Goal: Task Accomplishment & Management: Use online tool/utility

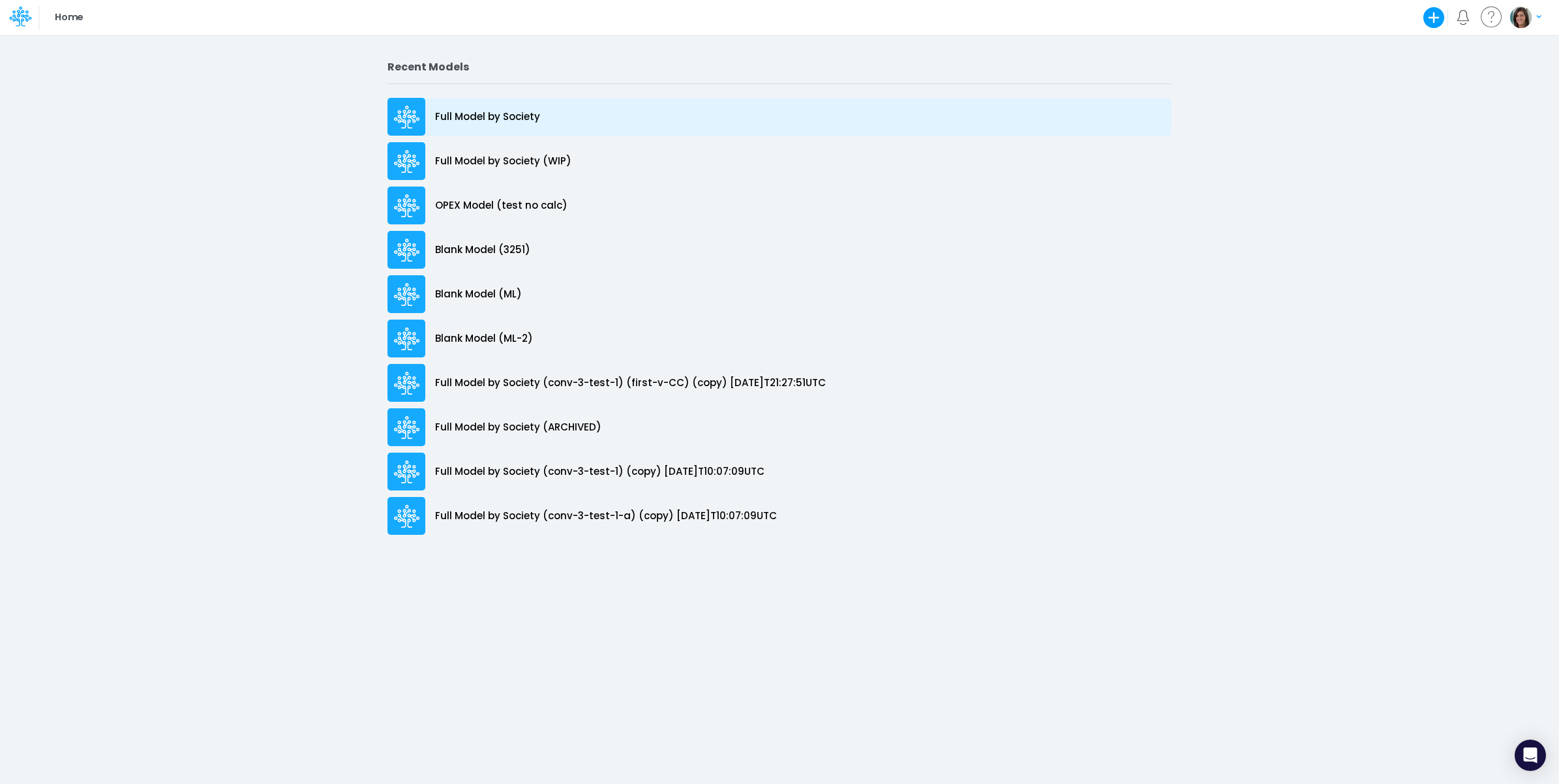
click at [559, 125] on div "Full Model by Society" at bounding box center [779, 116] width 784 height 38
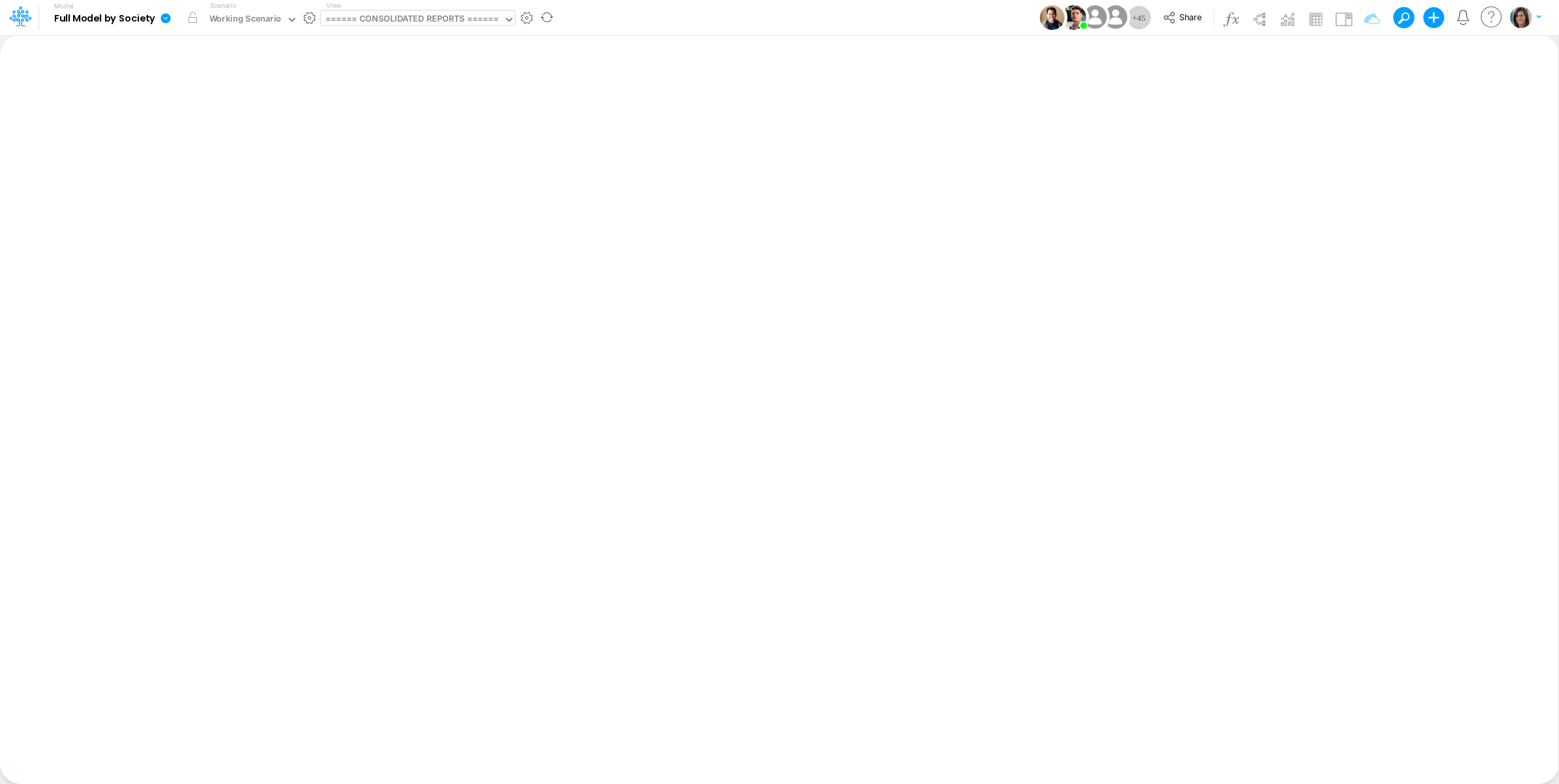
click at [438, 26] on div "====== CONSOLIDATED REPORTS ======" at bounding box center [412, 19] width 174 height 15
type input "debt"
click at [435, 38] on div "Debt Schedules - Loans" at bounding box center [409, 43] width 176 height 21
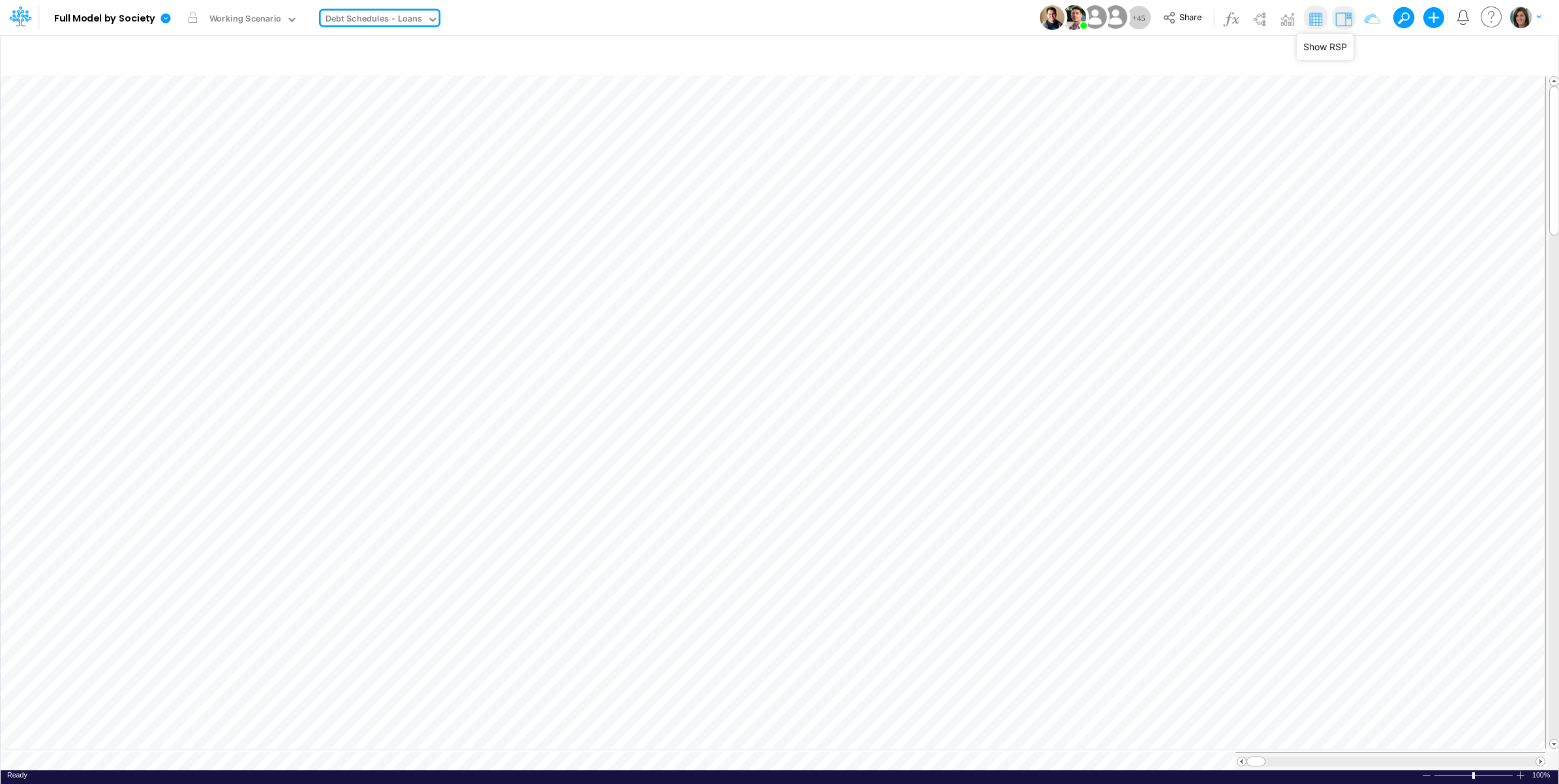
click at [1344, 21] on img at bounding box center [1343, 19] width 21 height 21
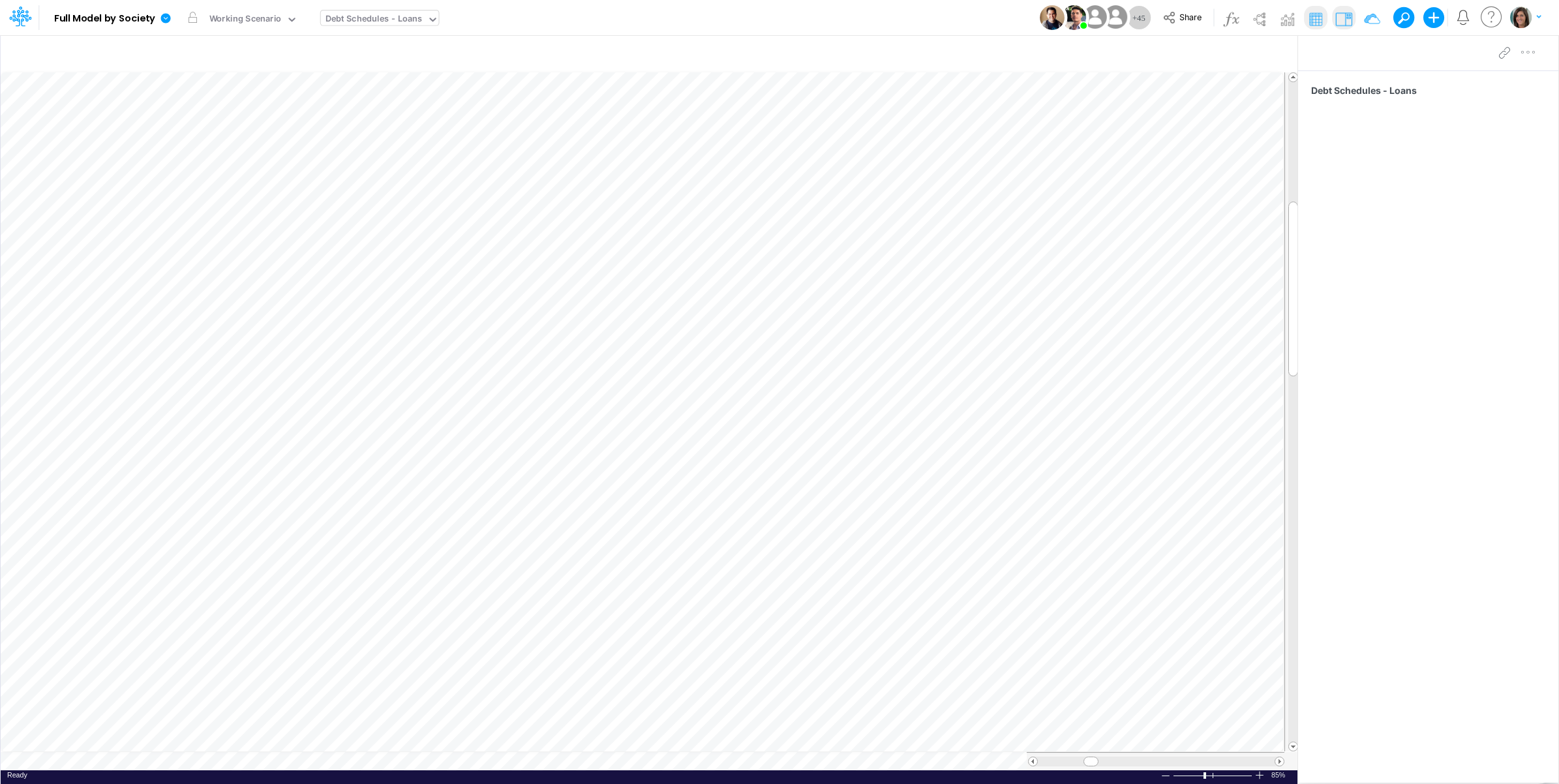
scroll to position [0, 1]
click at [1050, 372] on icon "button" at bounding box center [1045, 373] width 19 height 14
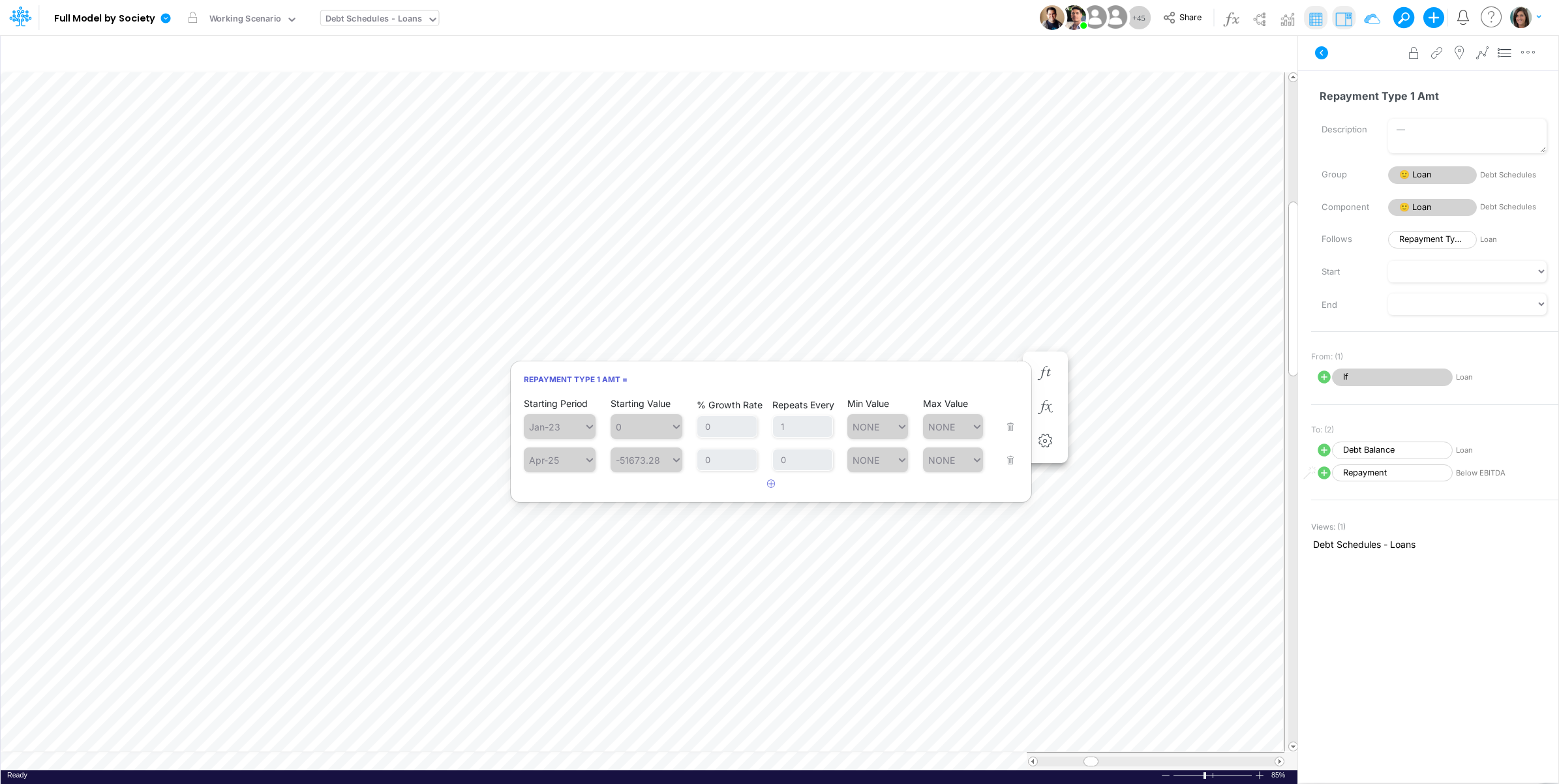
click at [1350, 63] on div "Advanced settings Delete" at bounding box center [1428, 53] width 260 height 36
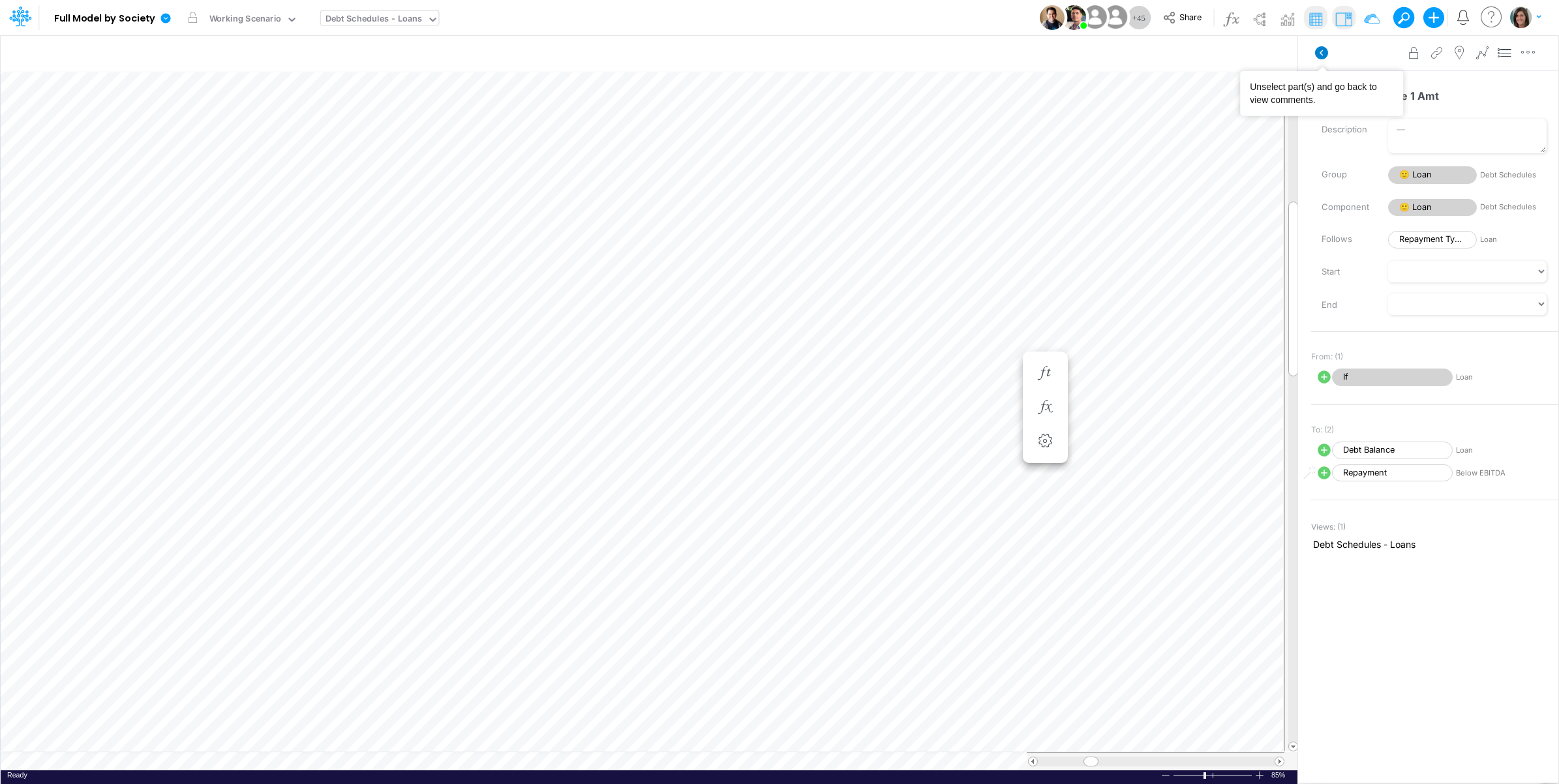
click at [1323, 48] on icon at bounding box center [1321, 53] width 13 height 13
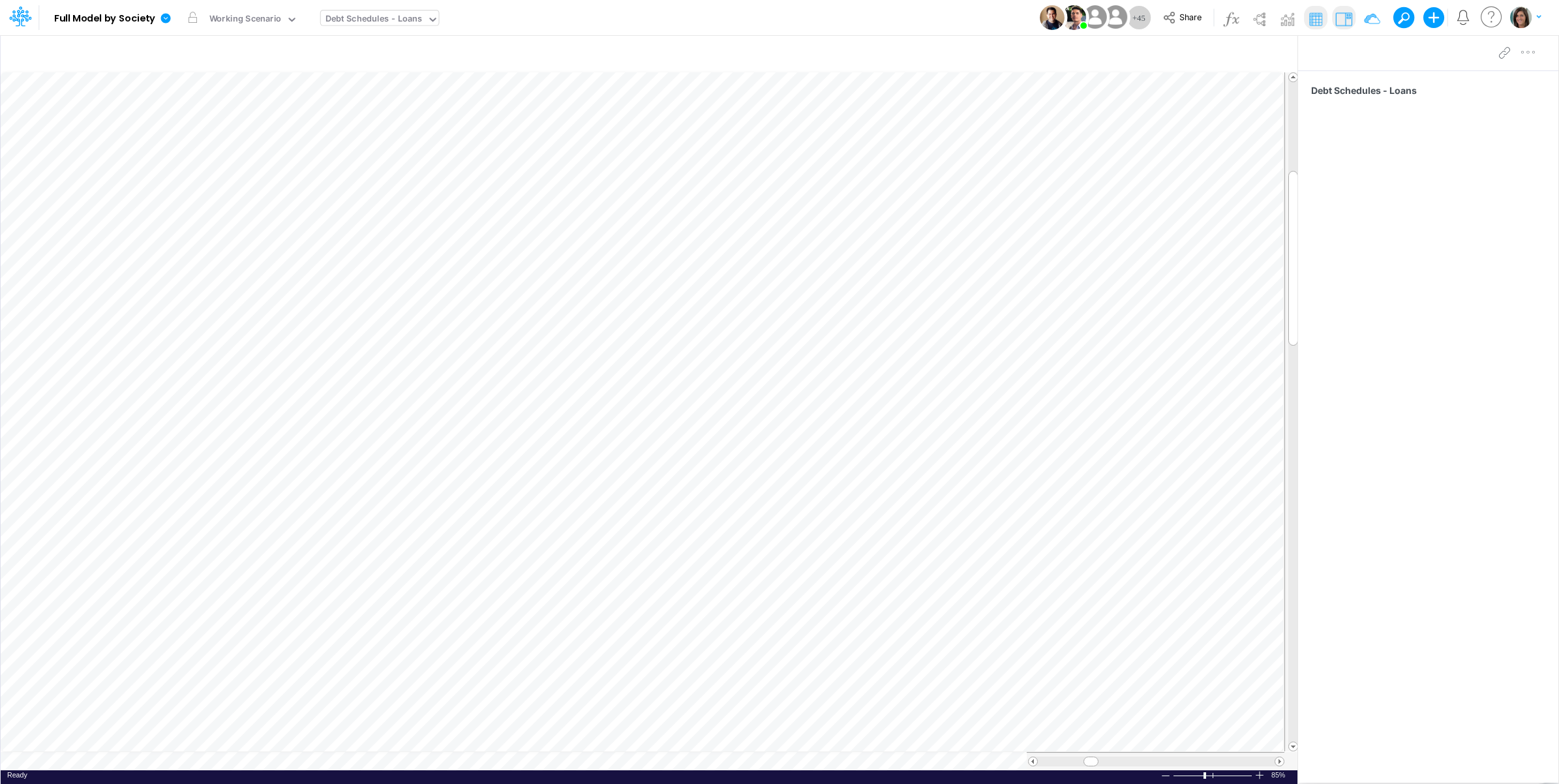
scroll to position [0, 1]
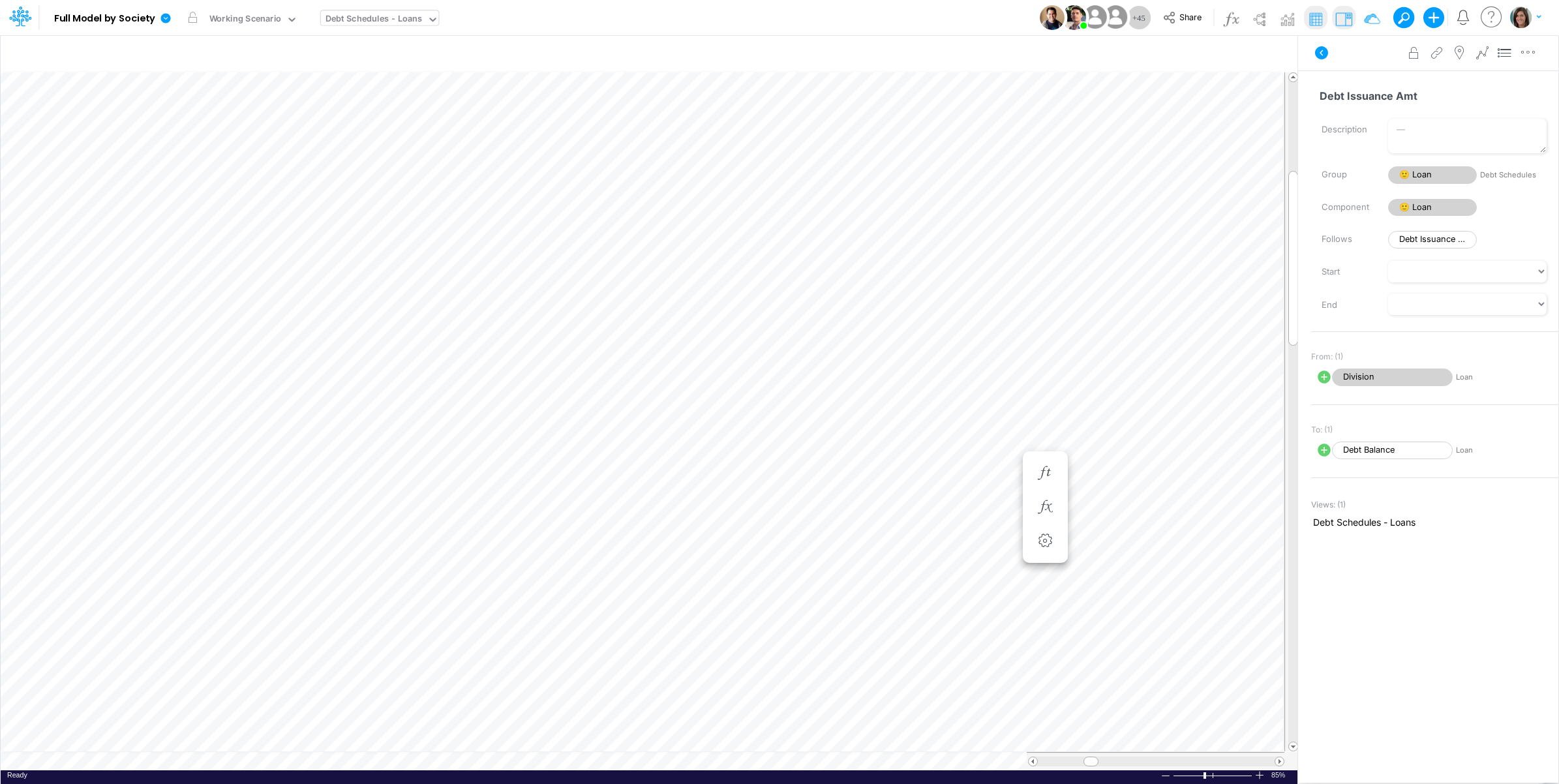
scroll to position [0, 1]
click at [1372, 376] on span "If" at bounding box center [1392, 377] width 120 height 18
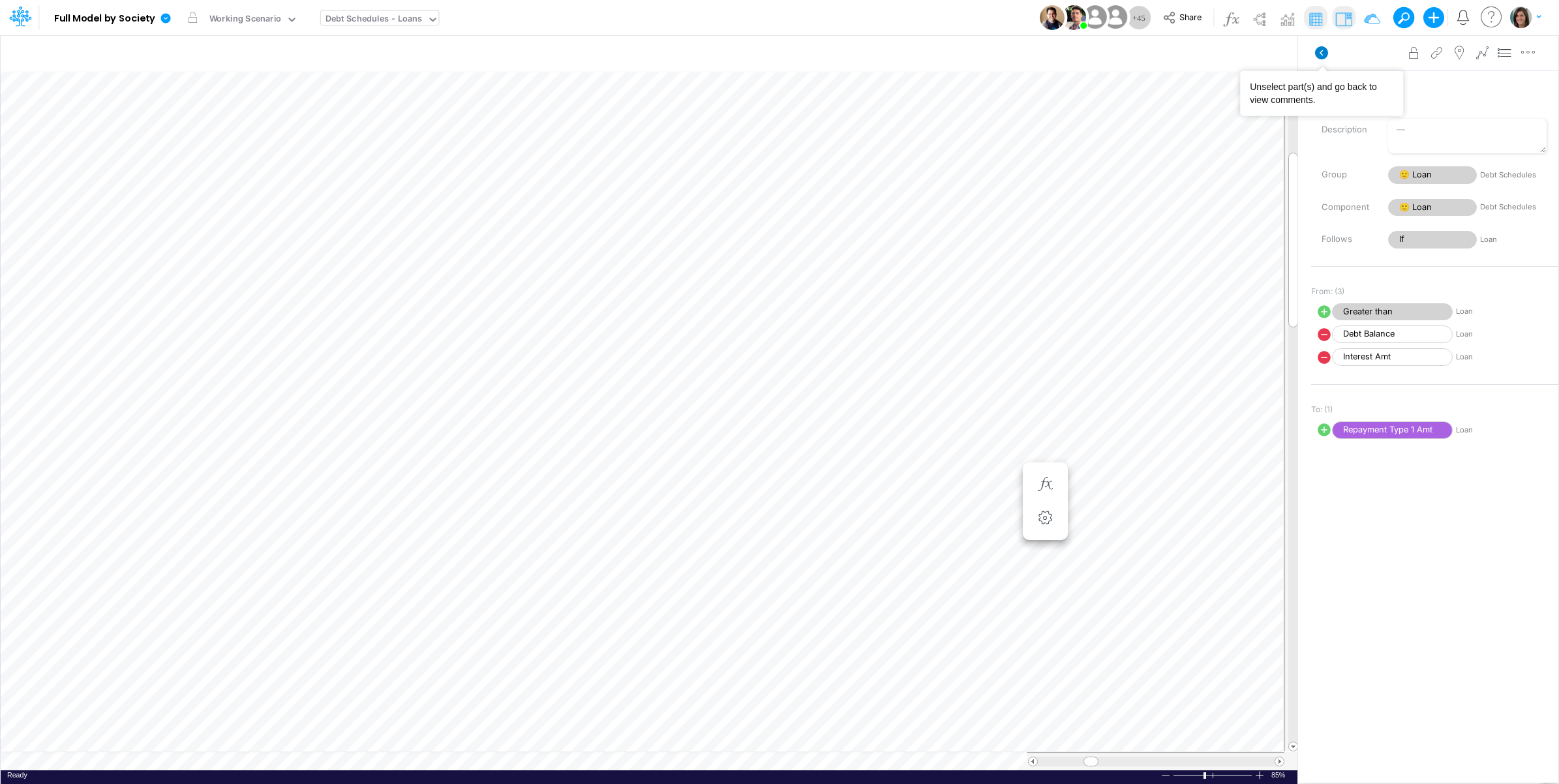
click at [1323, 52] on icon at bounding box center [1321, 53] width 13 height 13
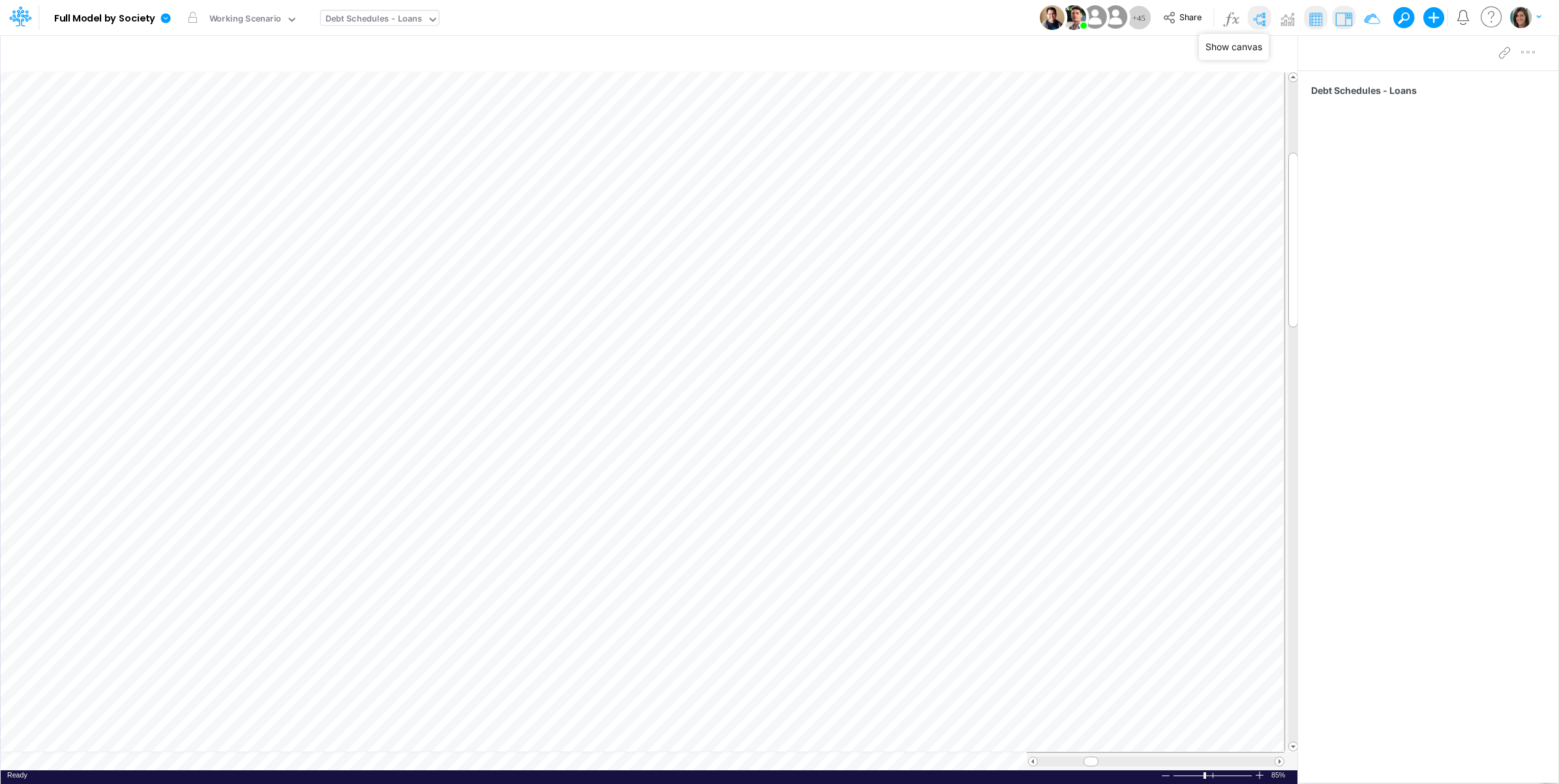
click at [1259, 11] on img at bounding box center [1258, 19] width 21 height 21
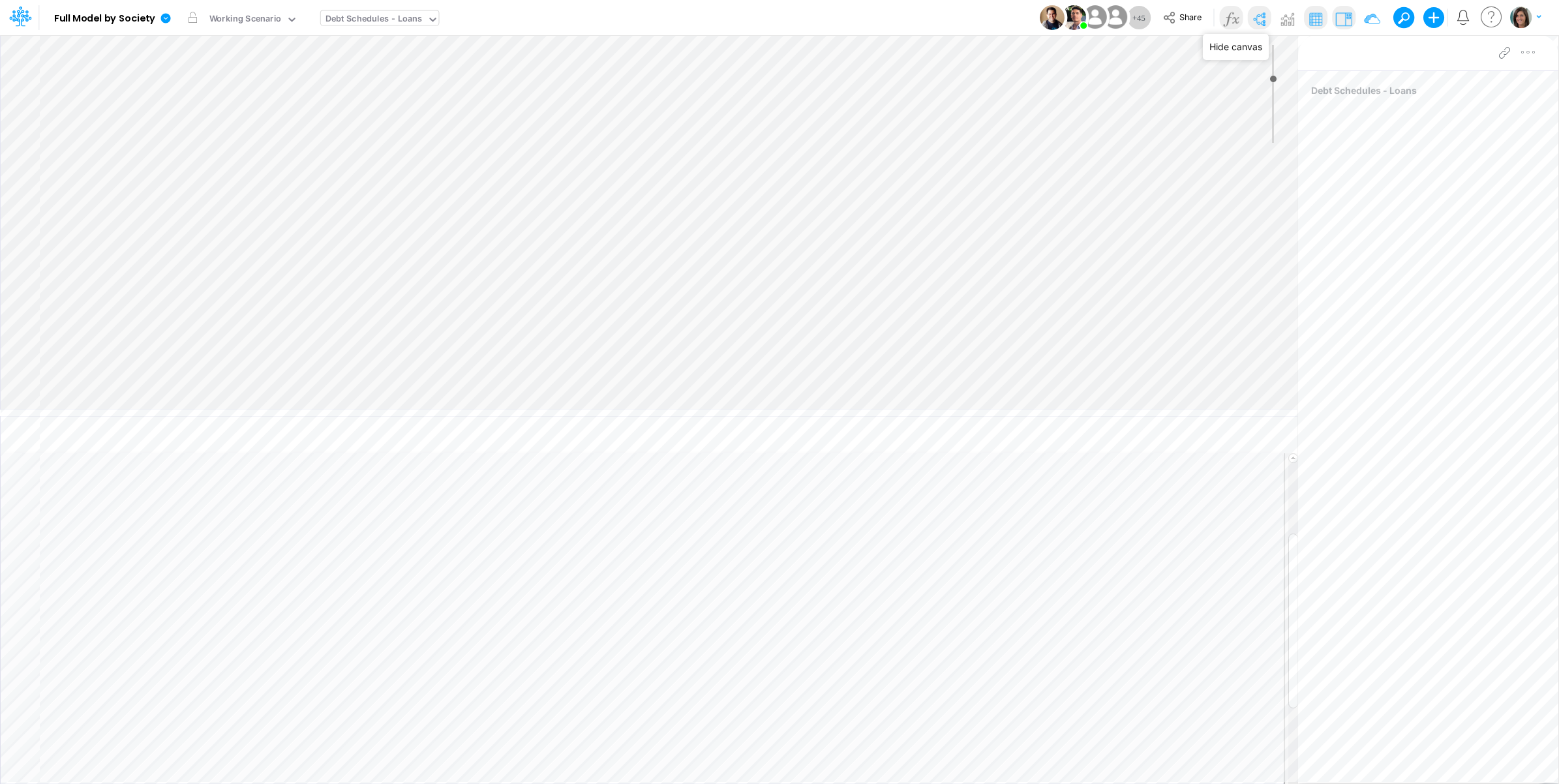
type input "0"
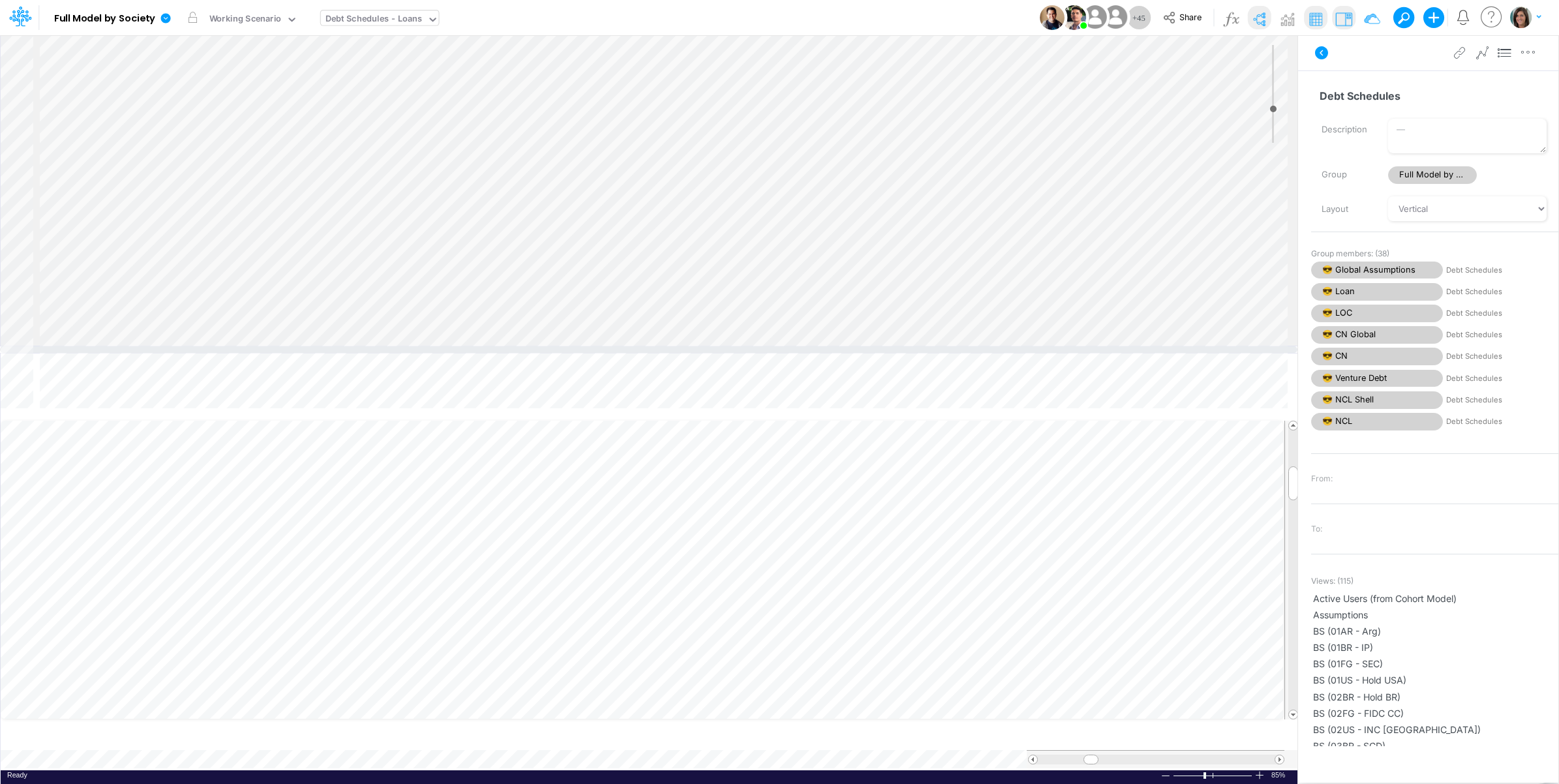
drag, startPoint x: 949, startPoint y: 413, endPoint x: 944, endPoint y: 350, distance: 63.2
click at [944, 350] on div at bounding box center [649, 349] width 1298 height 6
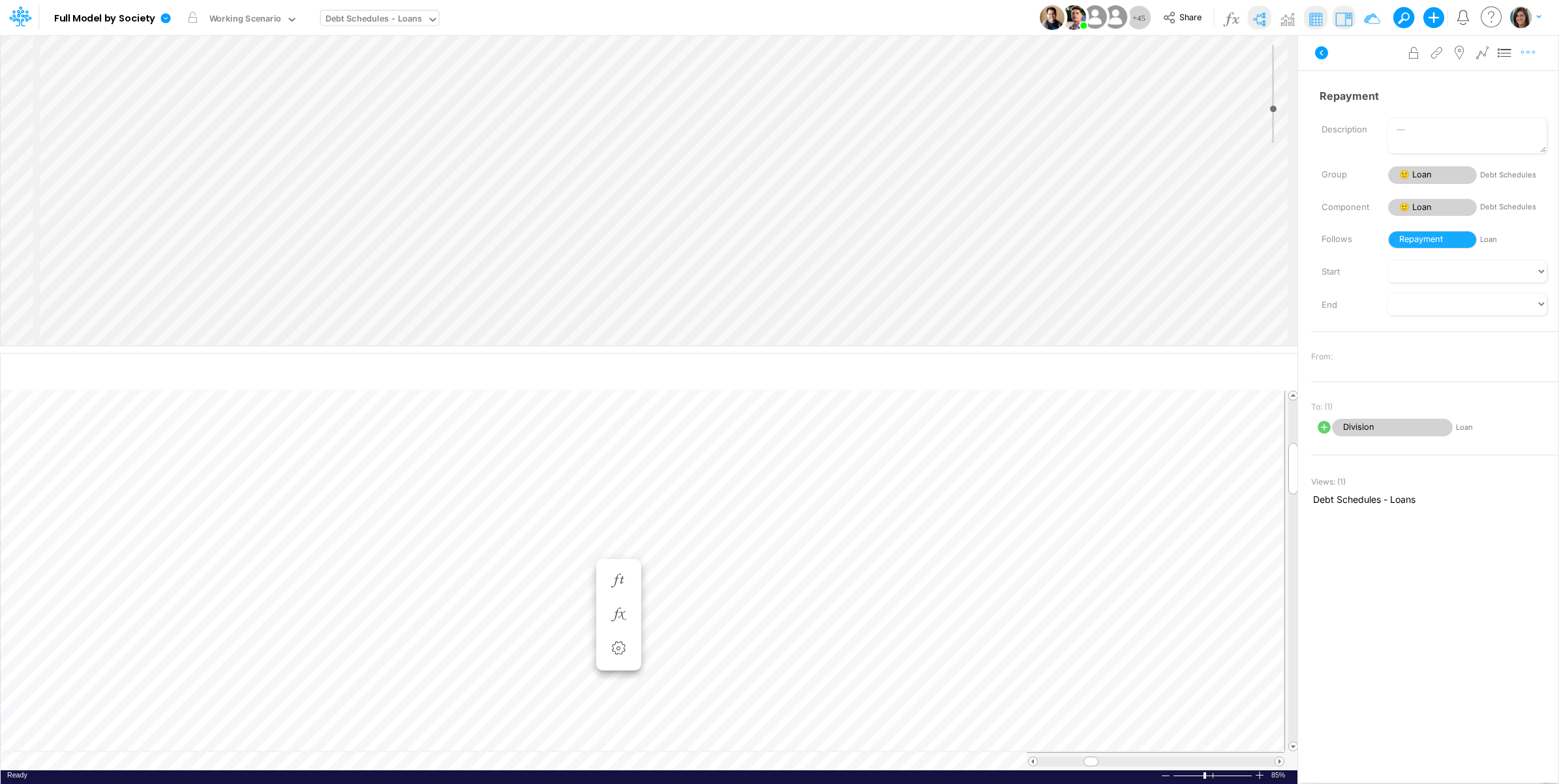
click at [1526, 56] on icon "button" at bounding box center [1528, 52] width 19 height 14
click at [1498, 87] on button "Advanced settings" at bounding box center [1461, 85] width 155 height 22
select select "field"
select select "Number"
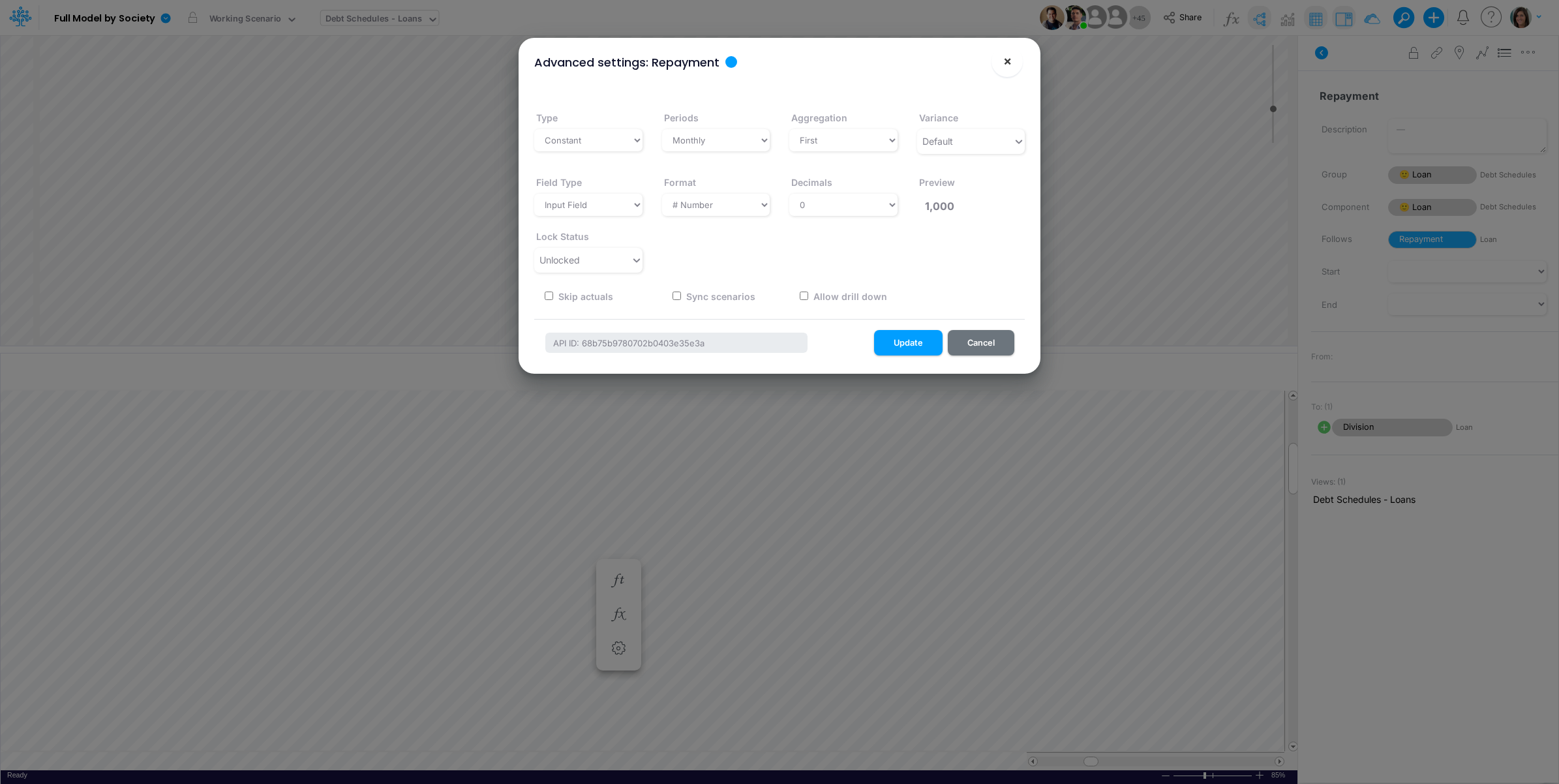
click at [1010, 64] on span "×" at bounding box center [1008, 61] width 9 height 16
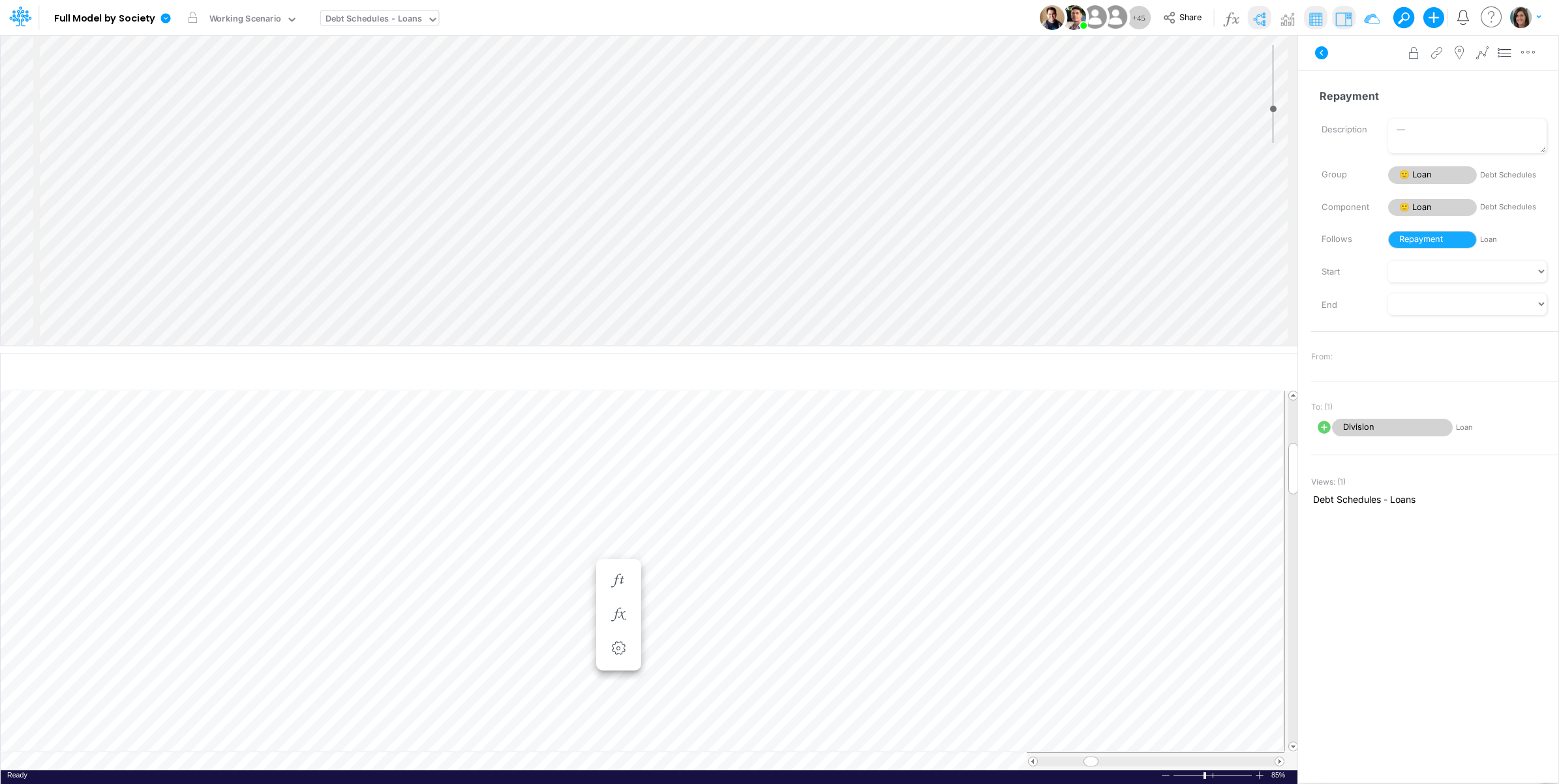
scroll to position [0, 1]
drag, startPoint x: 1033, startPoint y: 349, endPoint x: 1026, endPoint y: 230, distance: 119.2
click at [1026, 230] on div at bounding box center [649, 231] width 1298 height 6
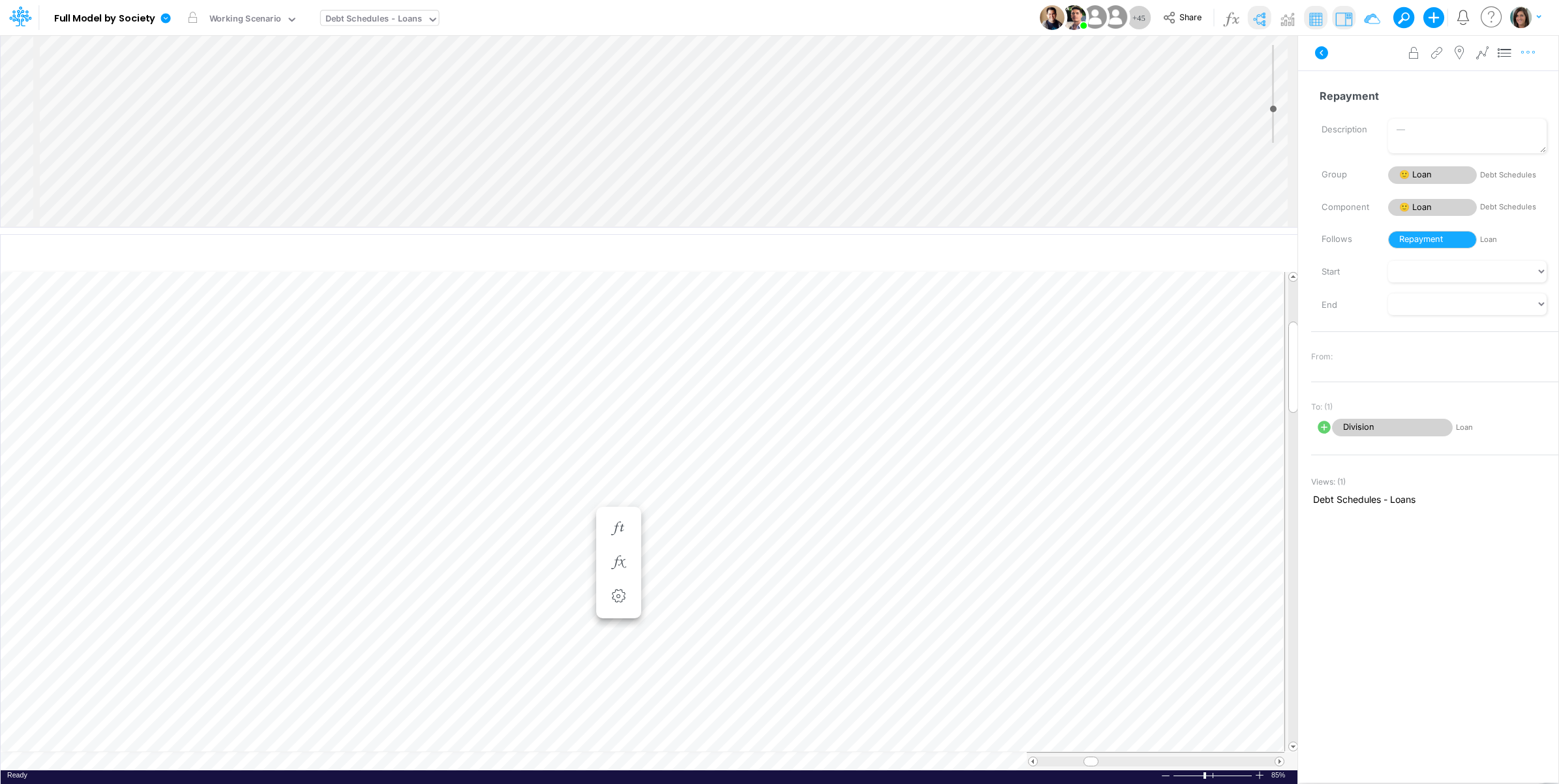
click at [1533, 53] on icon "button" at bounding box center [1528, 52] width 19 height 14
click at [1523, 83] on button "Advanced settings" at bounding box center [1461, 85] width 155 height 22
select select "field"
select select "Number"
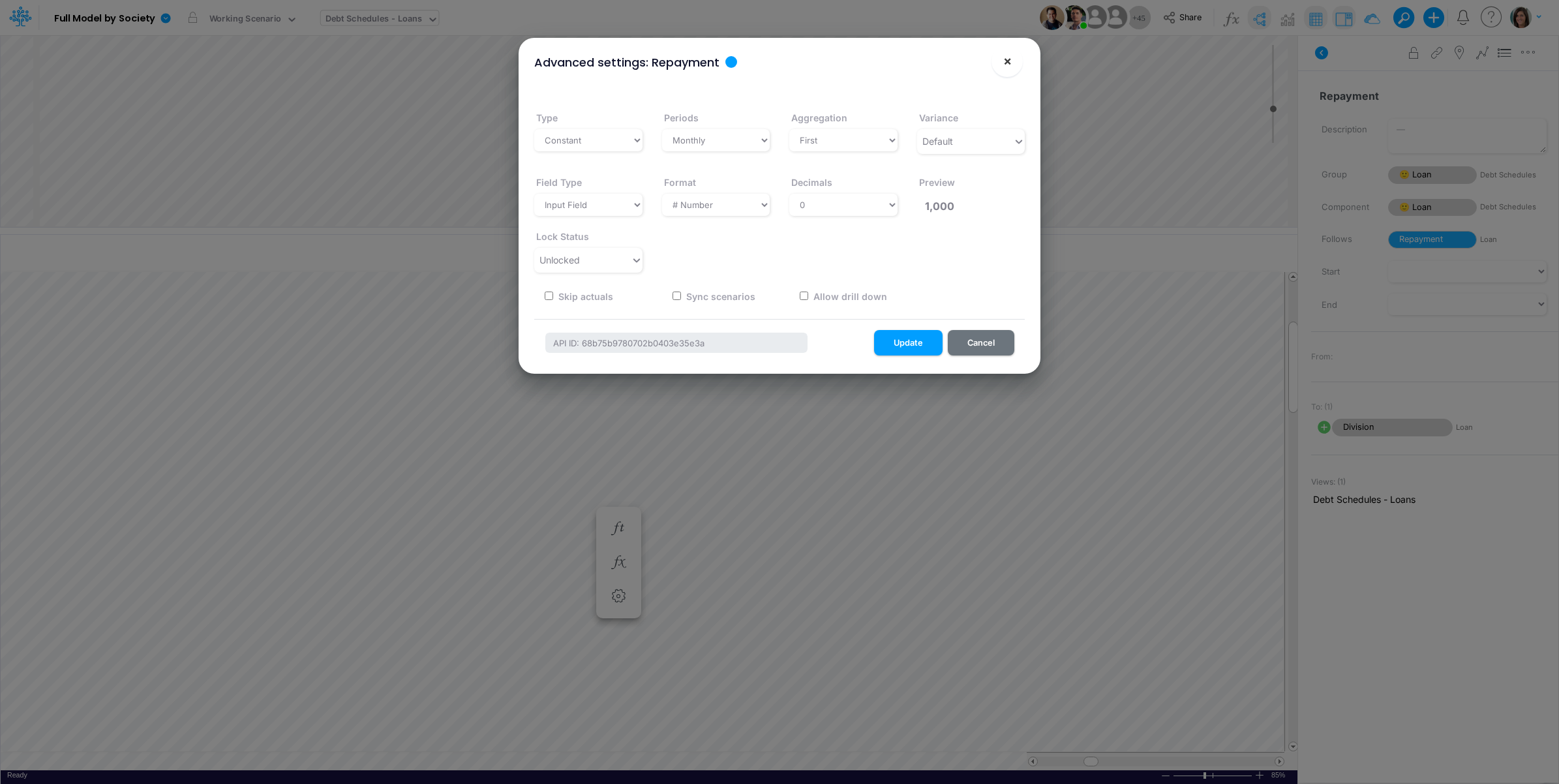
click at [999, 66] on button "×" at bounding box center [1007, 61] width 31 height 31
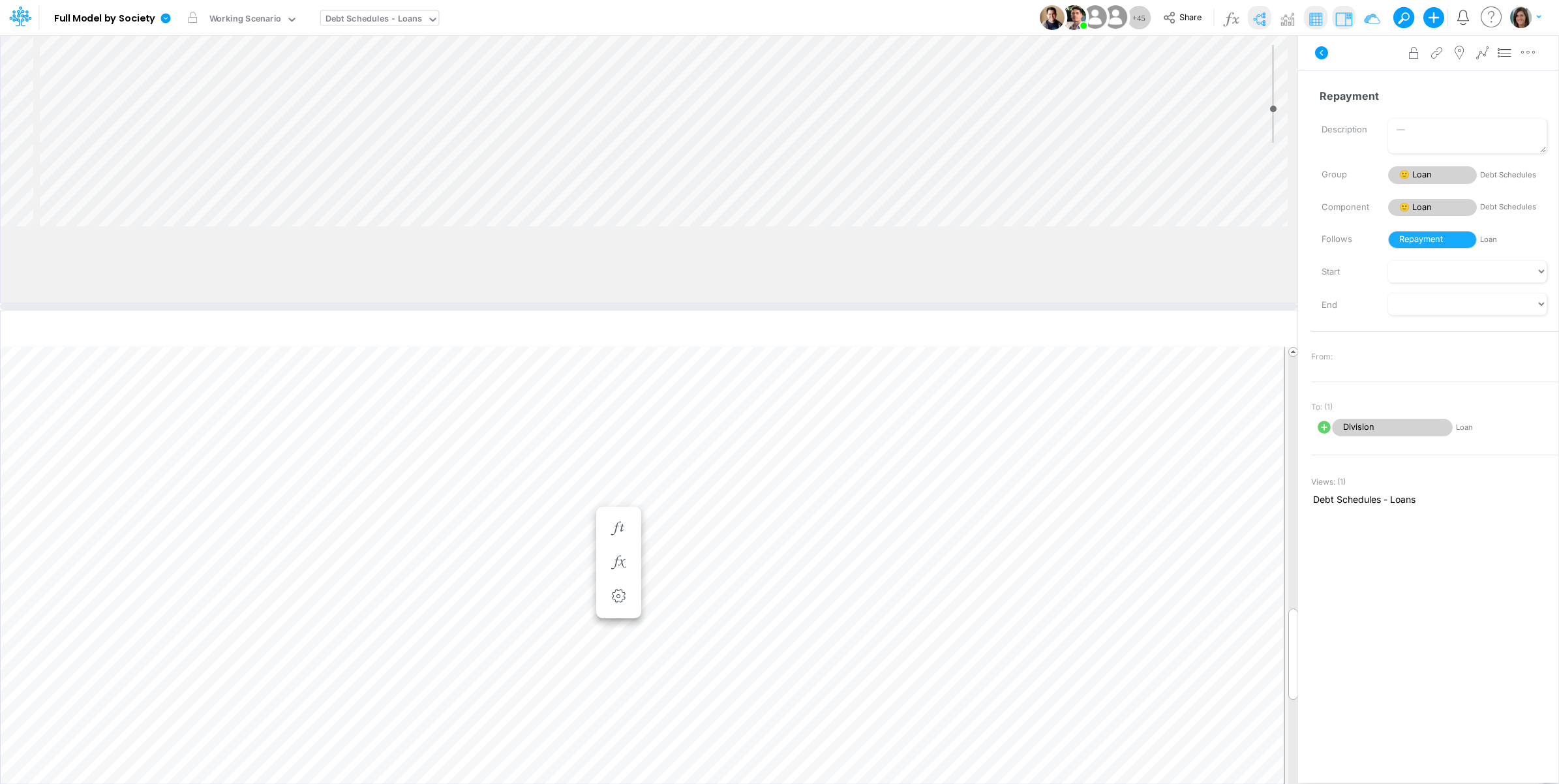
drag, startPoint x: 287, startPoint y: 229, endPoint x: 294, endPoint y: 308, distance: 79.3
click at [294, 308] on div at bounding box center [649, 306] width 1298 height 6
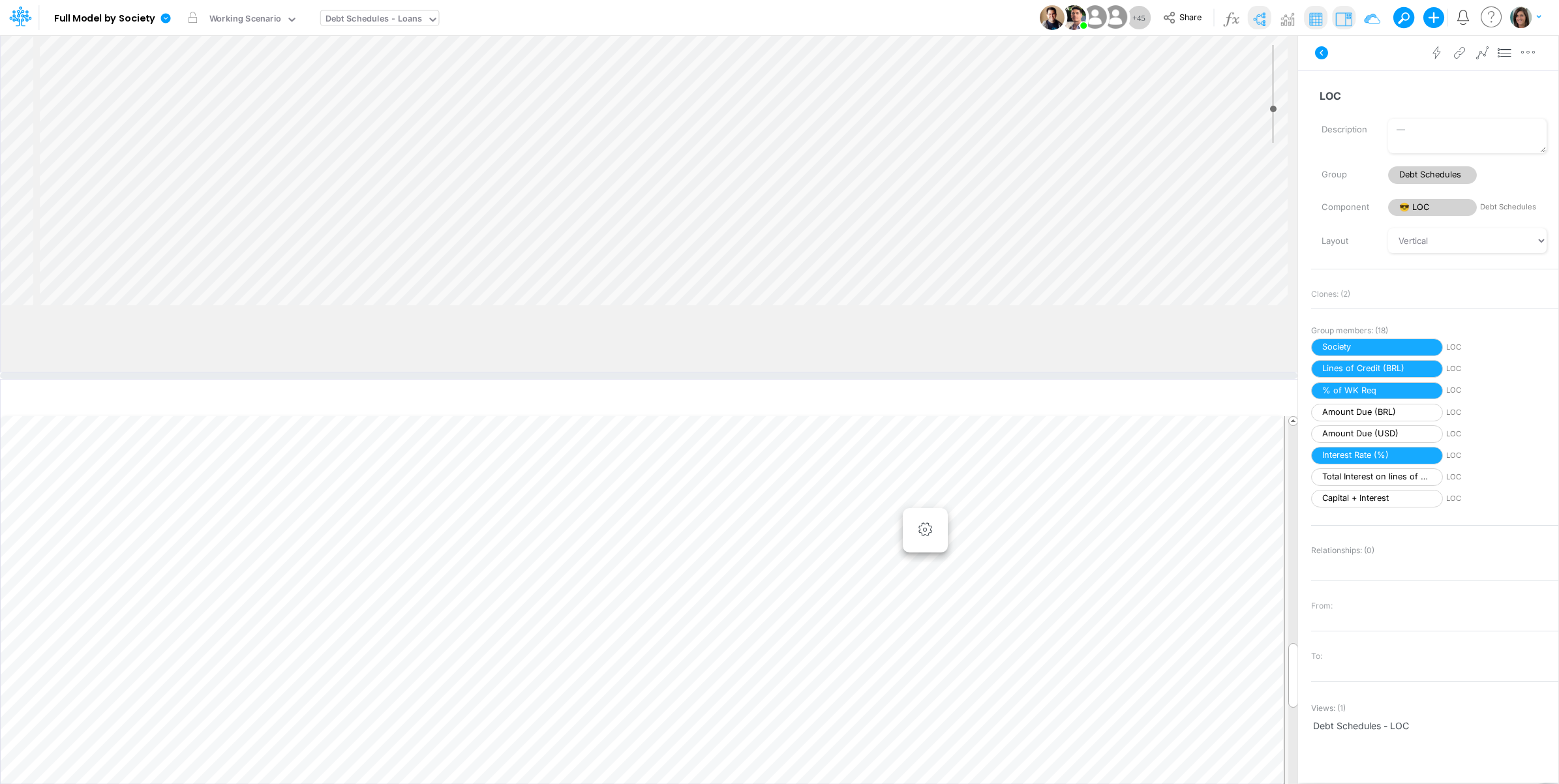
drag, startPoint x: 302, startPoint y: 333, endPoint x: 311, endPoint y: 432, distance: 99.4
click at [311, 379] on div at bounding box center [649, 375] width 1298 height 6
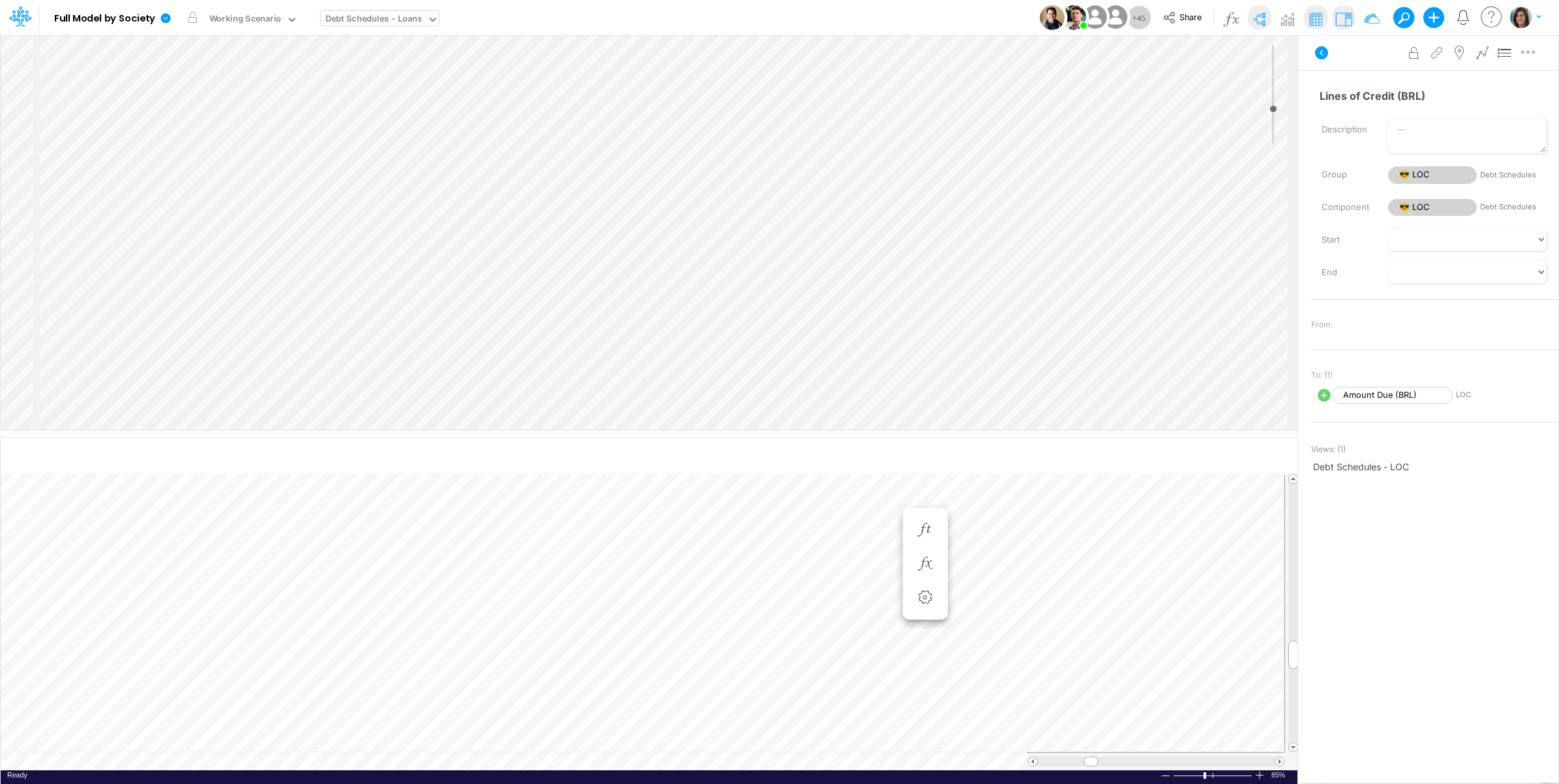
select select "1"
select select "Multiply"
select select "Add"
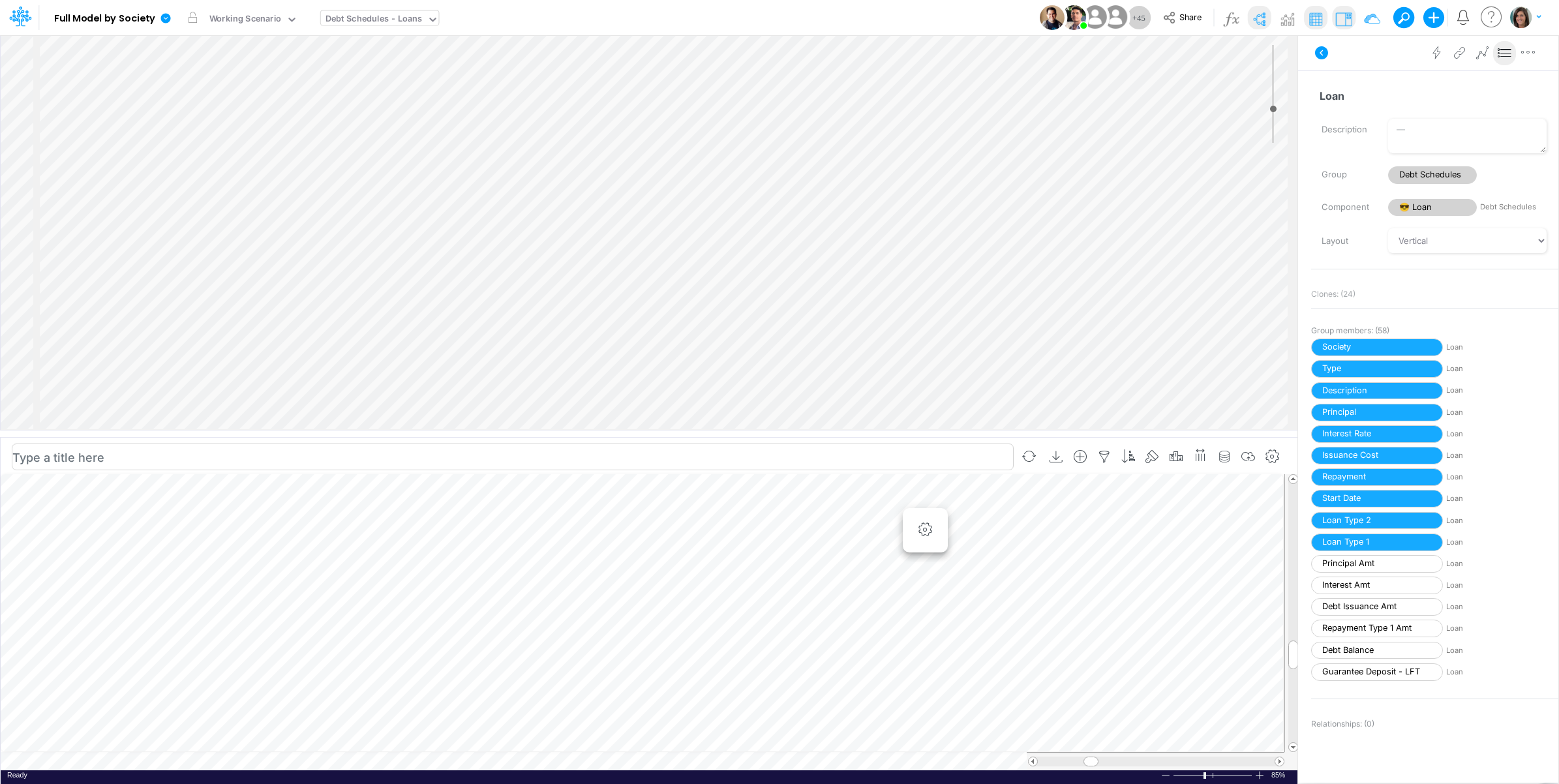
scroll to position [326, 0]
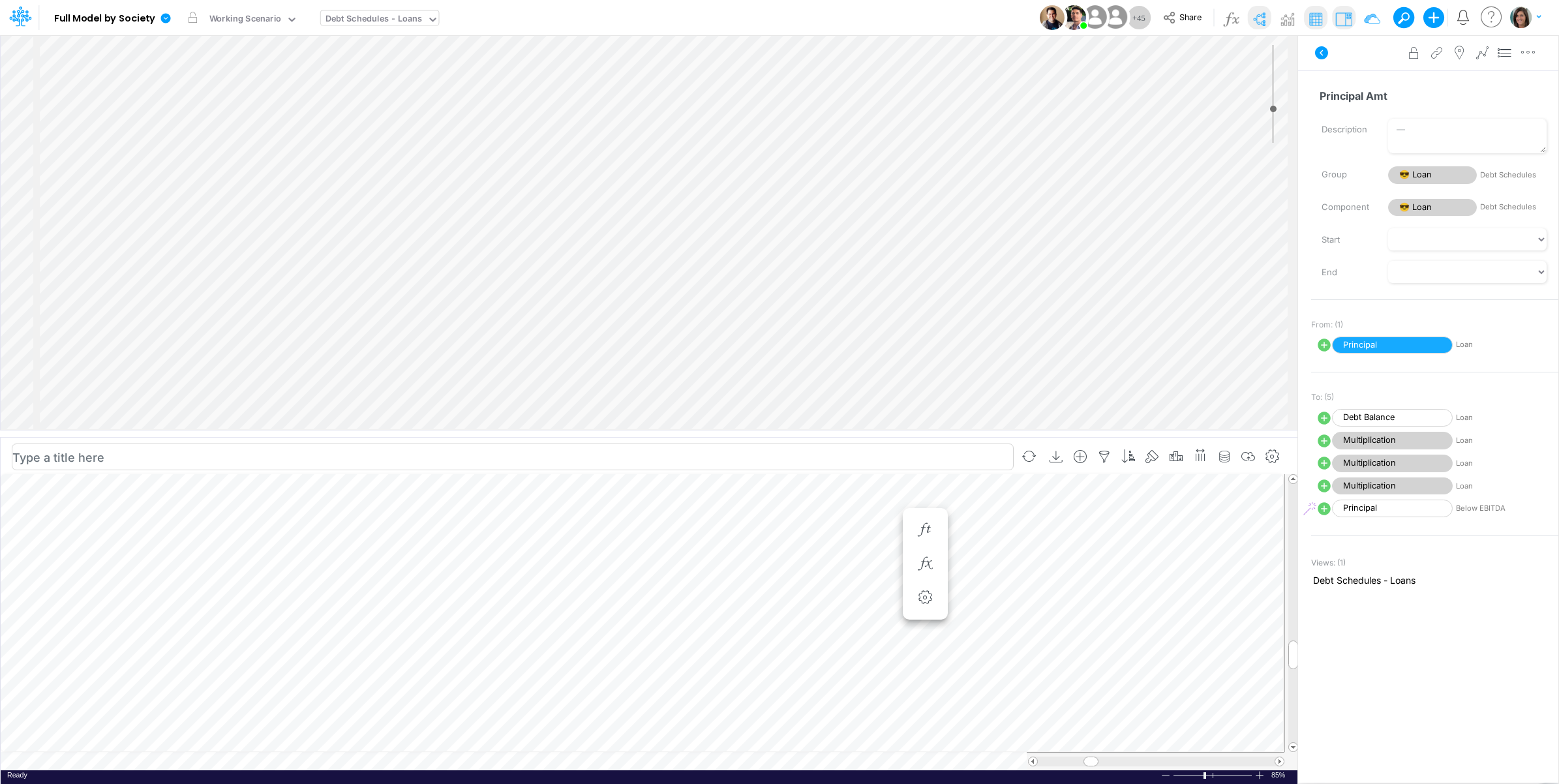
select select "Change"
select select "1"
select select "Multiply"
select select "Add"
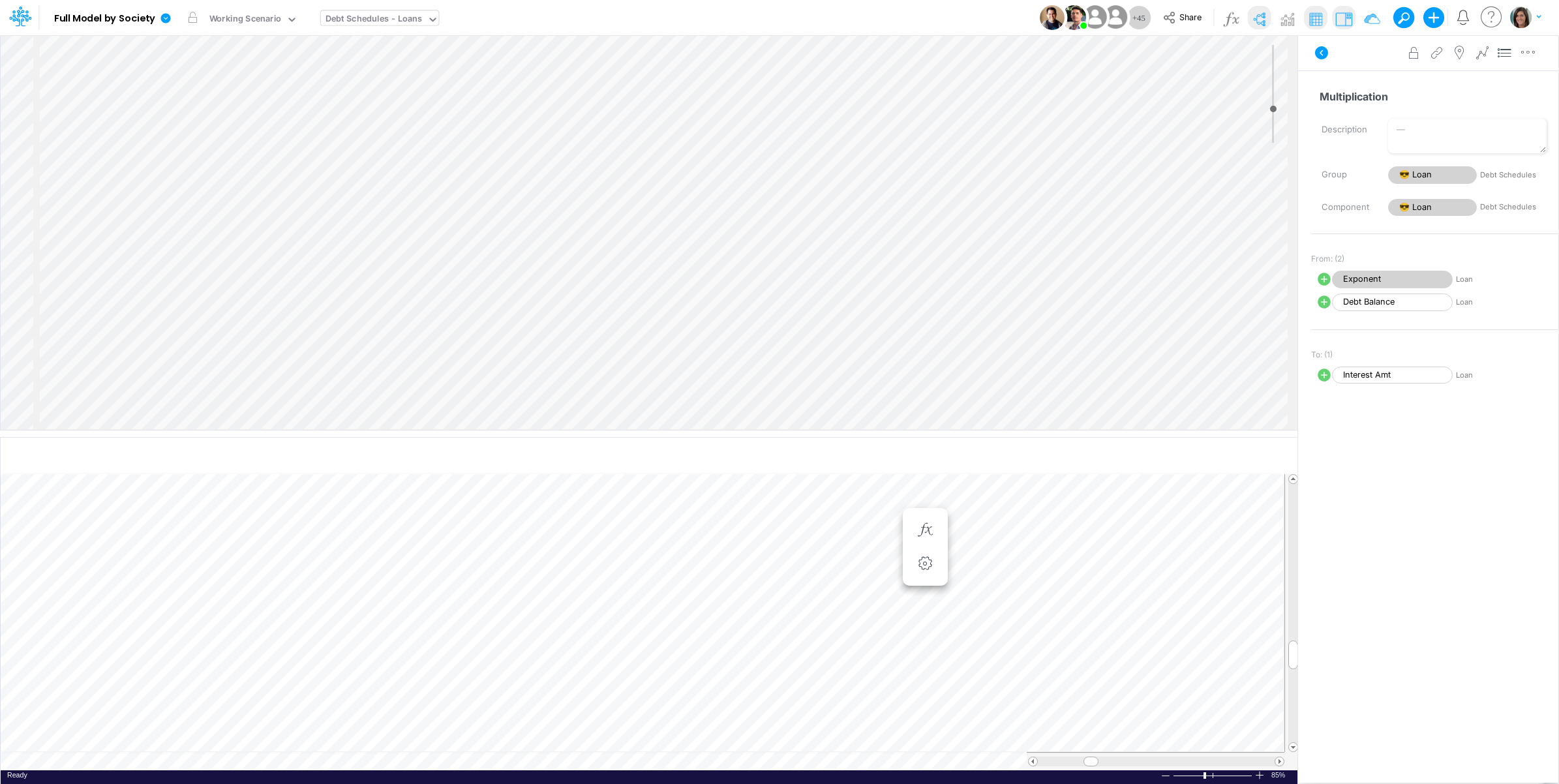
select select "Multiply"
select select "Add"
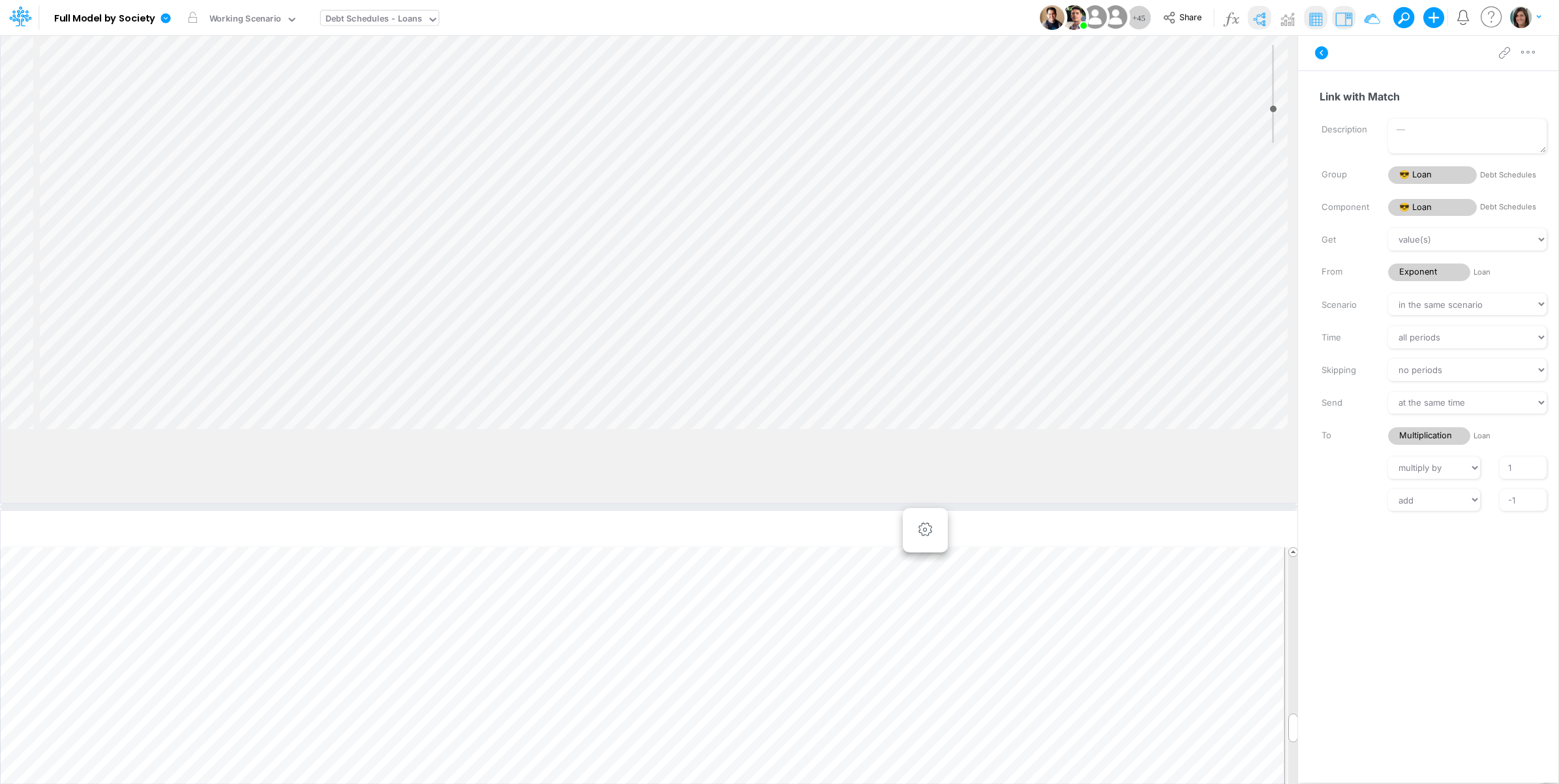
drag, startPoint x: 238, startPoint y: 434, endPoint x: 244, endPoint y: 521, distance: 87.2
click at [244, 510] on div at bounding box center [649, 506] width 1298 height 6
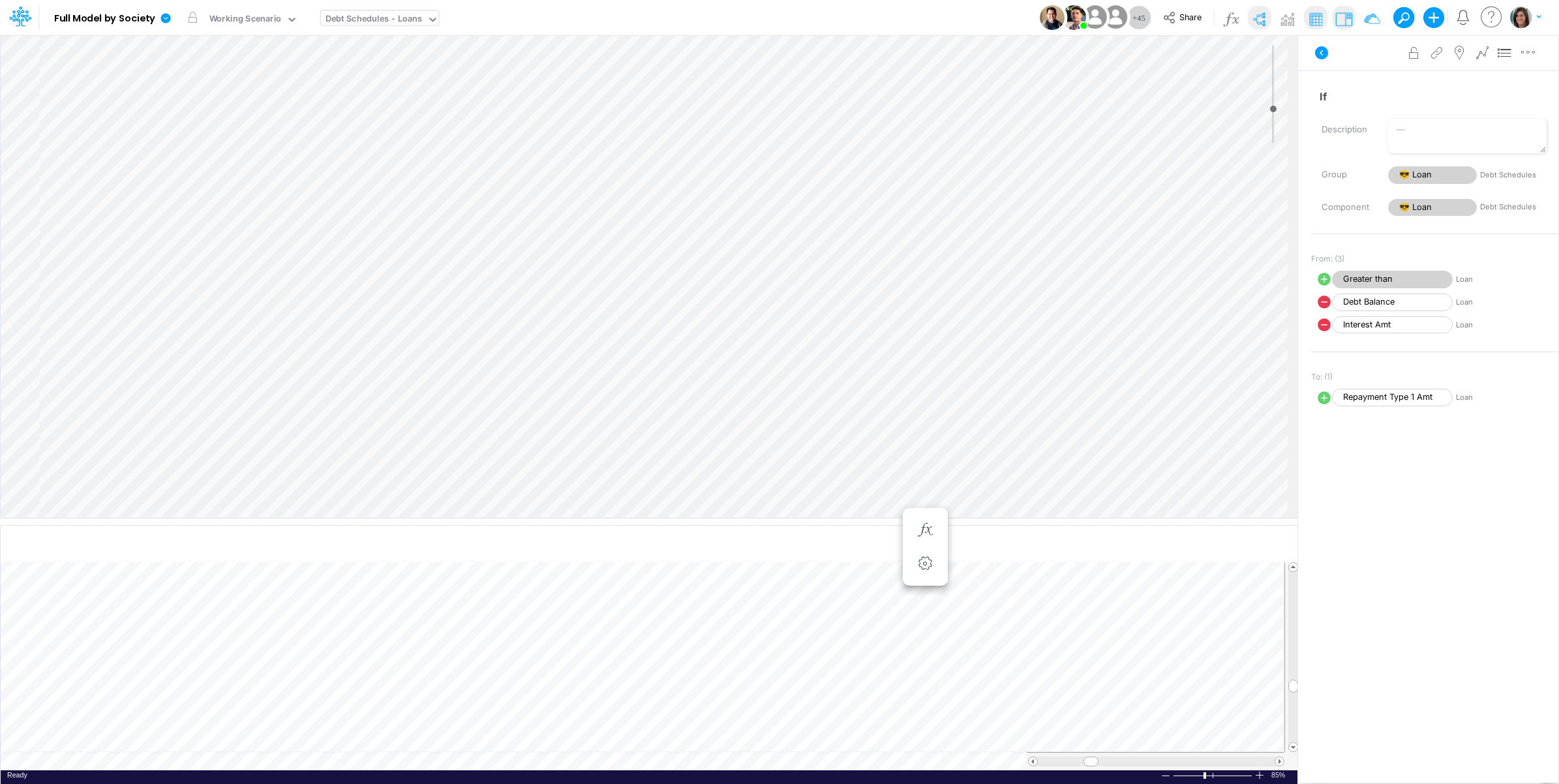
select select "1"
select select "Multiply"
select select "Add"
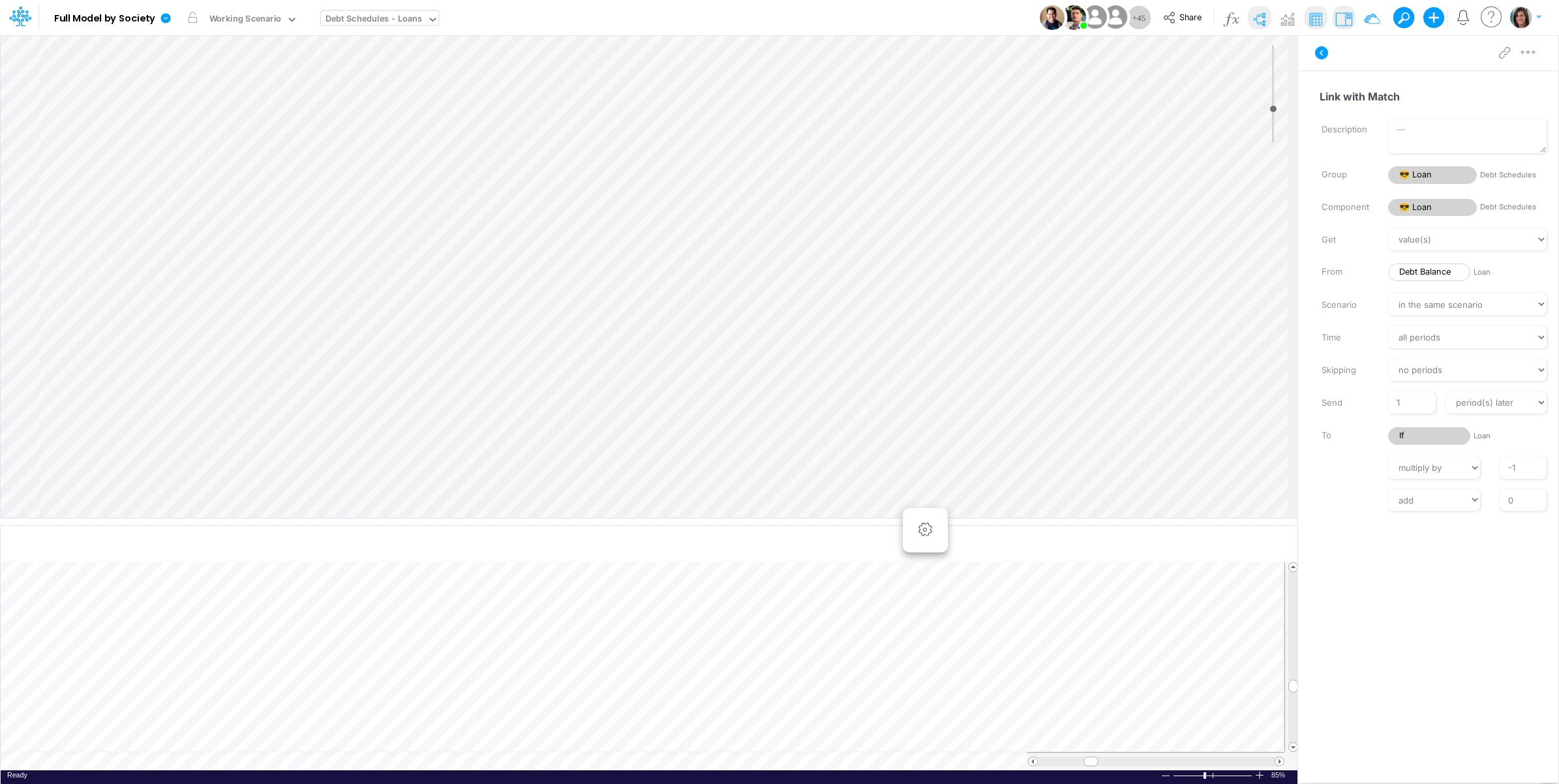
type input "1"
select select "1"
select select "Multiply"
select select "Add"
select select "1"
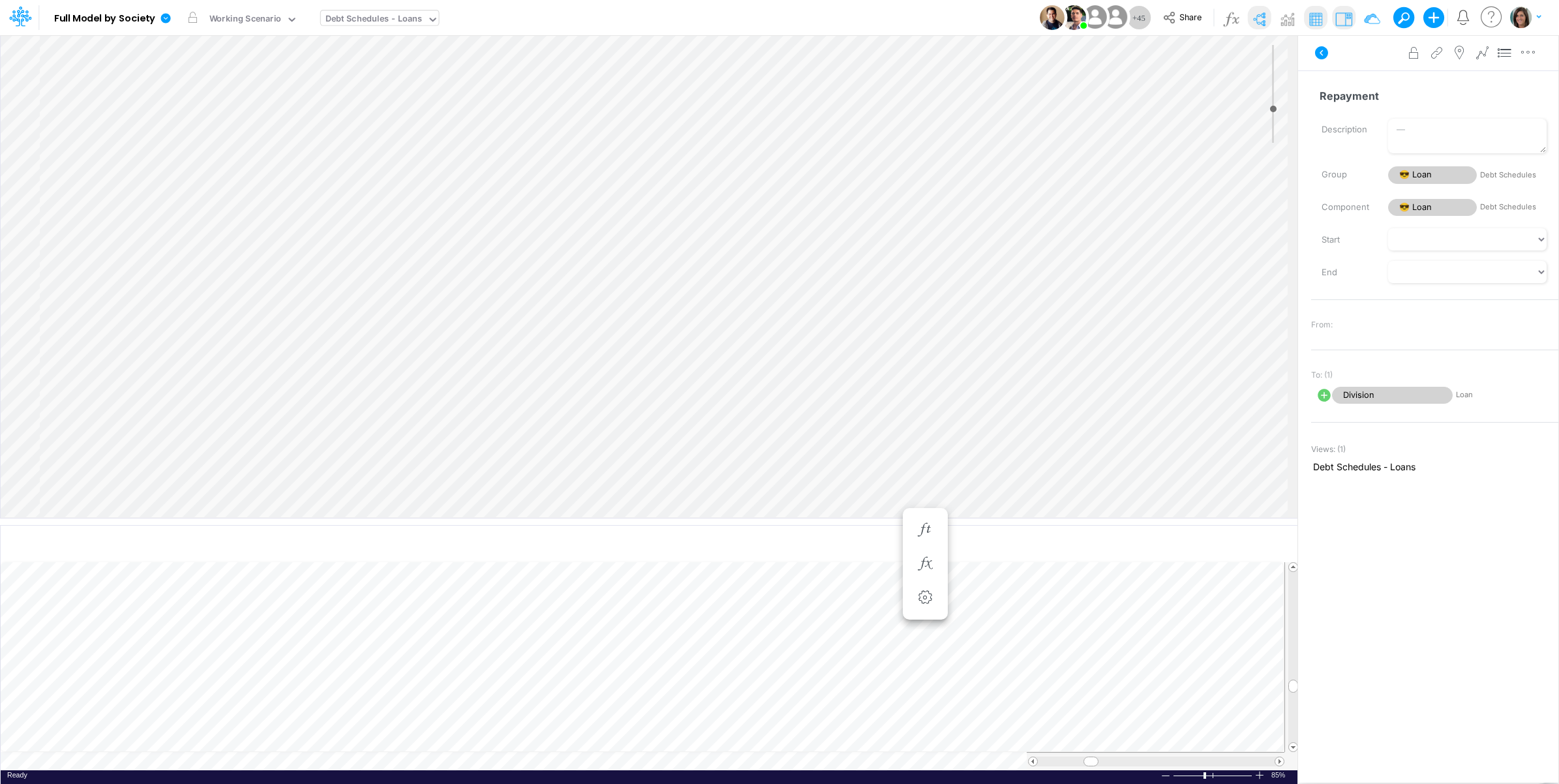
select select "Multiply"
select select "Add"
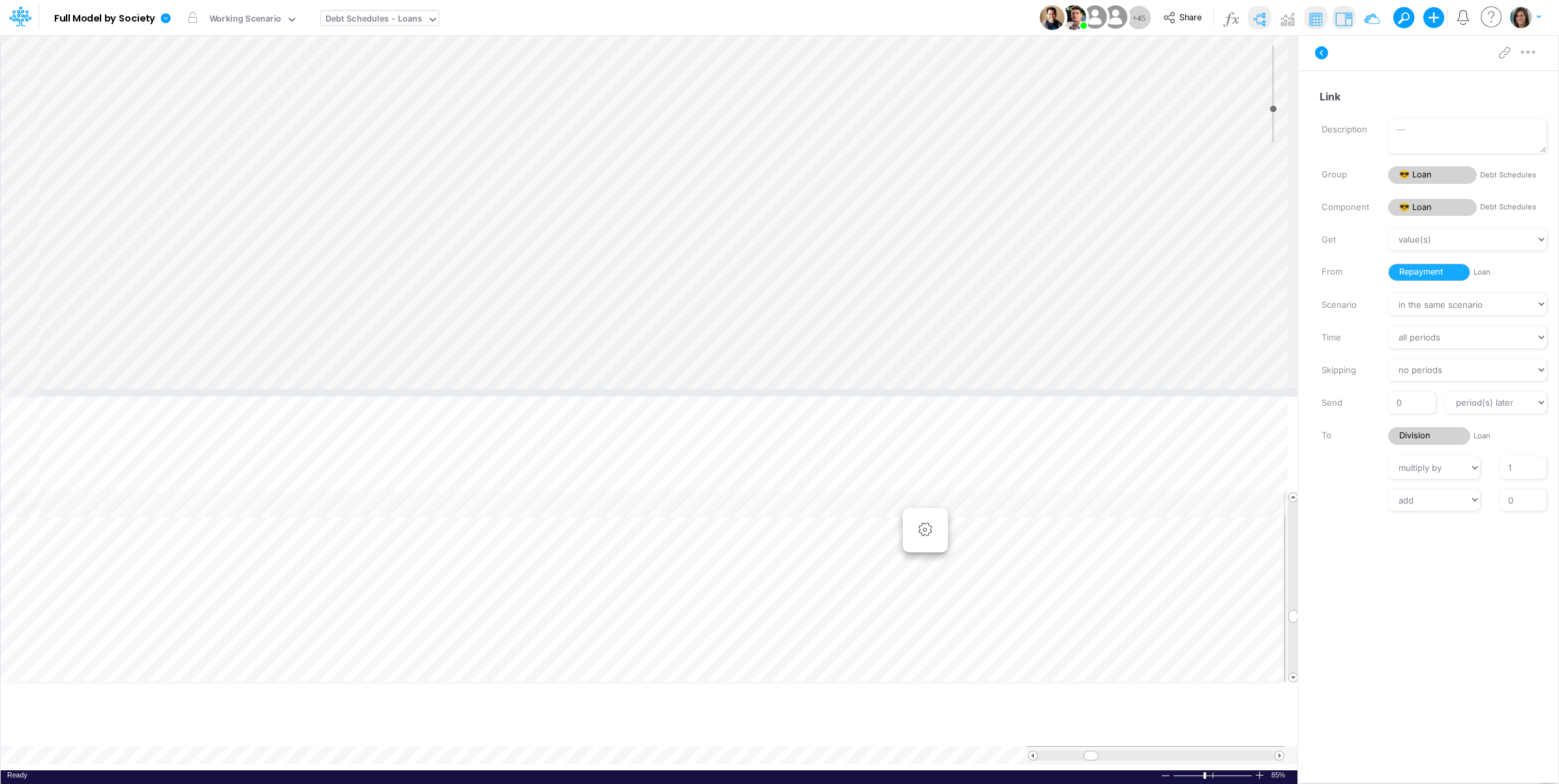
drag, startPoint x: 765, startPoint y: 523, endPoint x: 744, endPoint y: 389, distance: 135.6
click at [744, 390] on div at bounding box center [649, 392] width 1298 height 6
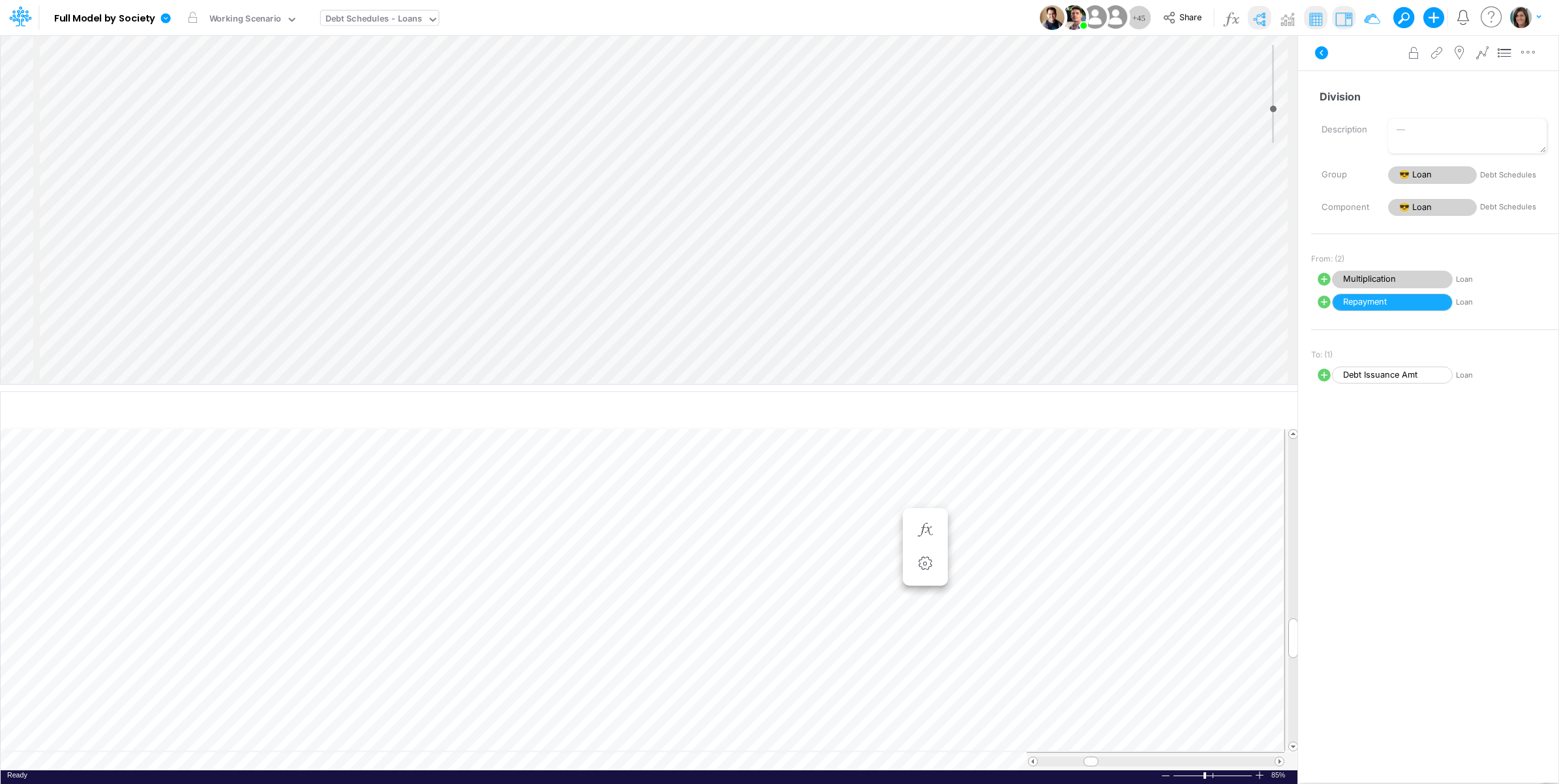
select select "1"
select select "Multiply"
select select "Add"
select select "1"
select select "Multiply"
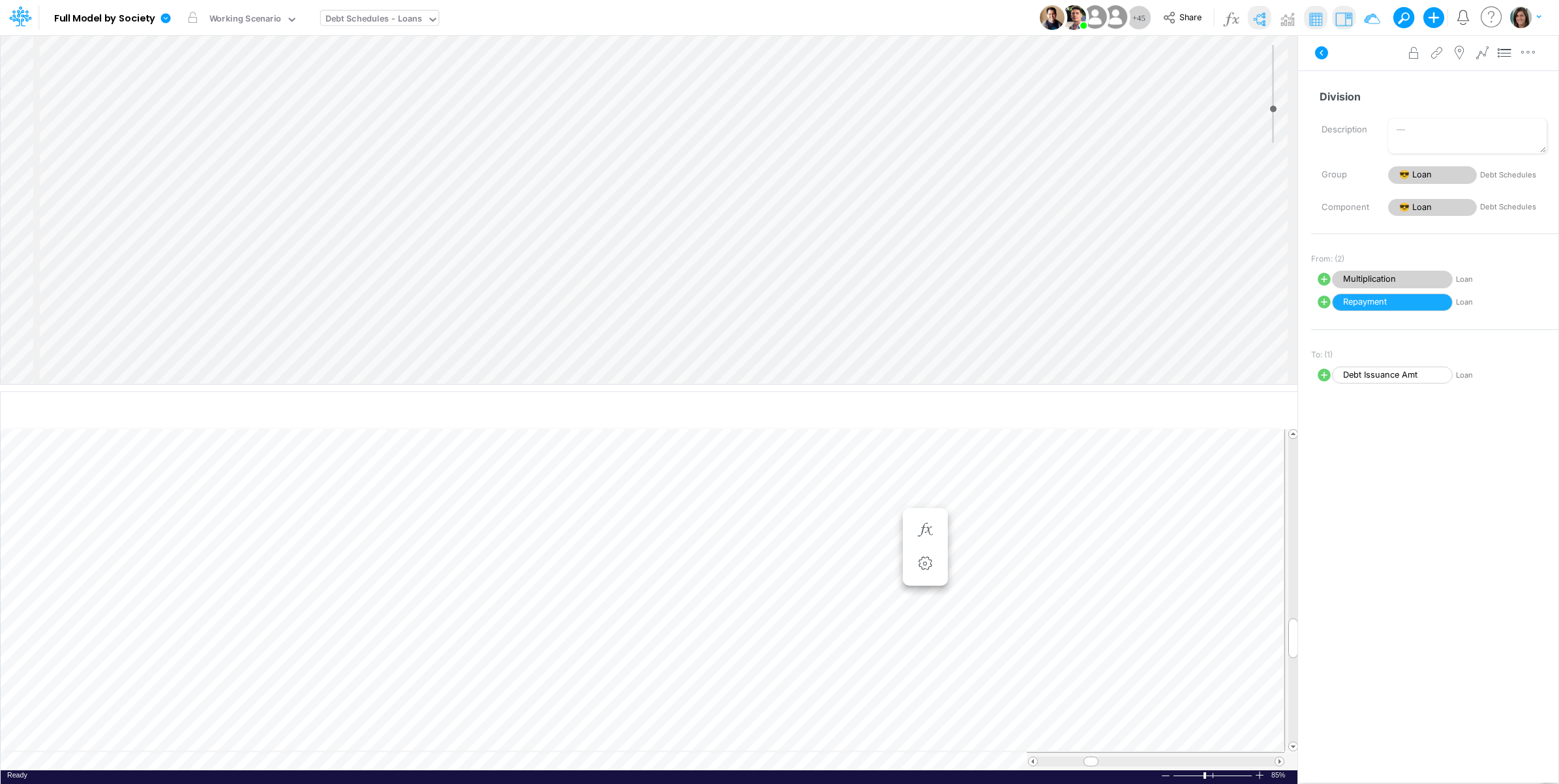
select select "Add"
select select "1"
select select "Multiply"
select select "Add"
select select "Accumulation"
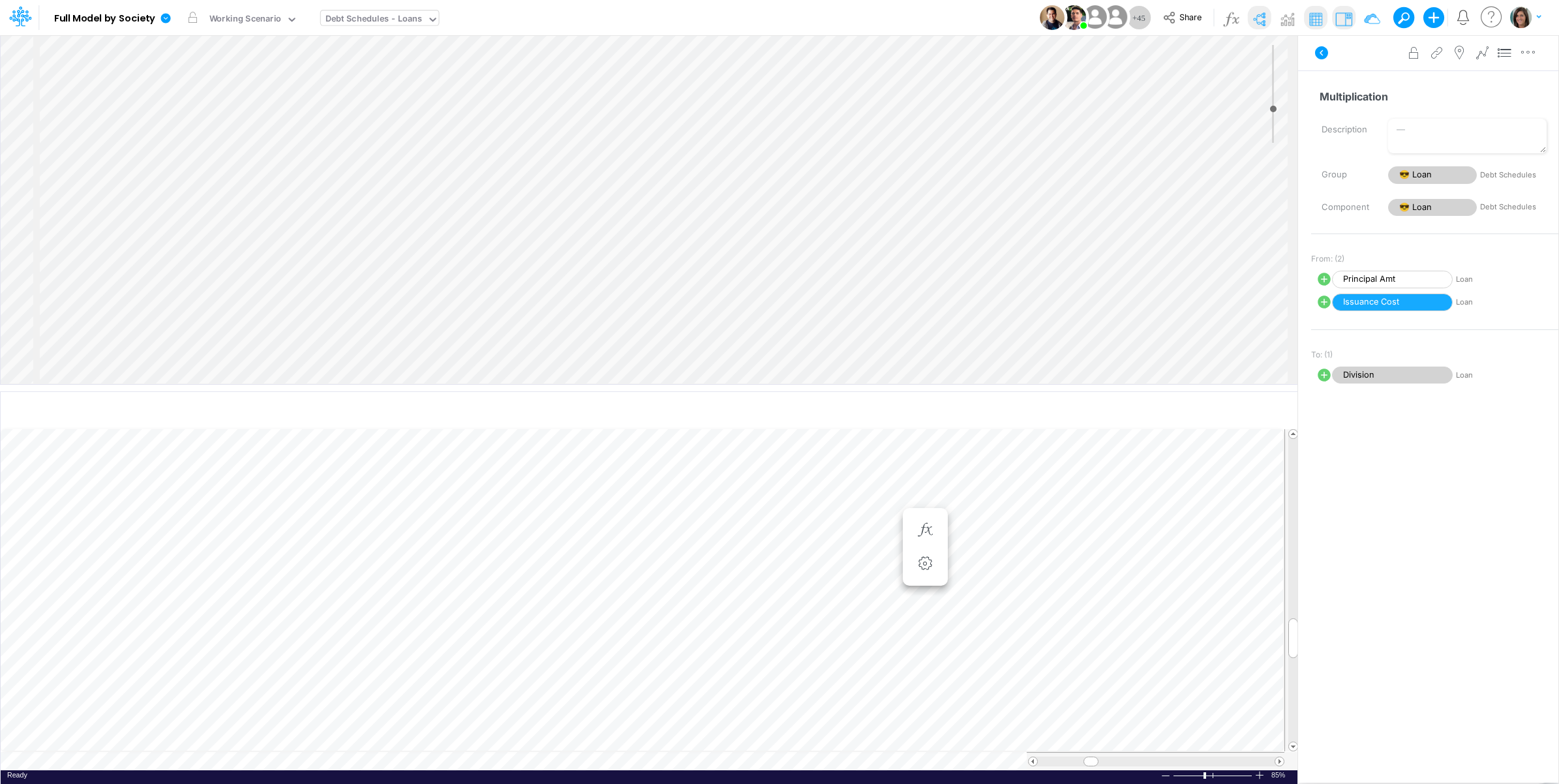
select select "1"
select select "Multiply"
select select "Add"
select select "Accumulation"
select select "1"
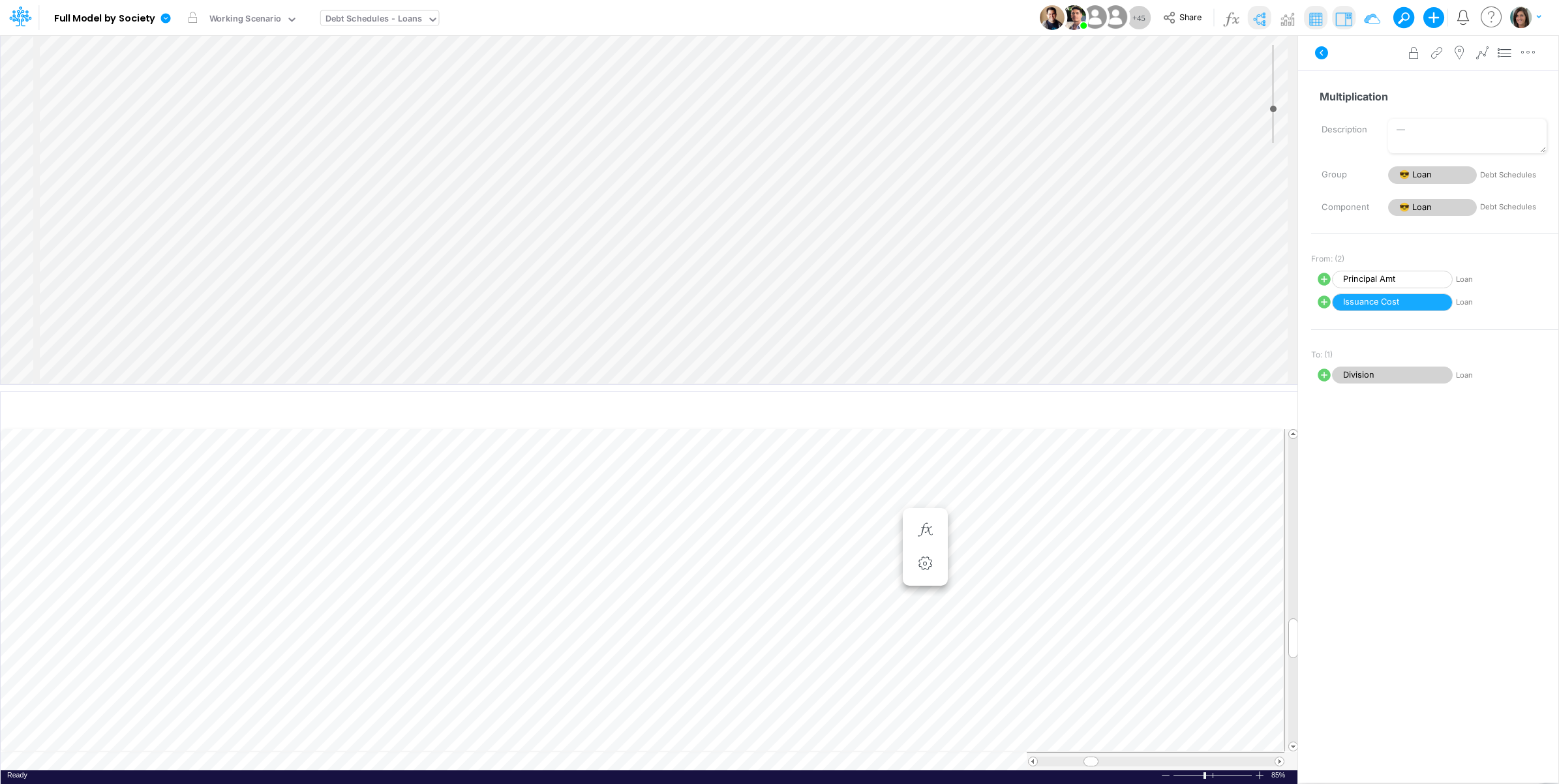
select select "Multiply"
select select "Add"
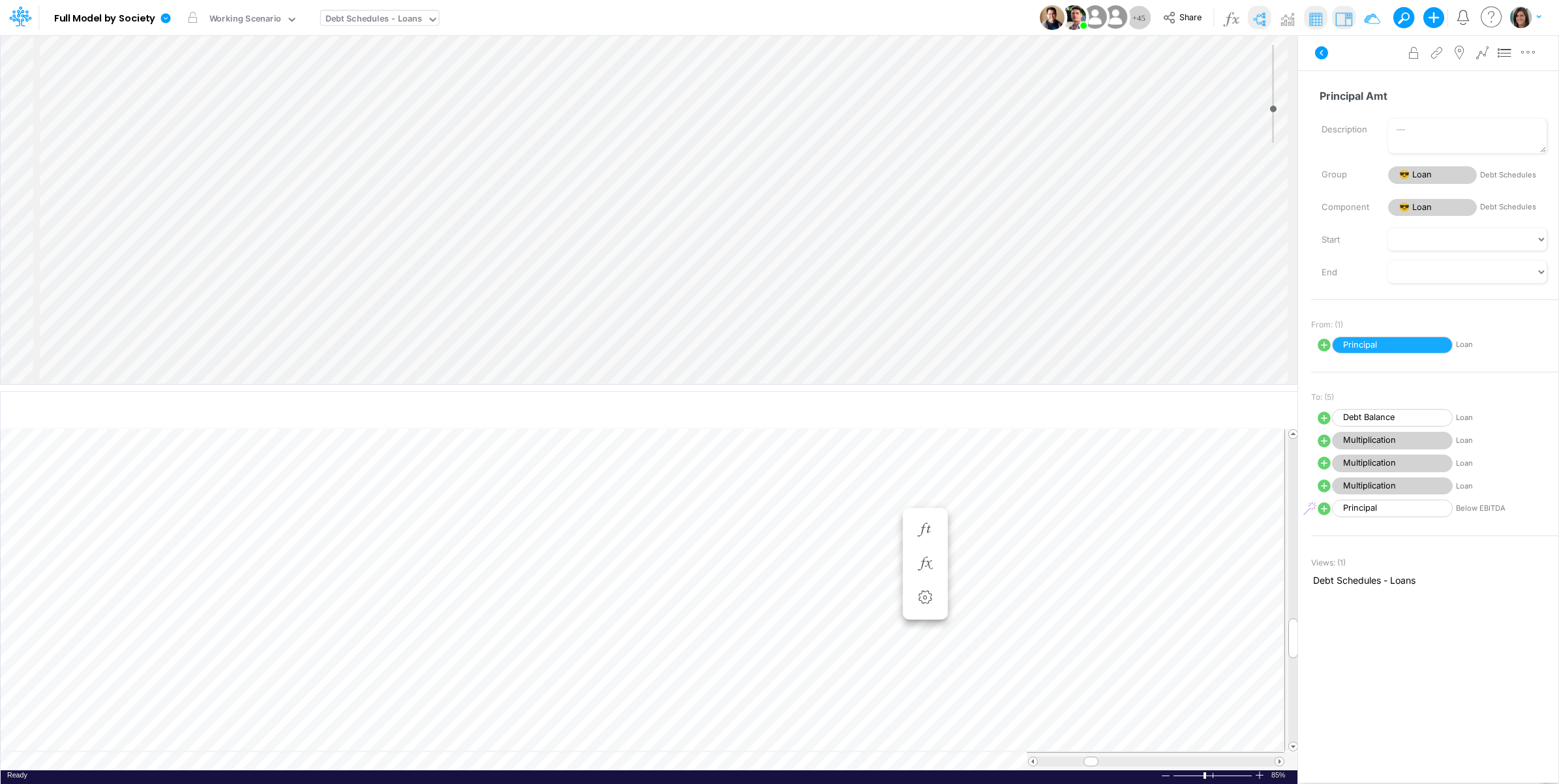
select select "Change"
select select "1"
select select "Multiply"
select select "Add"
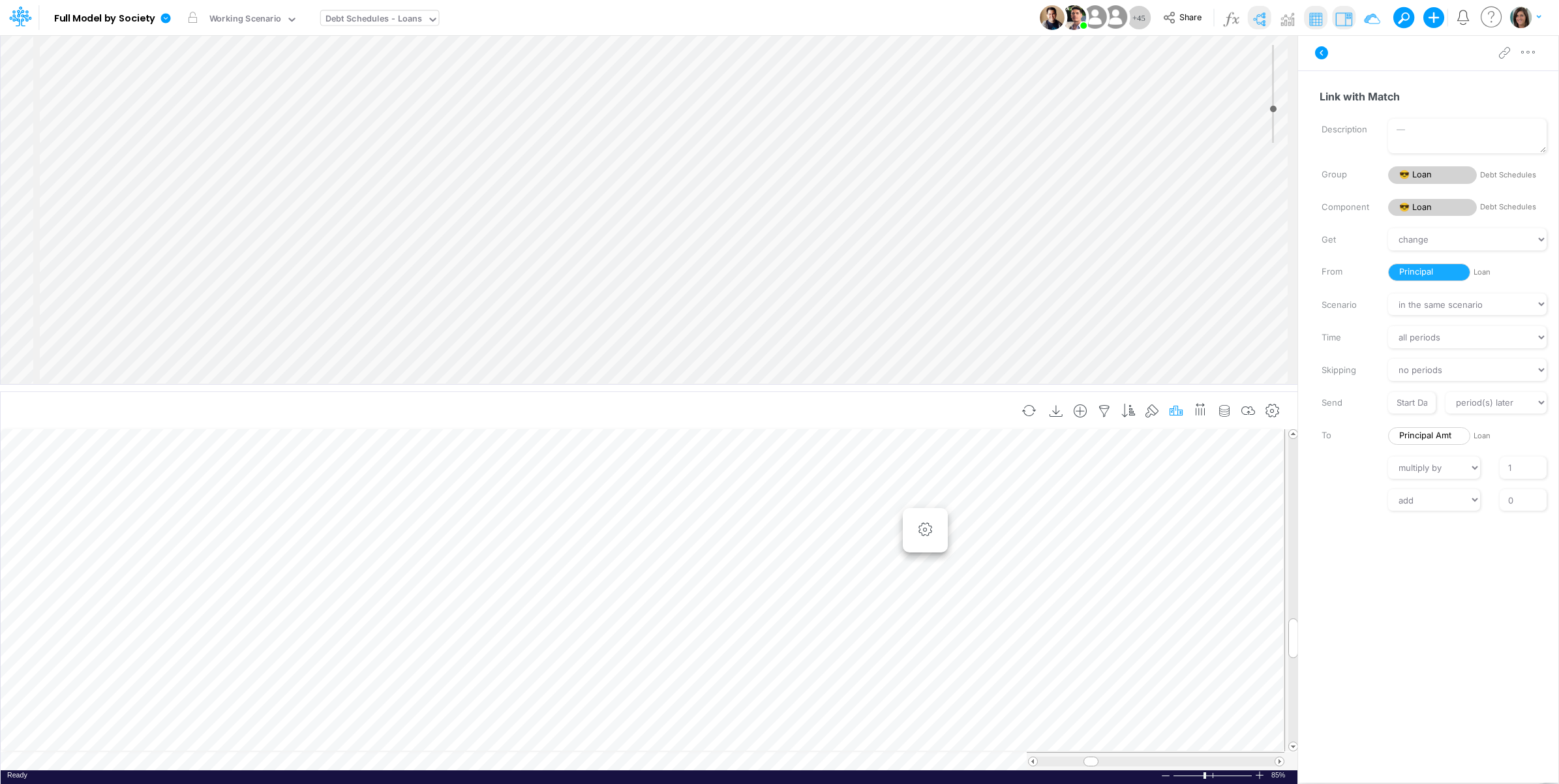
scroll to position [0, 1]
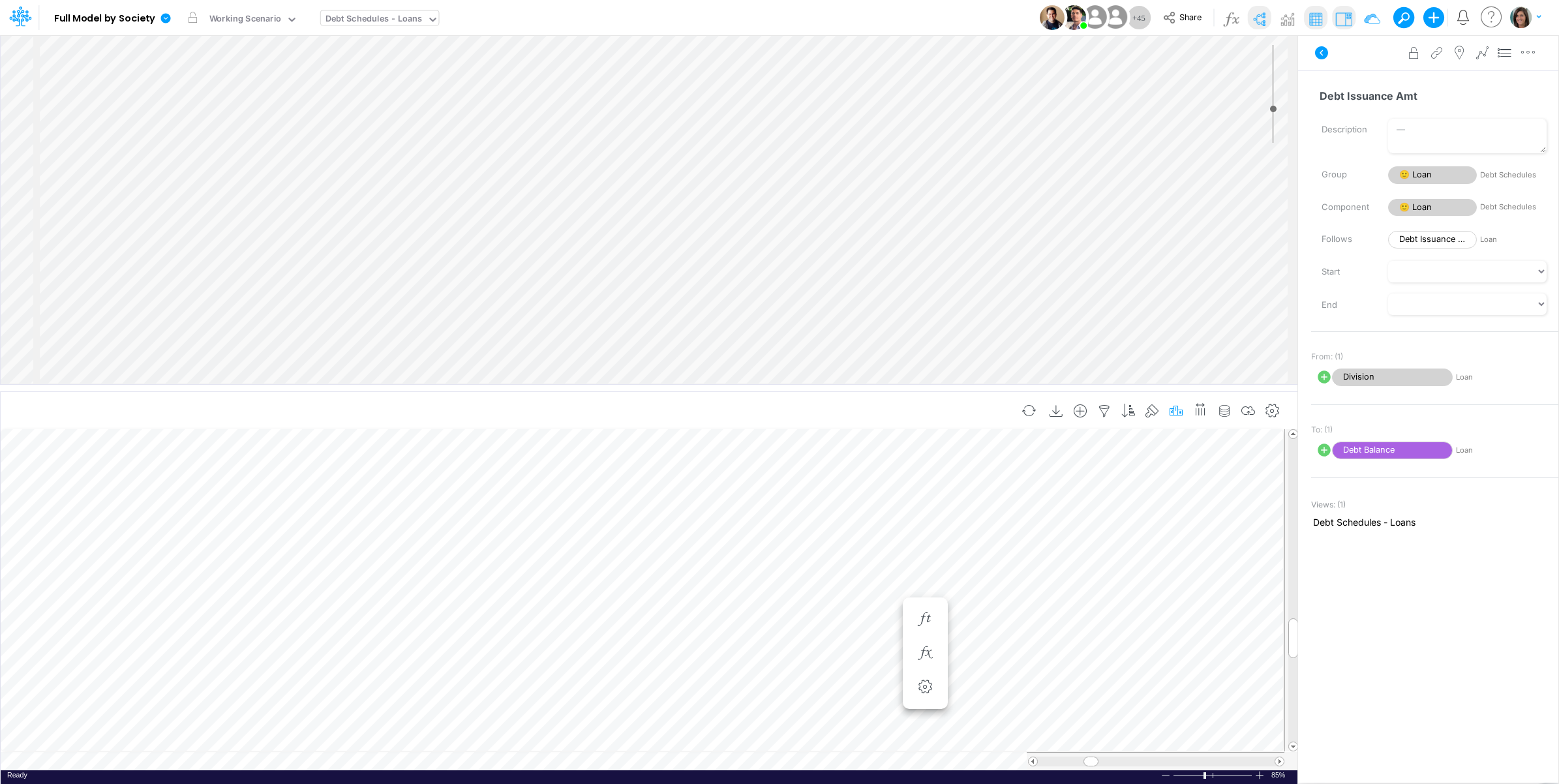
scroll to position [0, 1]
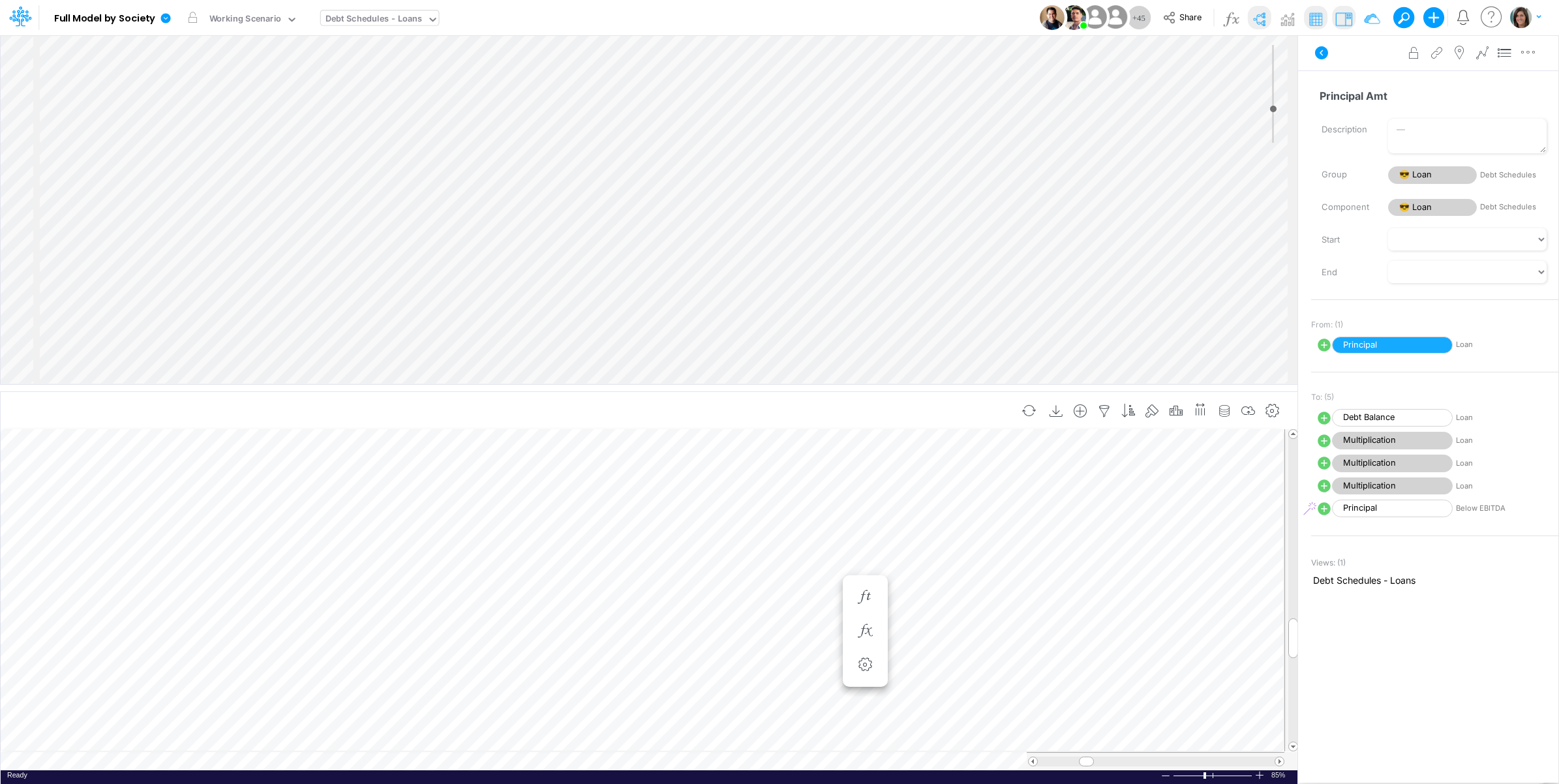
scroll to position [434, 0]
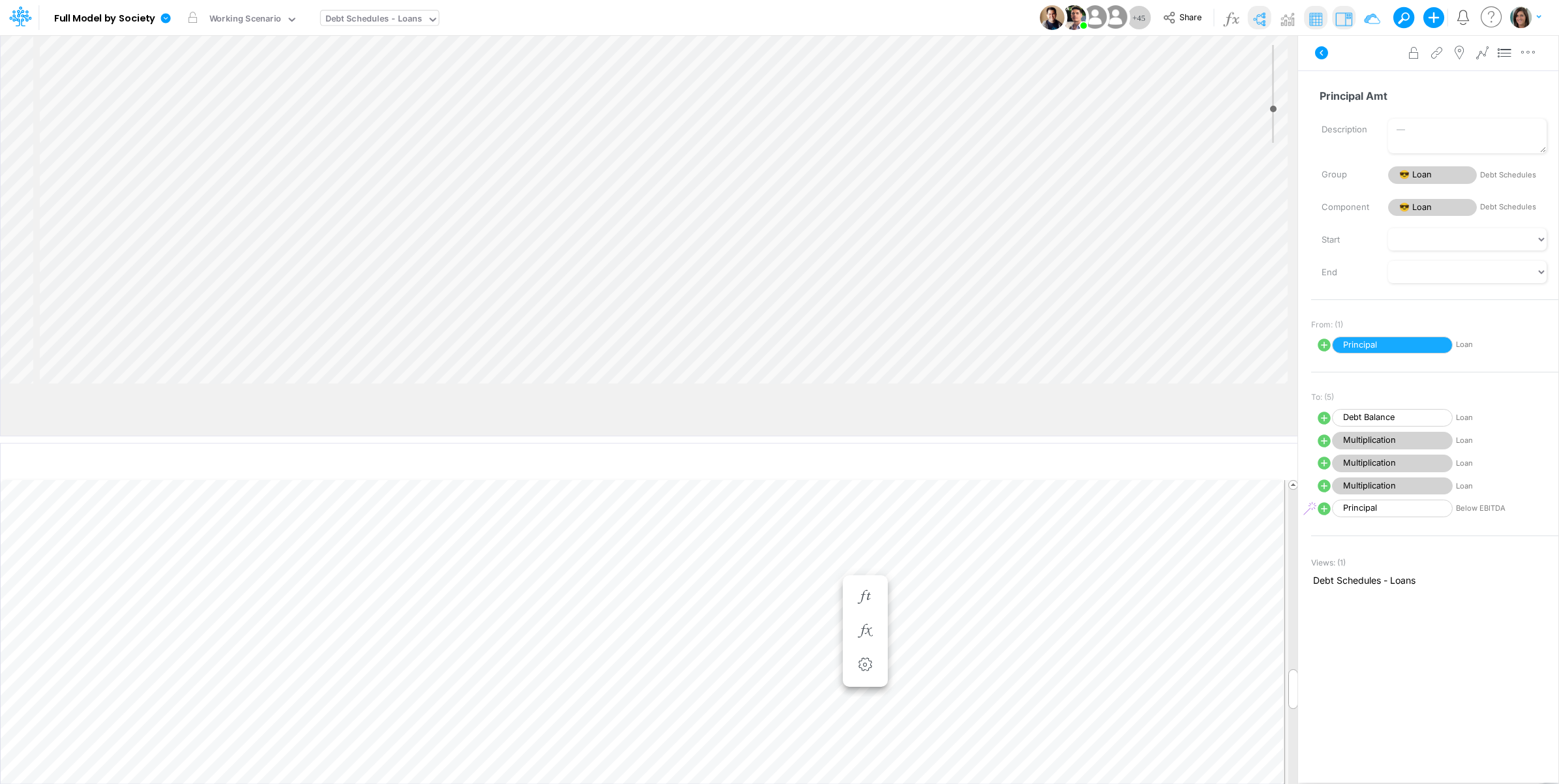
drag, startPoint x: 209, startPoint y: 390, endPoint x: 217, endPoint y: 451, distance: 61.5
click at [217, 443] on div at bounding box center [649, 439] width 1298 height 6
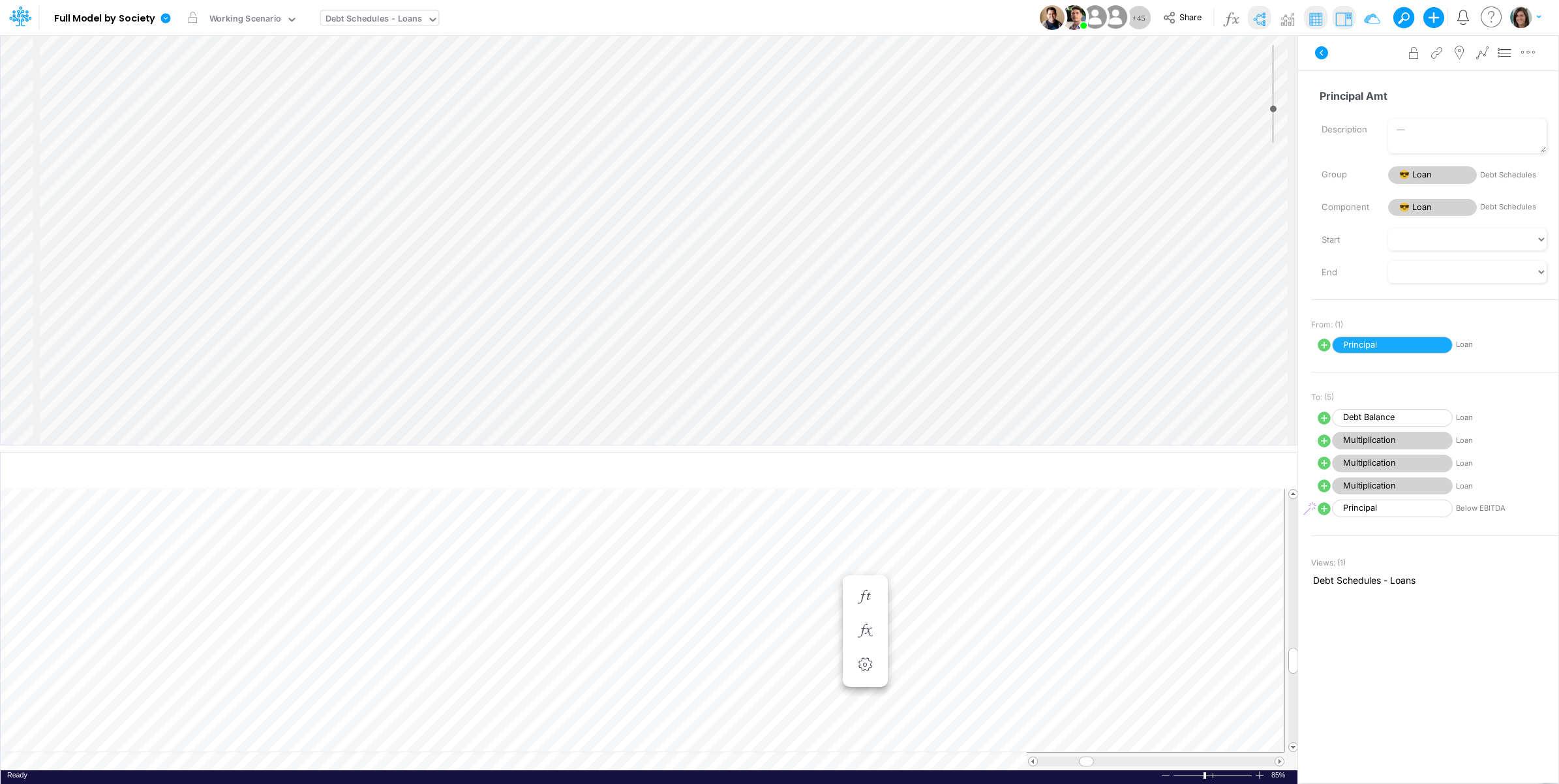
scroll to position [0, 1]
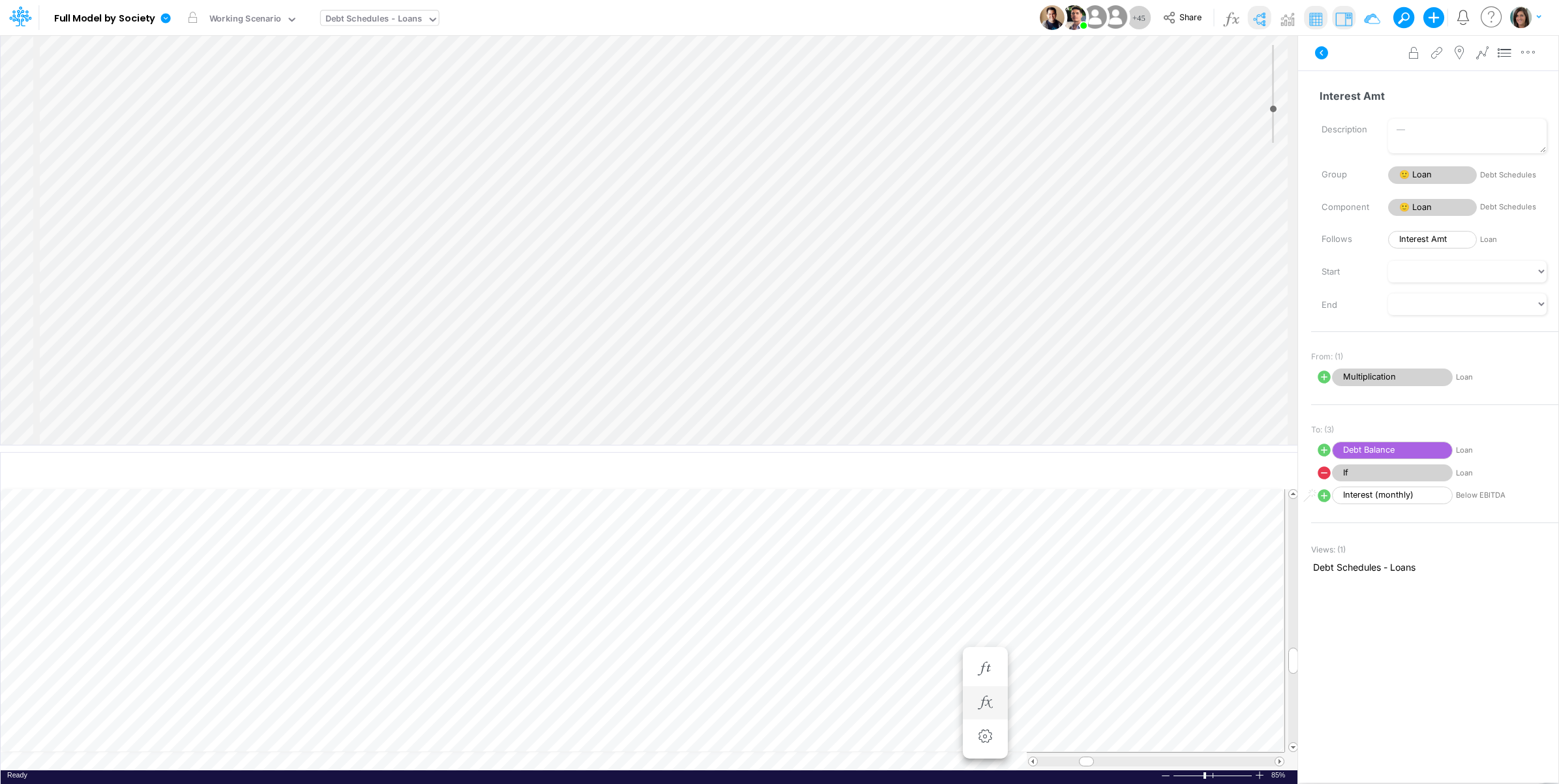
scroll to position [0, 1]
click at [1394, 374] on span "Multiplication" at bounding box center [1392, 377] width 120 height 18
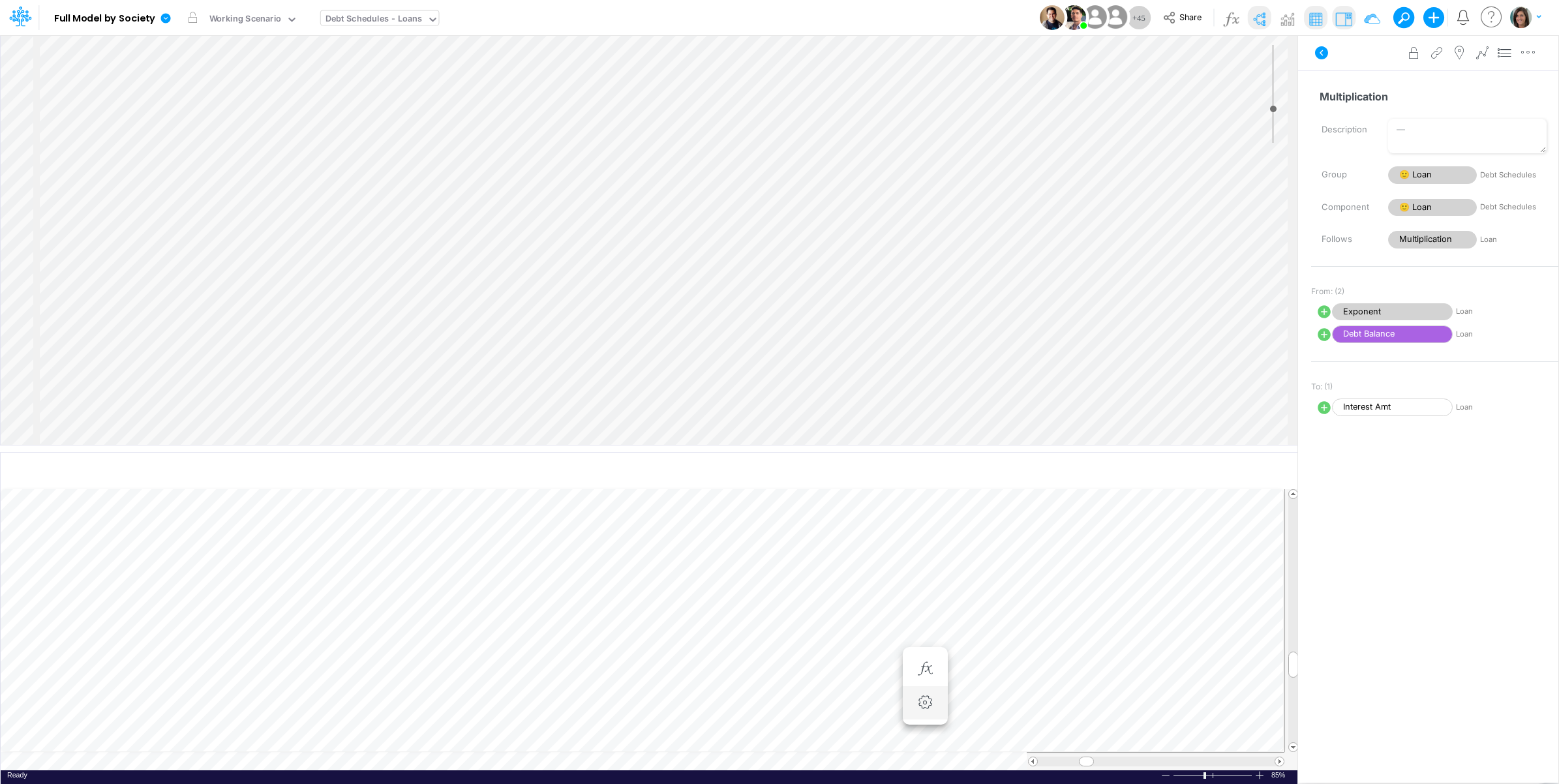
scroll to position [0, 1]
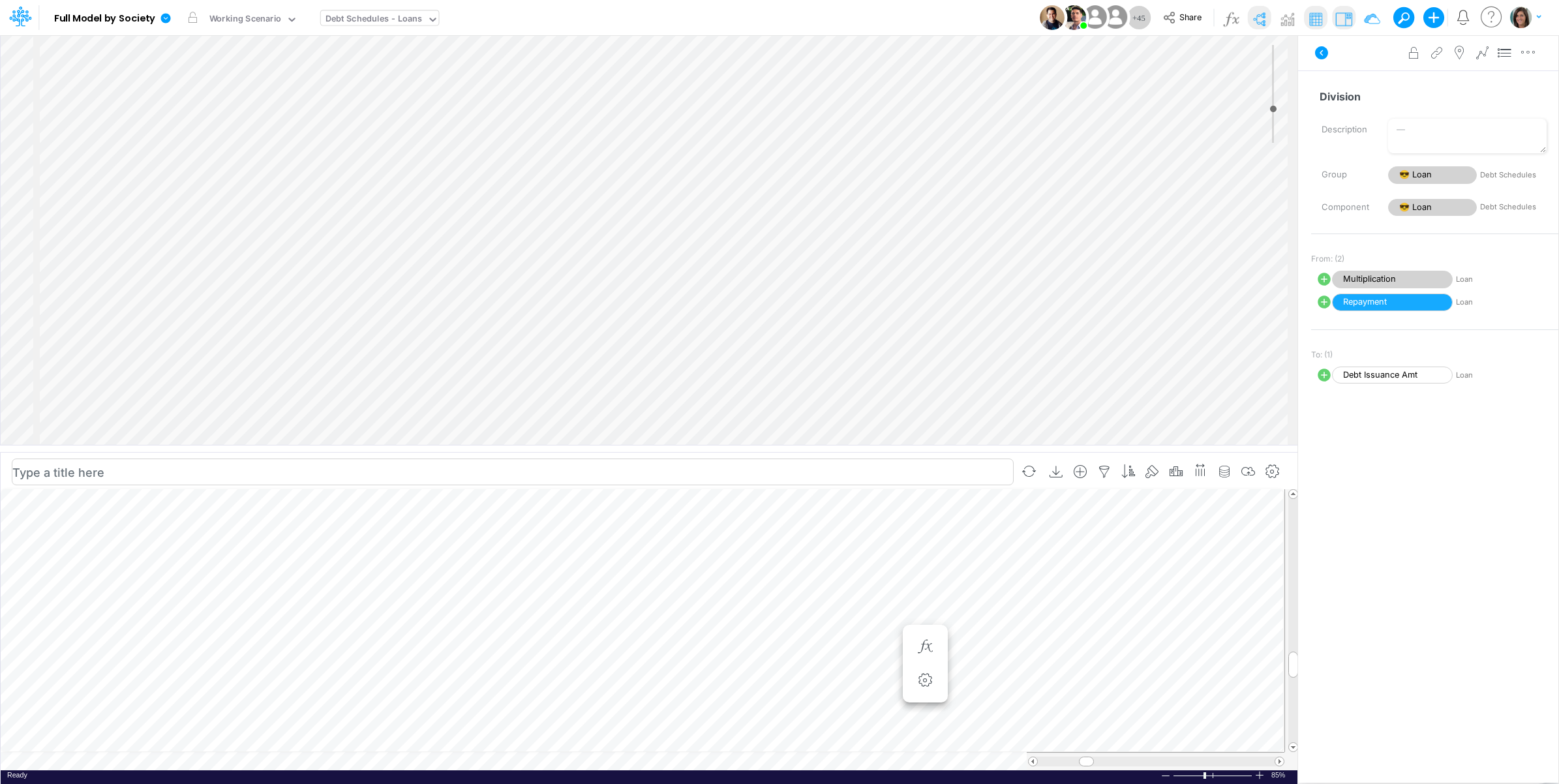
scroll to position [326, 0]
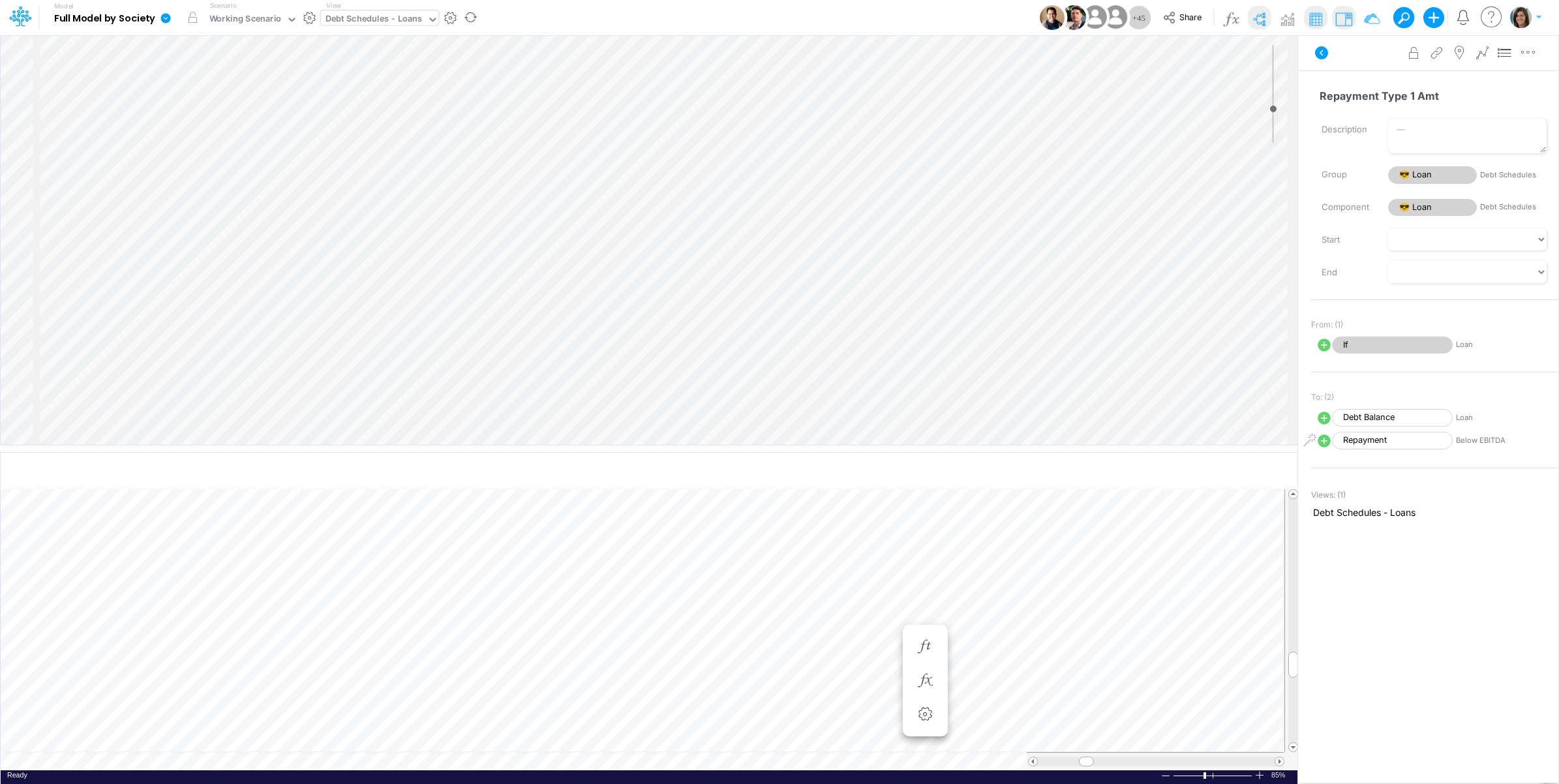
scroll to position [434, 0]
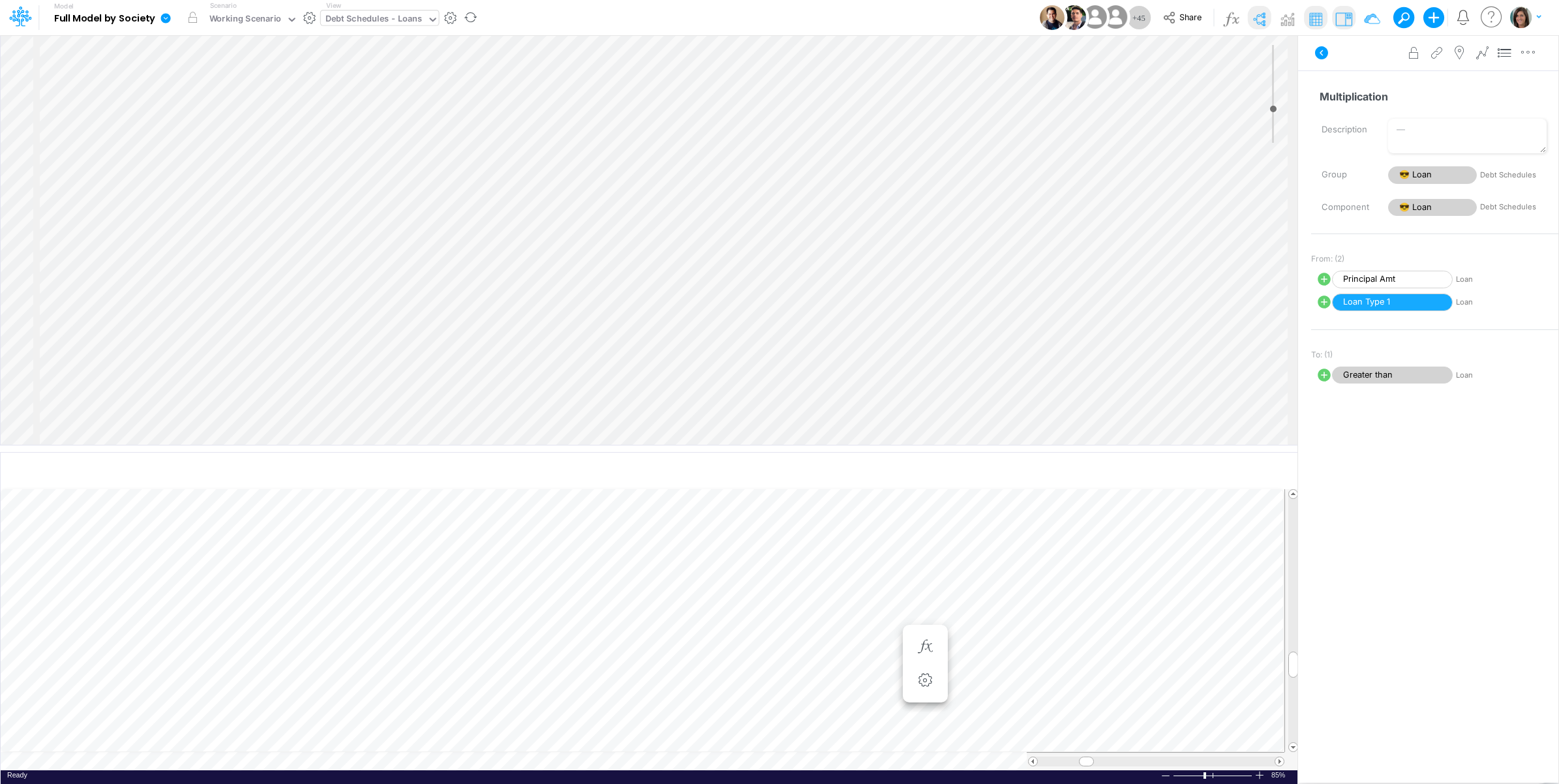
scroll to position [434, 0]
drag, startPoint x: 504, startPoint y: 449, endPoint x: 500, endPoint y: 367, distance: 82.1
click at [503, 365] on div at bounding box center [649, 363] width 1298 height 6
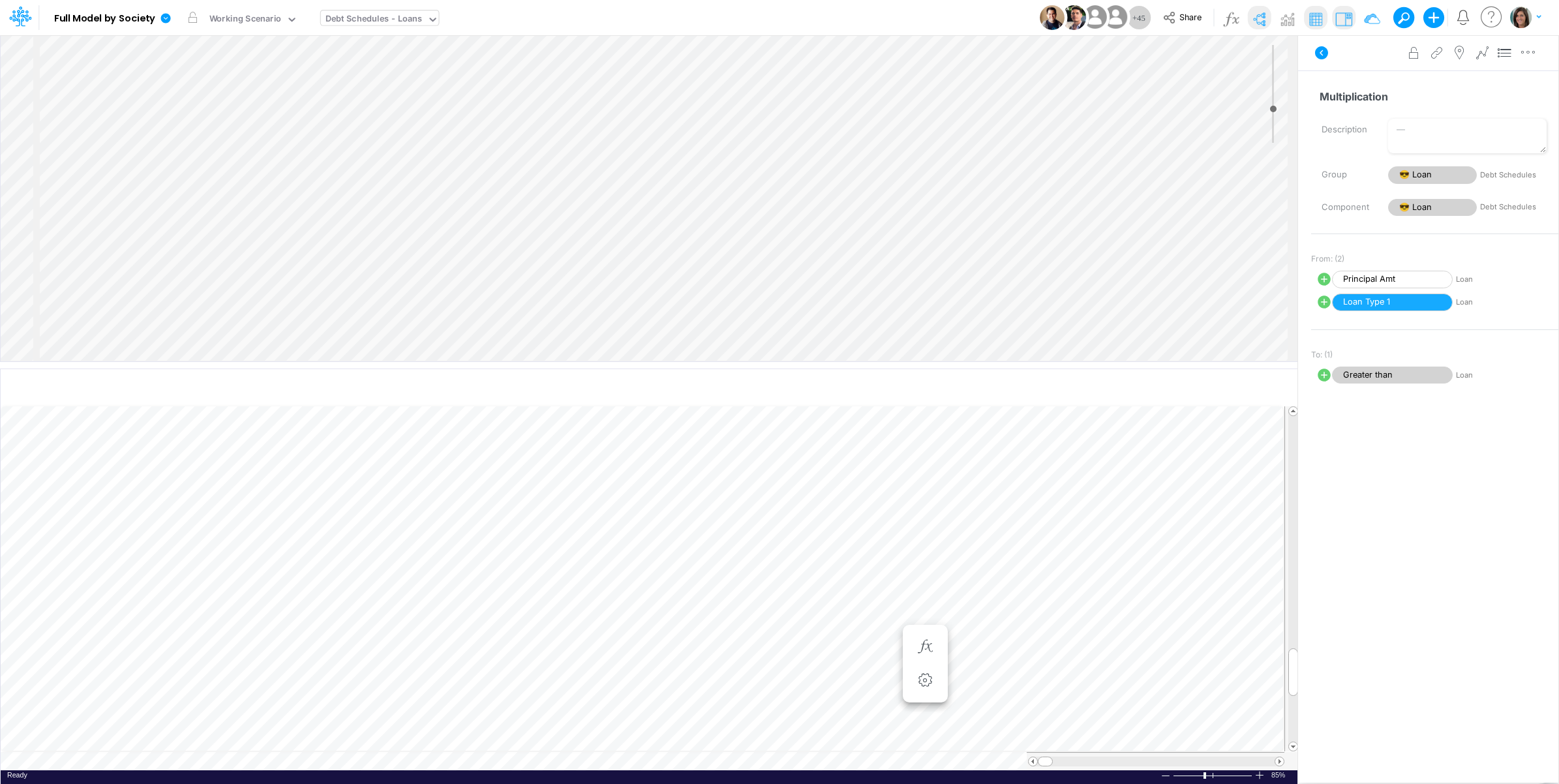
select select "1"
select select "Multiply"
select select "Add"
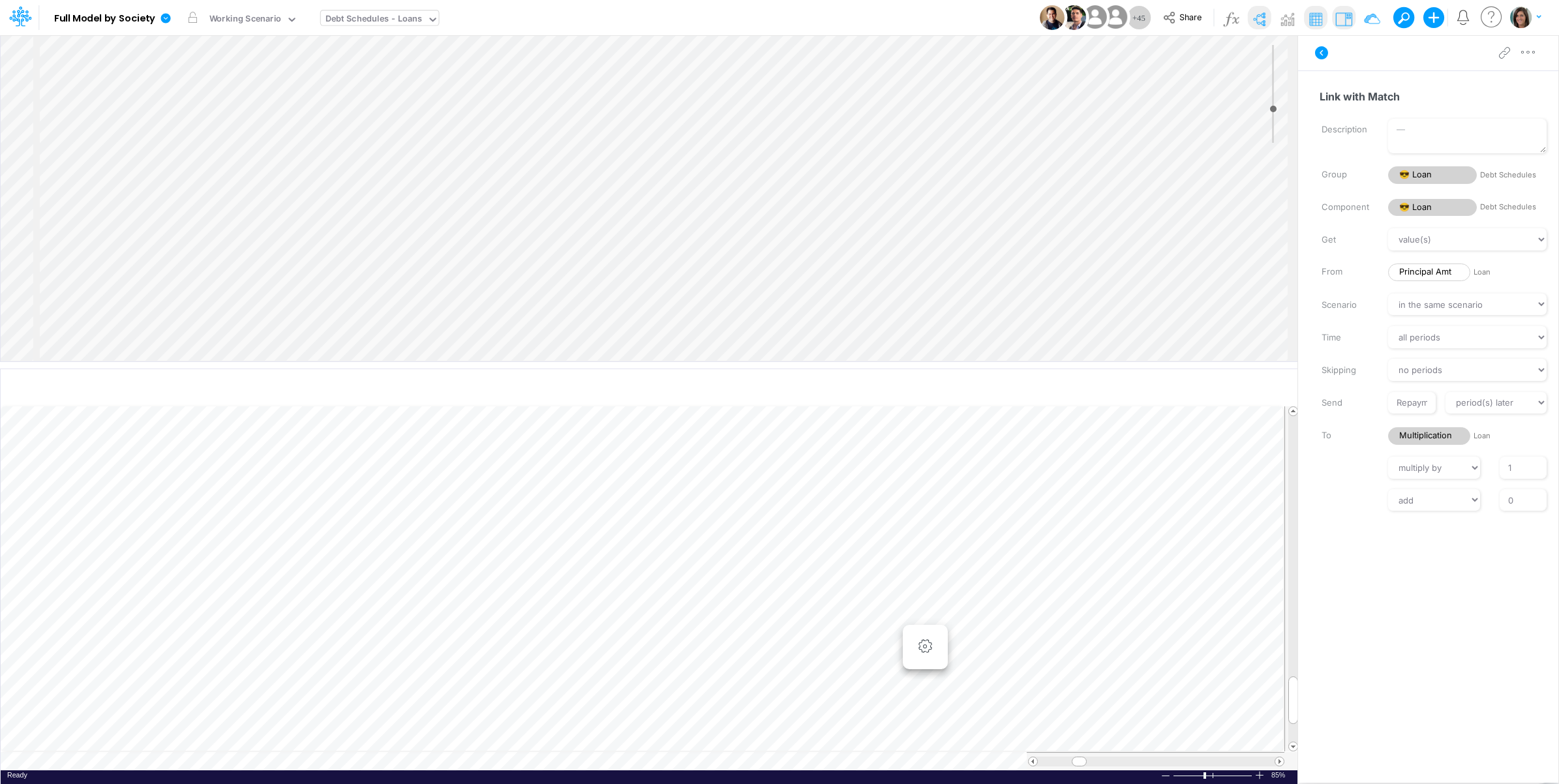
scroll to position [543, 0]
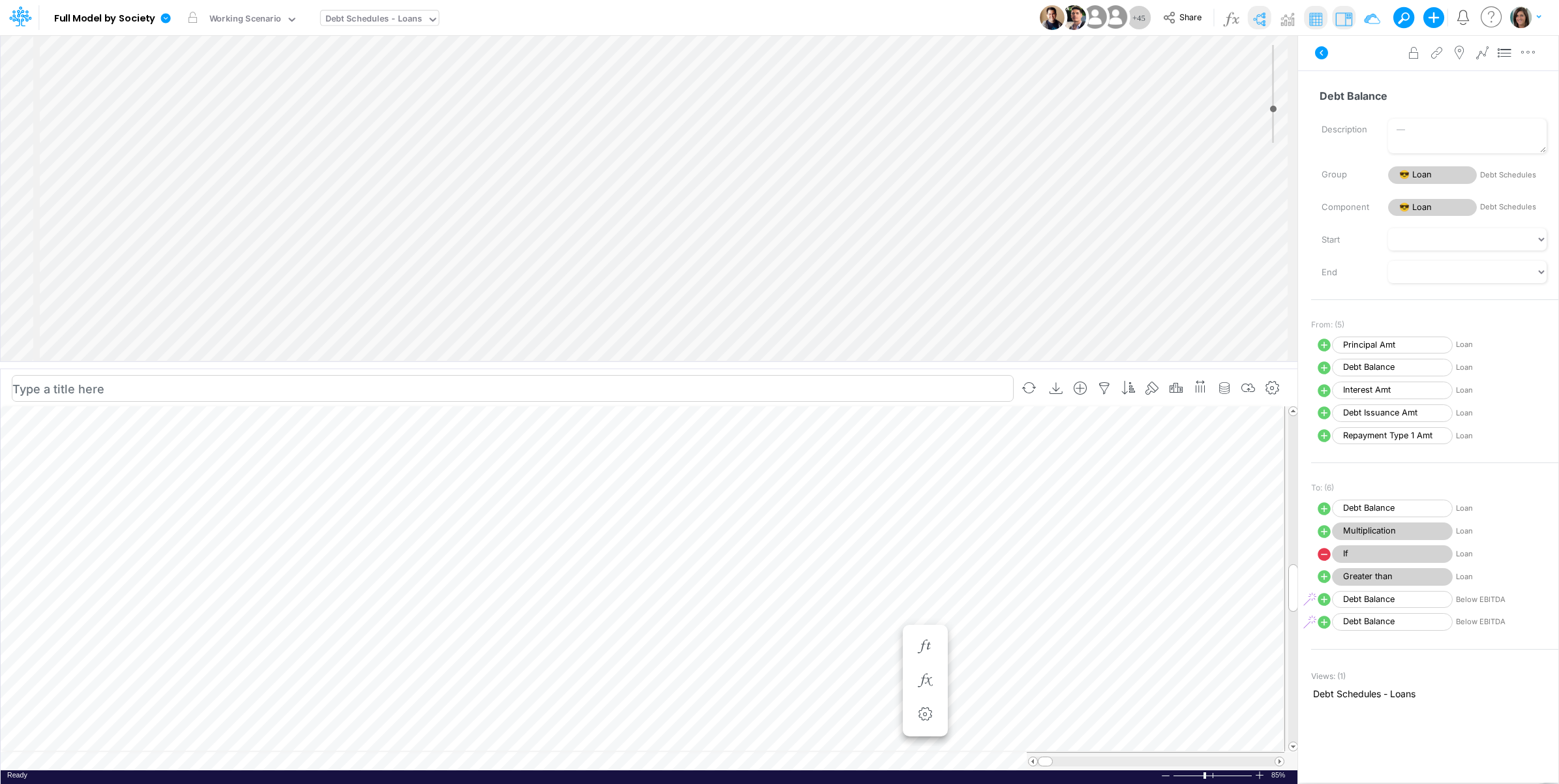
scroll to position [217, 0]
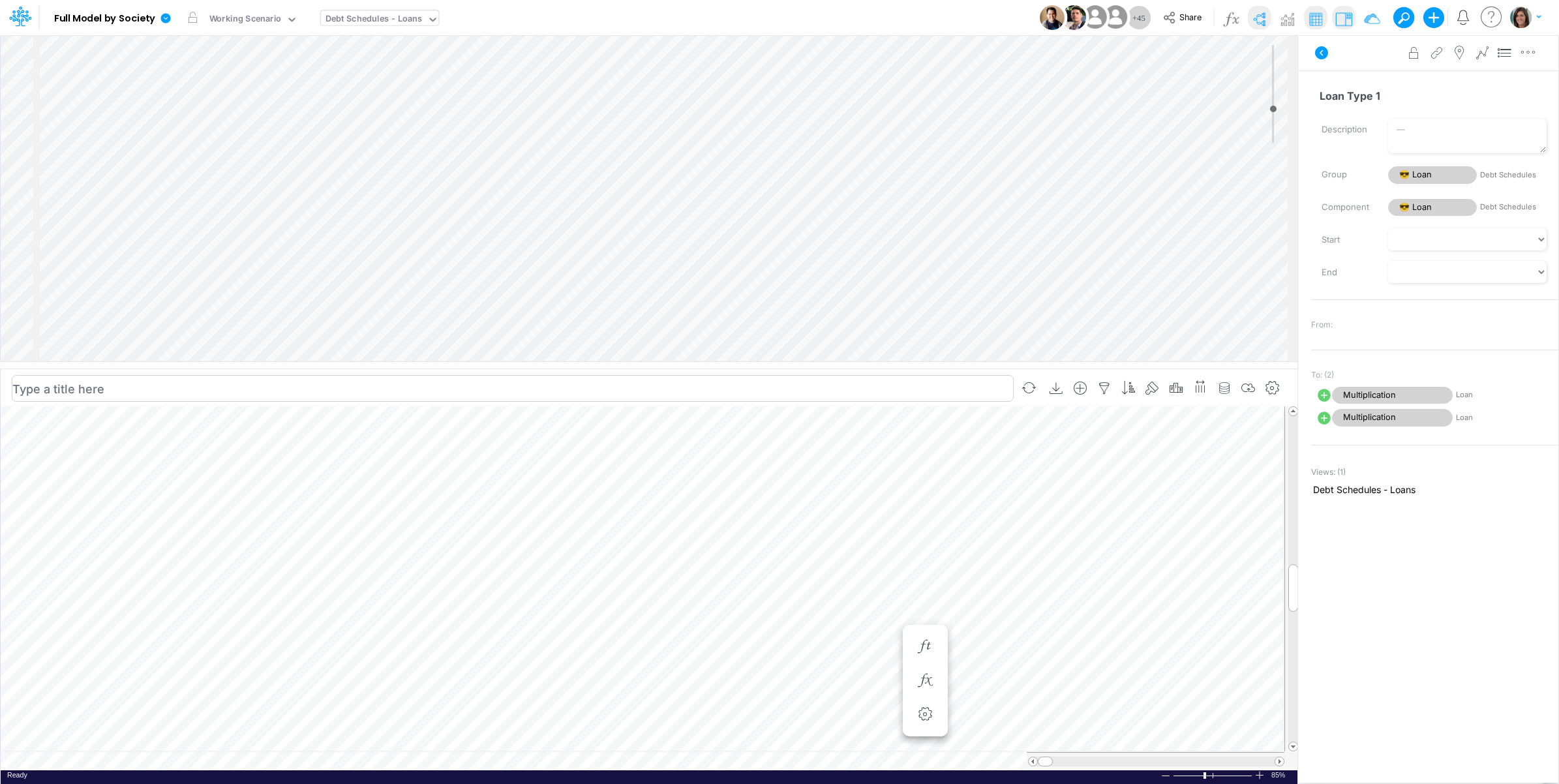
scroll to position [326, 0]
drag, startPoint x: 796, startPoint y: 367, endPoint x: 773, endPoint y: 221, distance: 147.8
click at [773, 221] on div at bounding box center [649, 219] width 1298 height 6
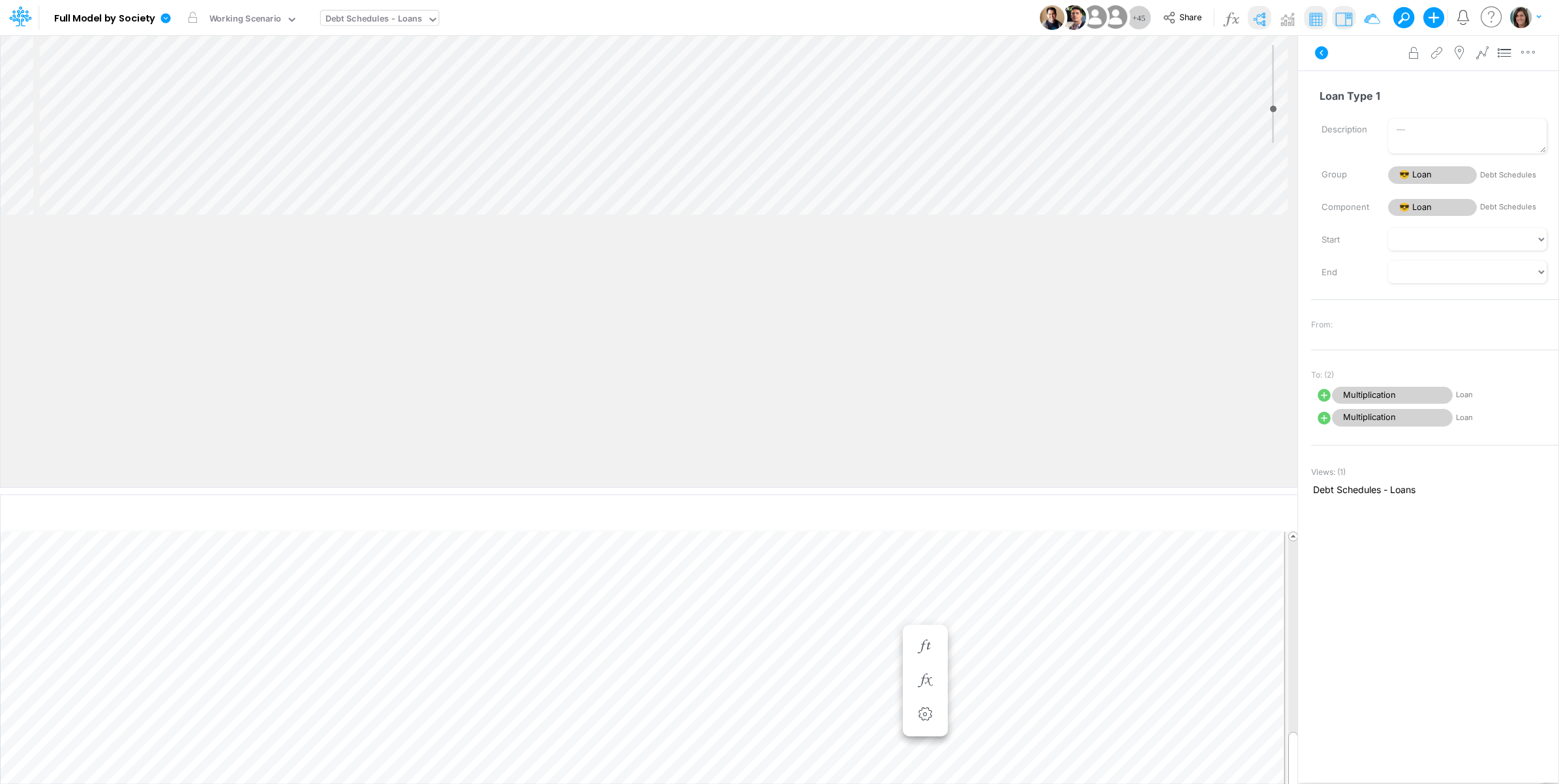
drag, startPoint x: 387, startPoint y: 219, endPoint x: 406, endPoint y: 477, distance: 258.7
click at [412, 491] on div at bounding box center [649, 491] width 1298 height 6
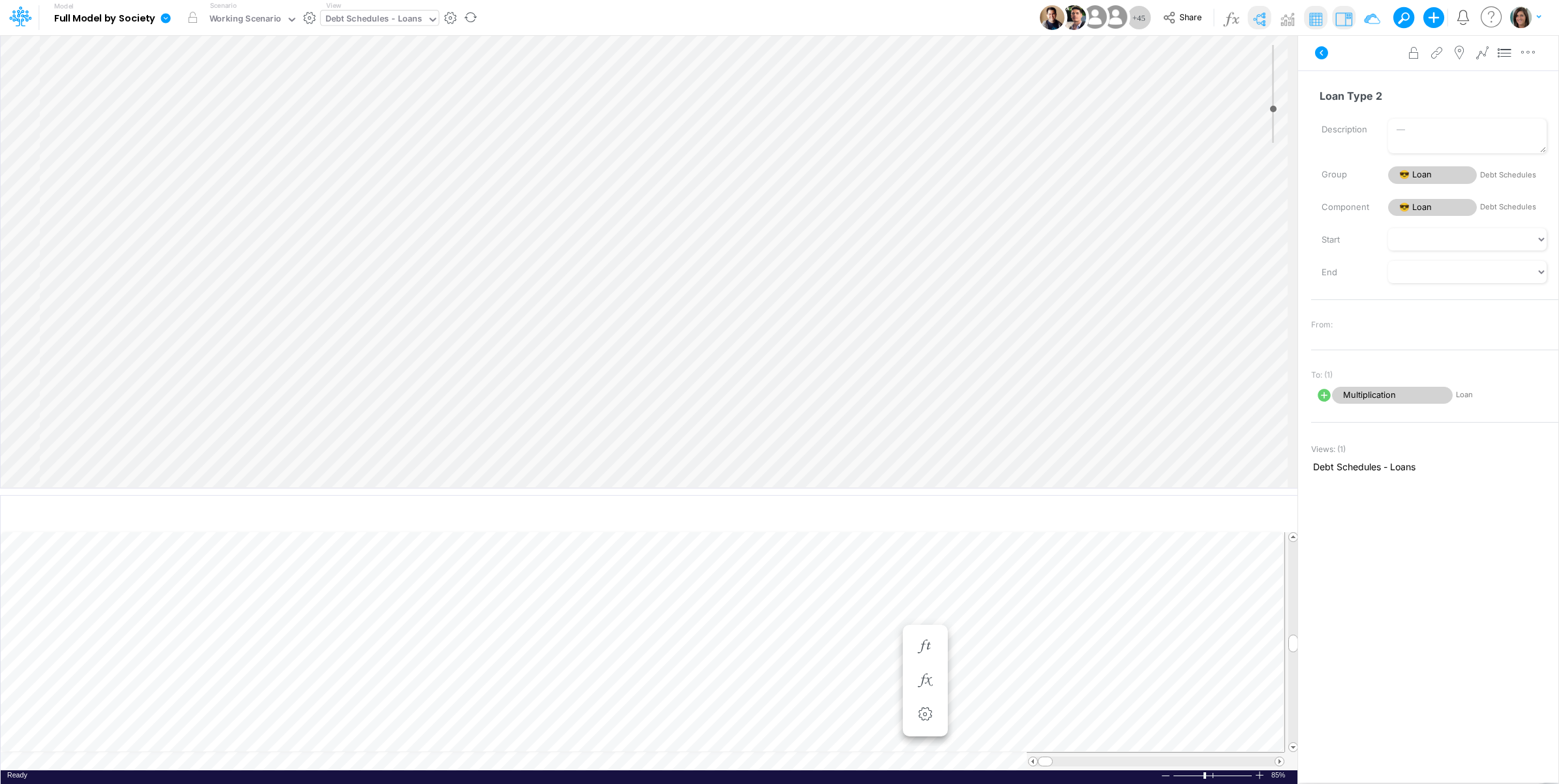
scroll to position [434, 0]
select select "1"
select select "Multiply"
select select "Add"
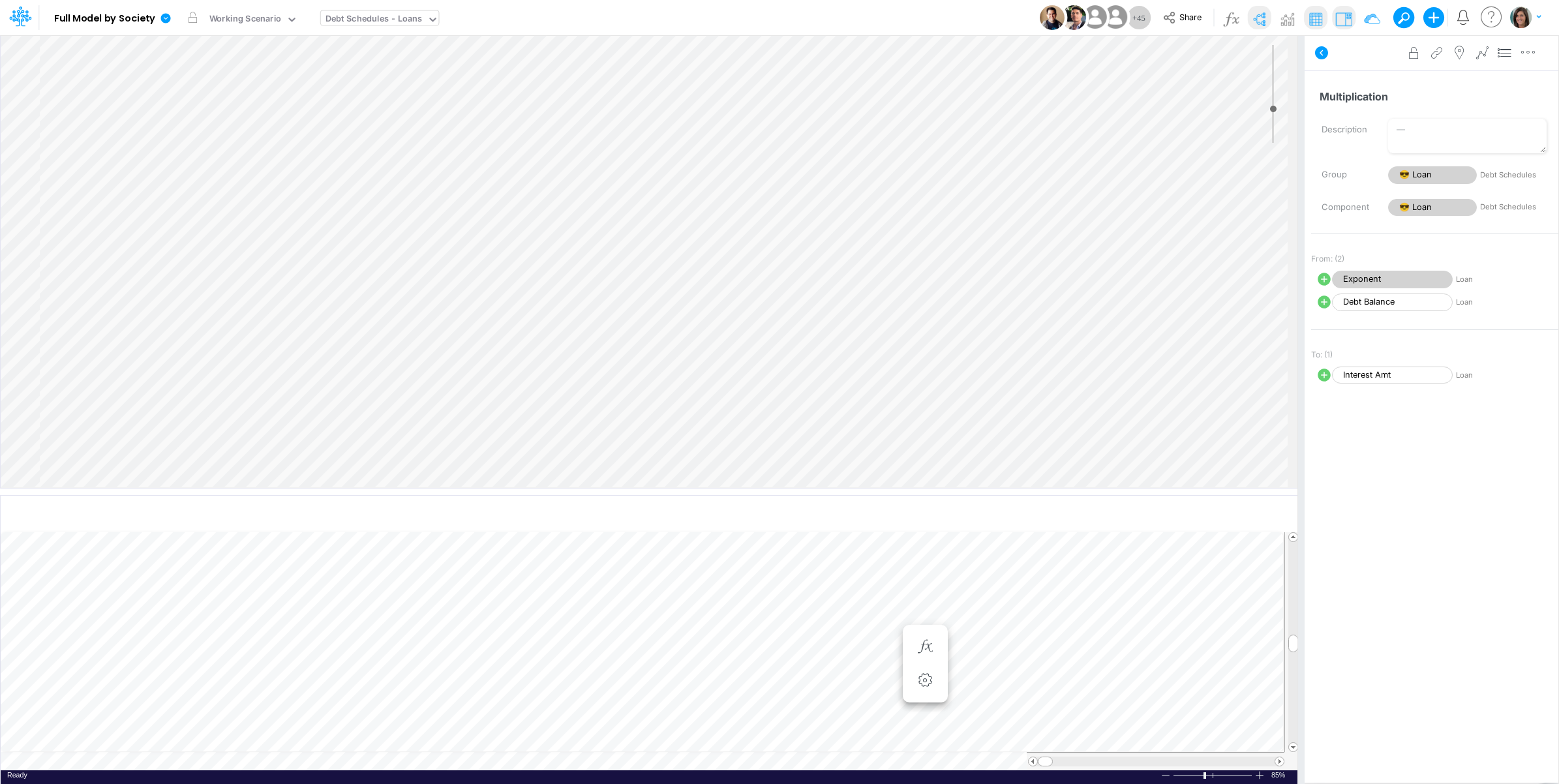
select select "1"
select select "Multiply"
select select "Add"
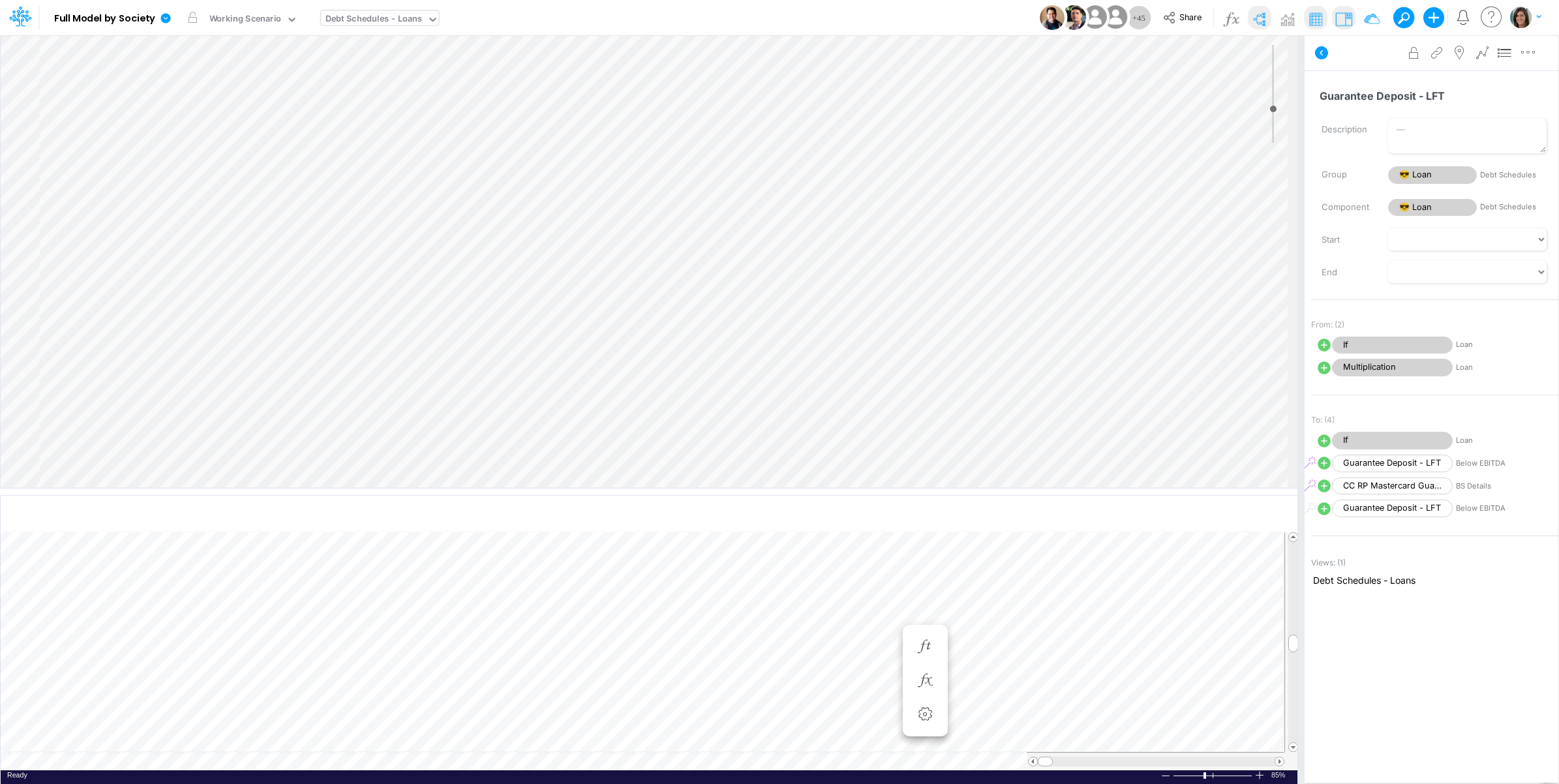
scroll to position [434, 0]
select select "1"
select select "Multiply"
select select "Add"
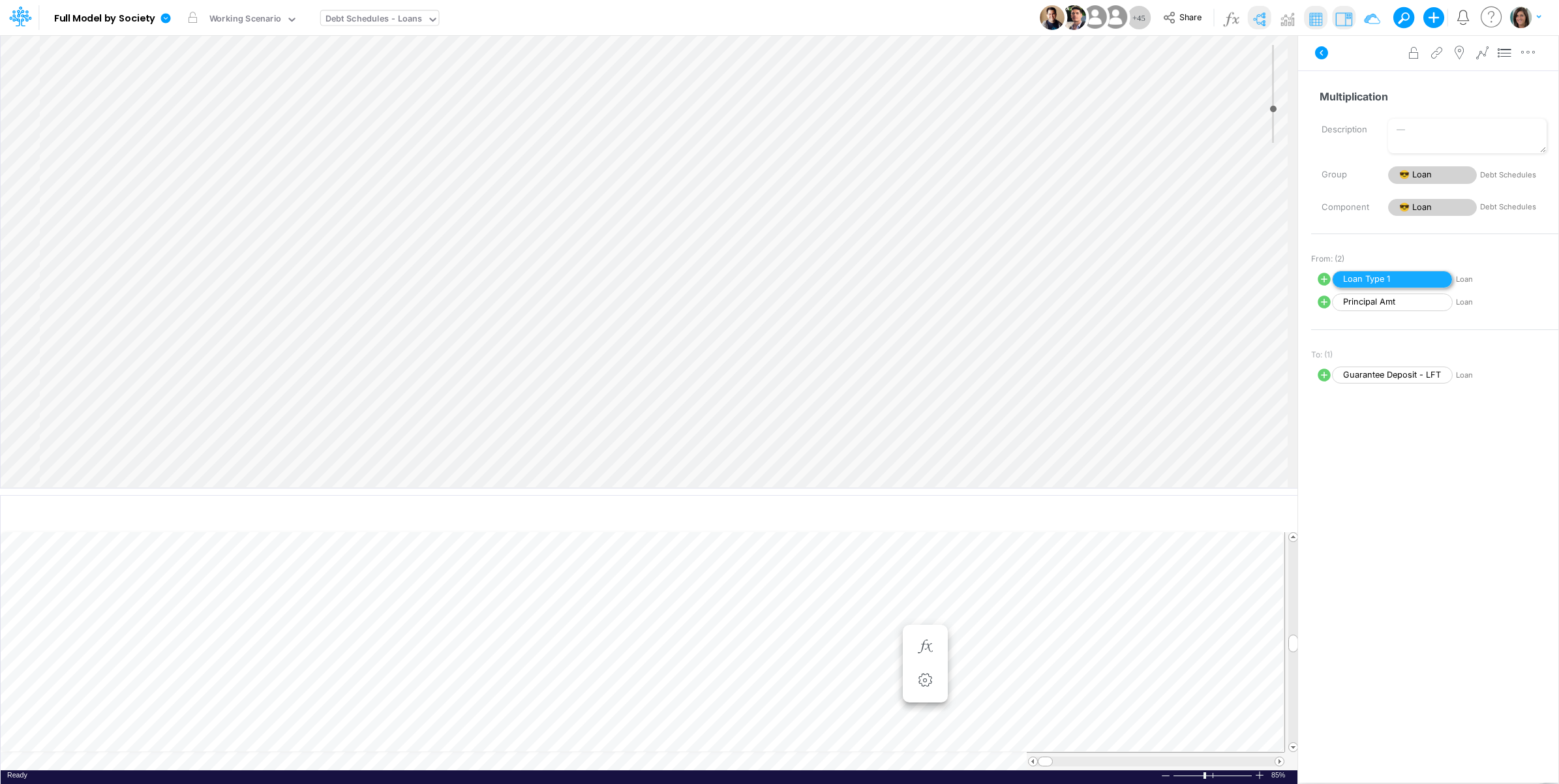
select select "1"
select select "Multiply"
select select "Add"
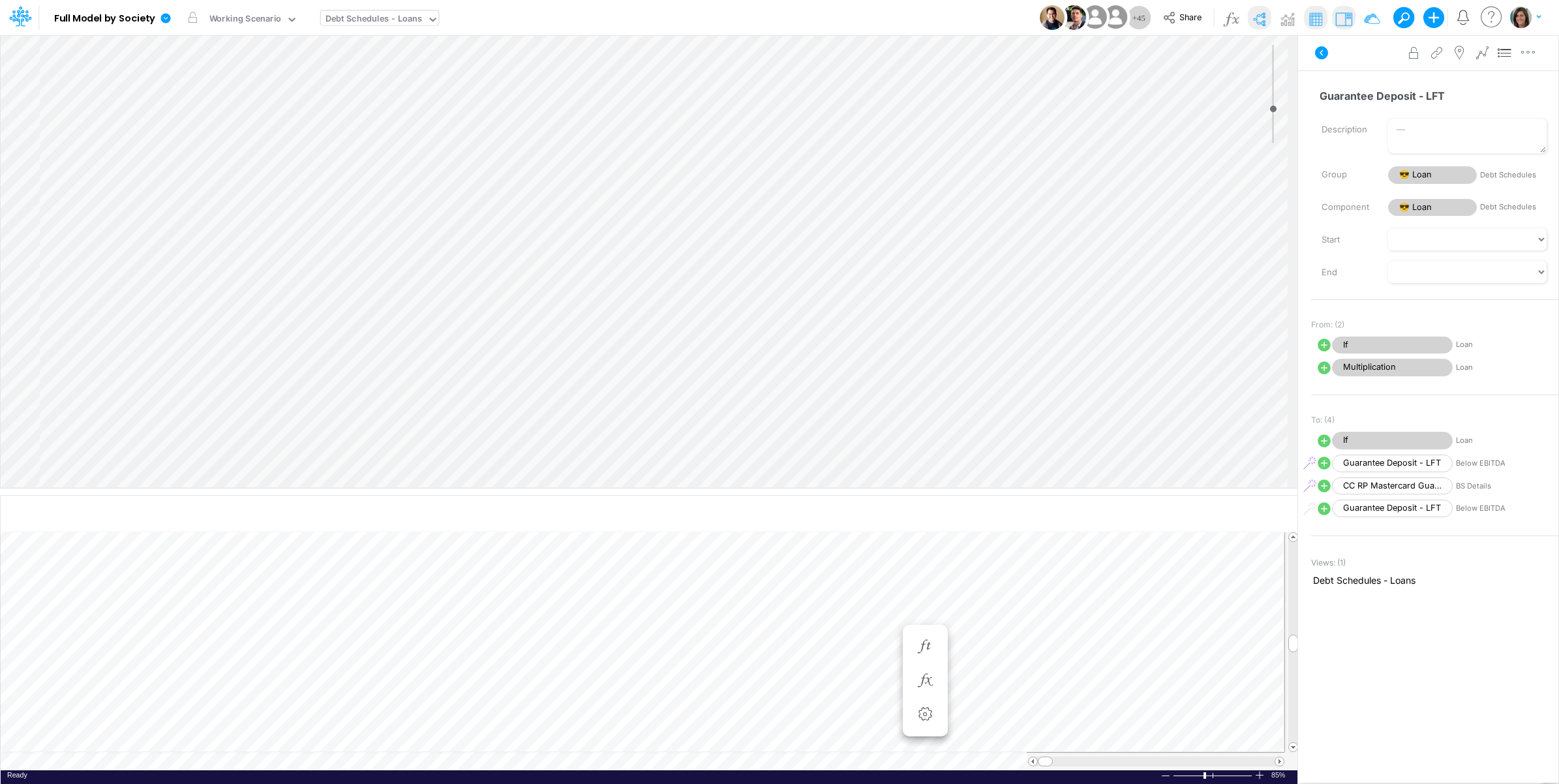
select select "1"
select select "Multiply"
select select "Add"
select select "1"
select select "Multiply"
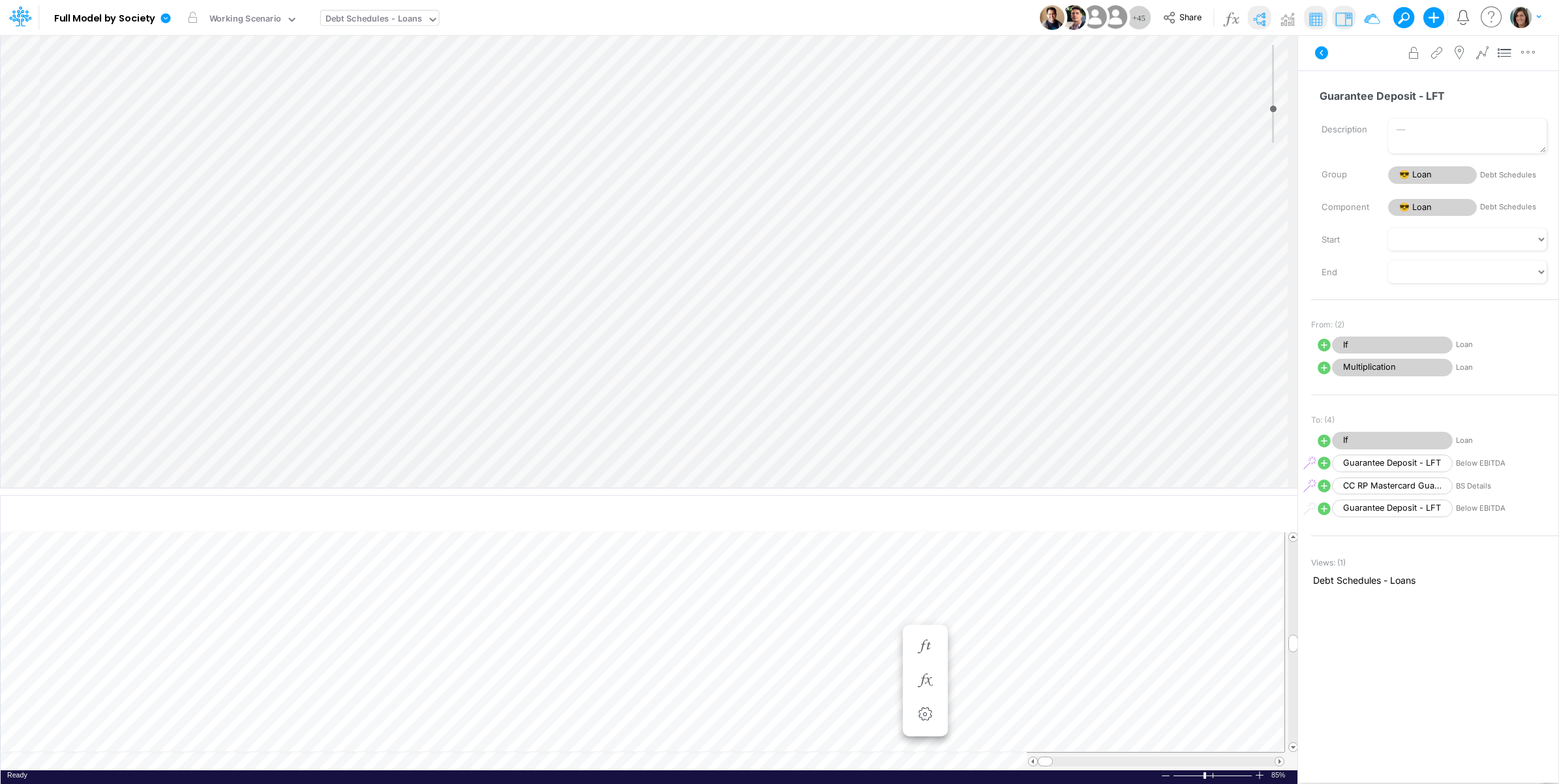
select select "Add"
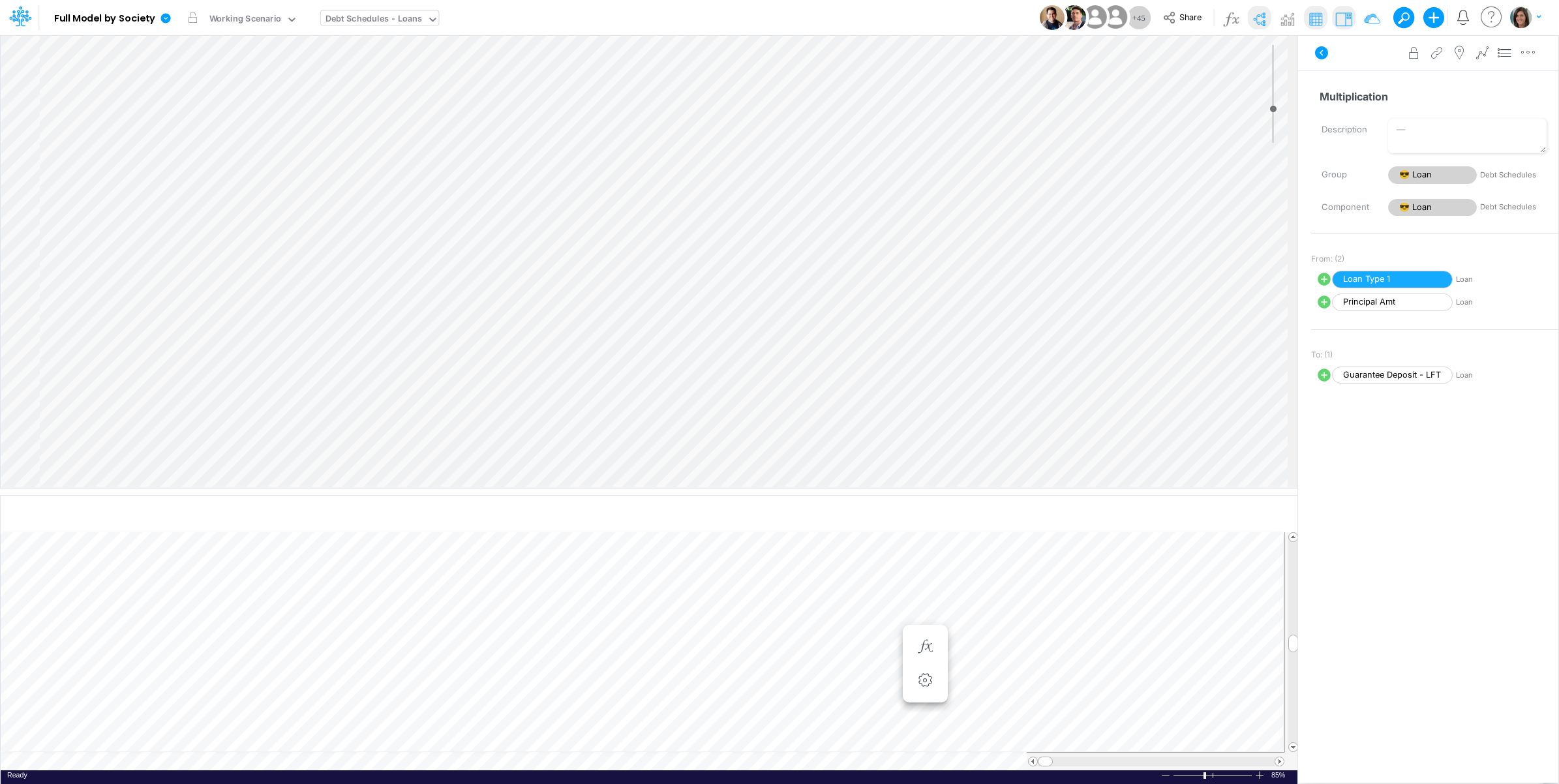
select select "1"
select select "Multiply"
select select "Add"
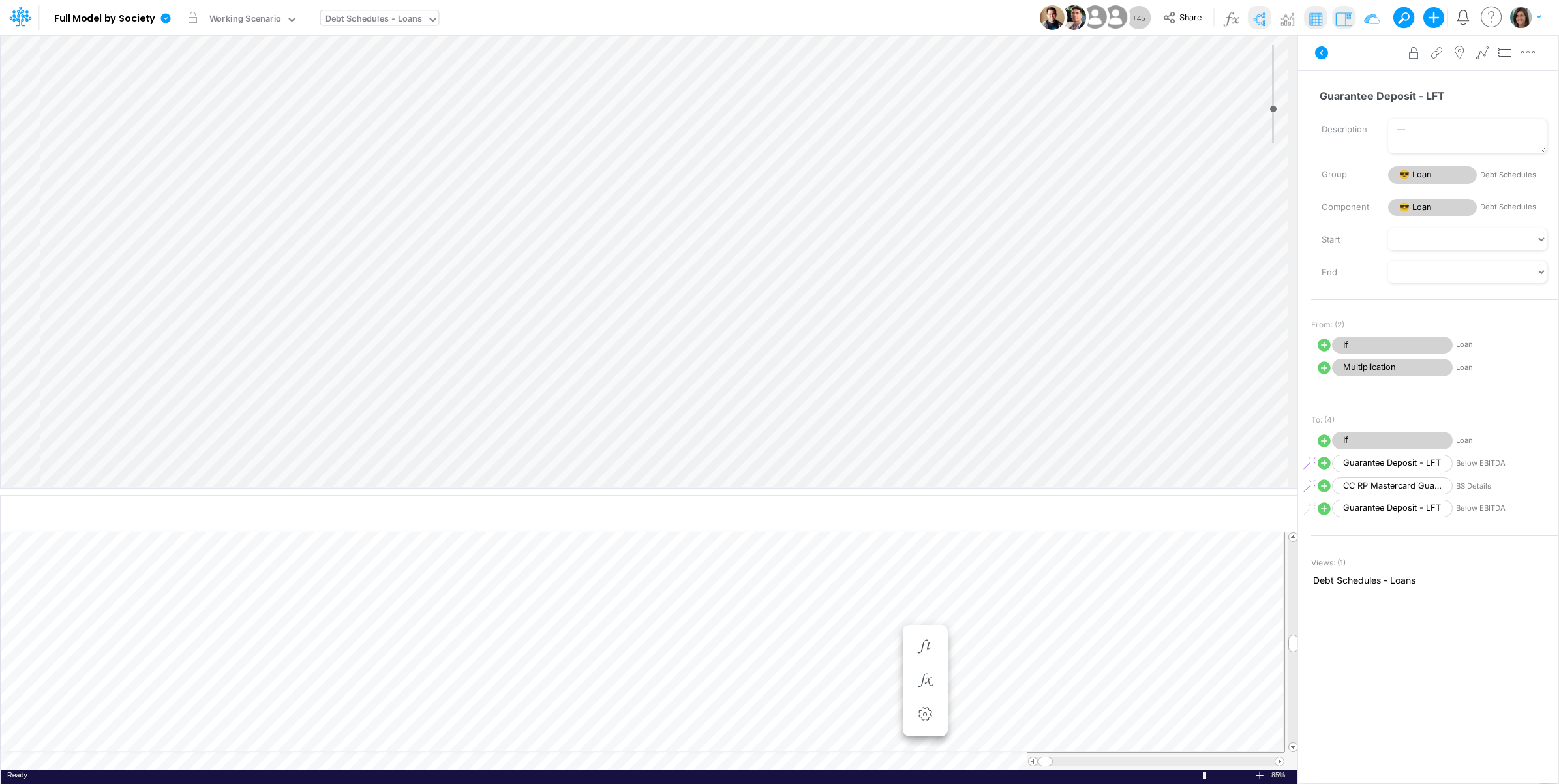
select select "1"
select select "Multiply"
select select "Add"
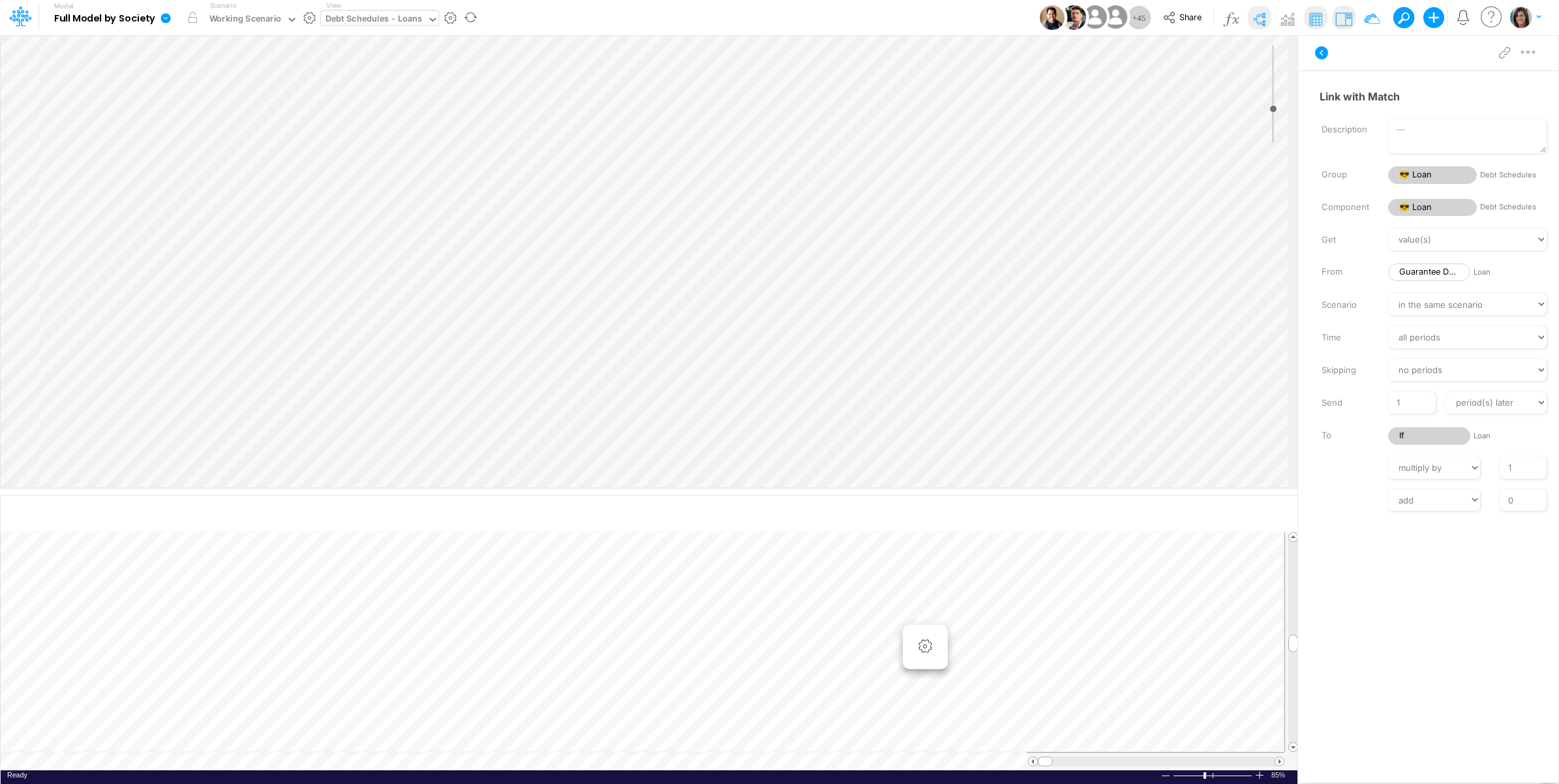
click at [167, 19] on icon at bounding box center [166, 18] width 10 height 10
click at [210, 135] on button "View model info" at bounding box center [231, 135] width 140 height 20
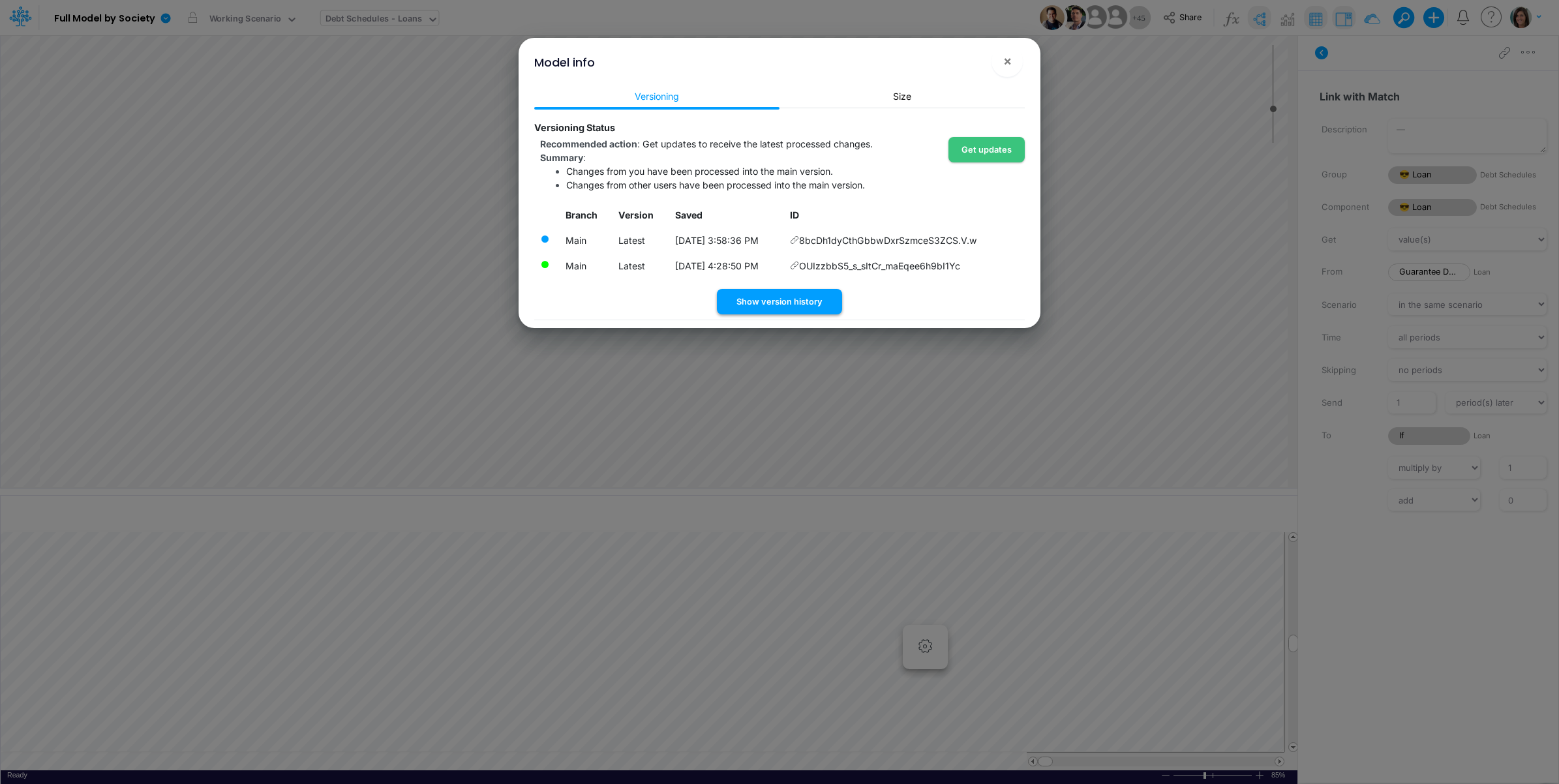
click at [778, 301] on button "Show version history" at bounding box center [780, 302] width 125 height 26
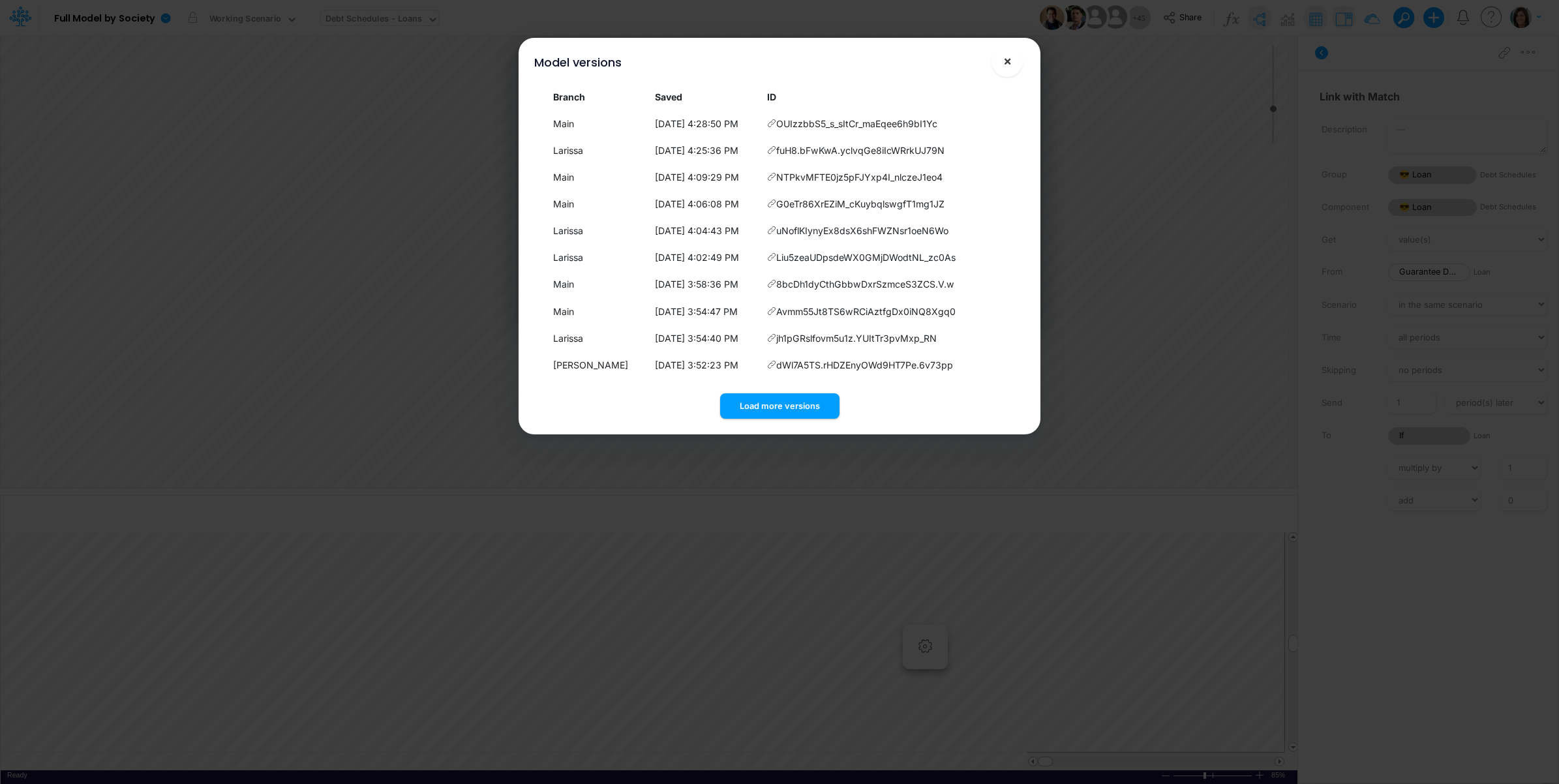
click at [1008, 54] on span "×" at bounding box center [1008, 61] width 9 height 16
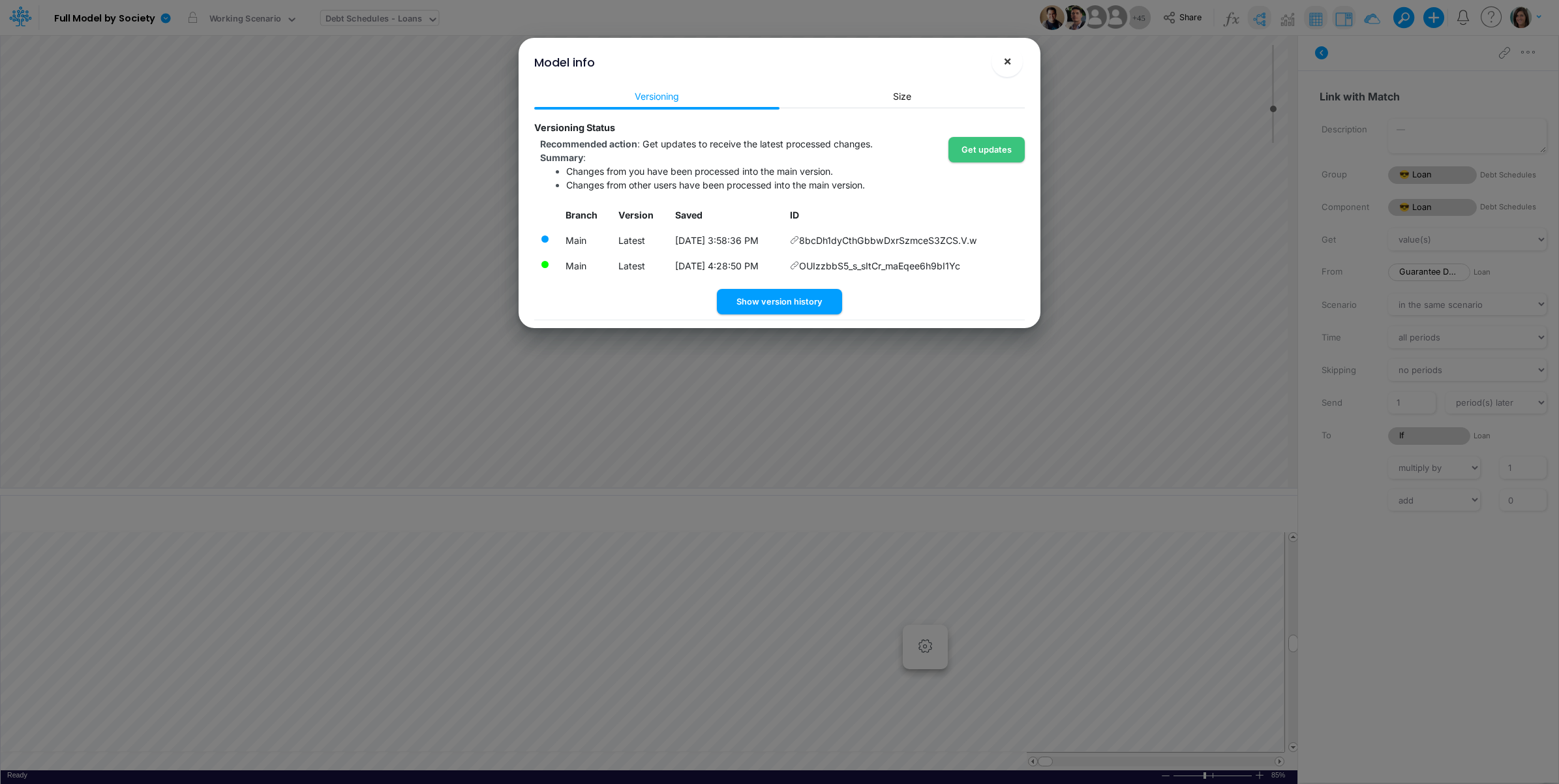
click at [1003, 66] on span "×" at bounding box center [1008, 61] width 9 height 16
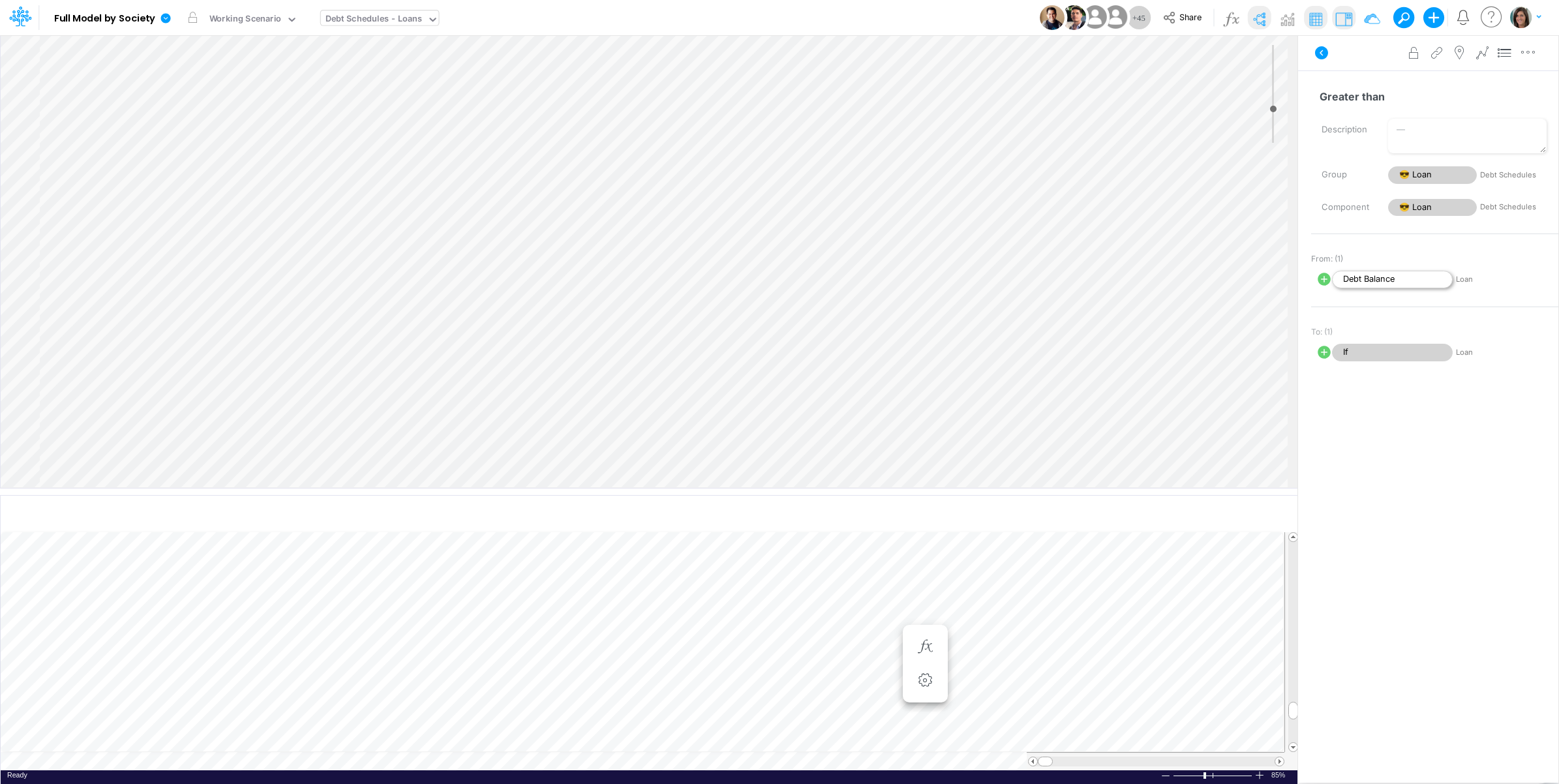
click at [1414, 276] on span "Debt Balance" at bounding box center [1392, 279] width 120 height 18
select select "1"
select select "Multiply"
select select "Add"
select select "1"
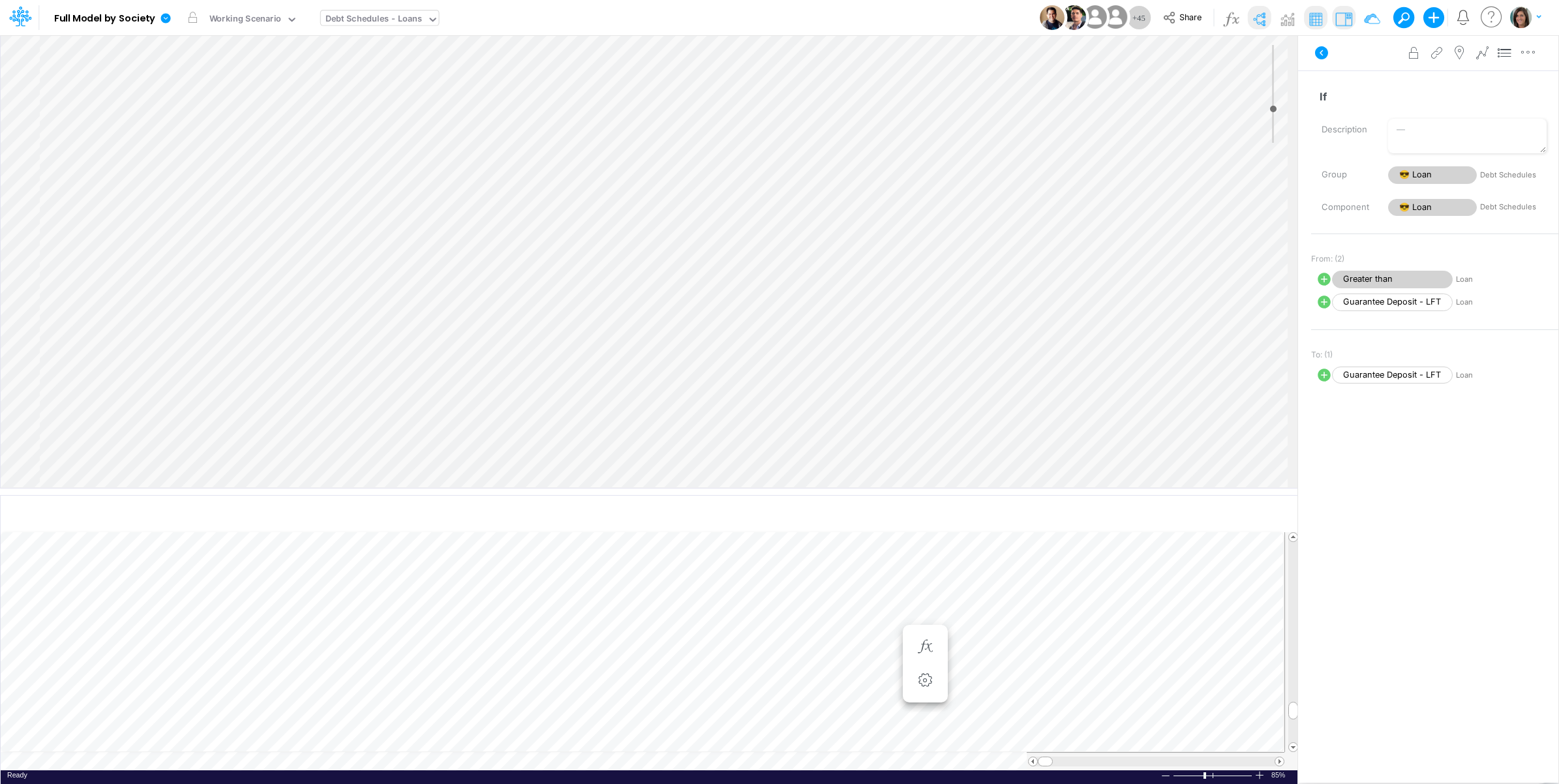
select select "Multiply"
select select "Add"
click at [1316, 46] on icon at bounding box center [1322, 53] width 16 height 16
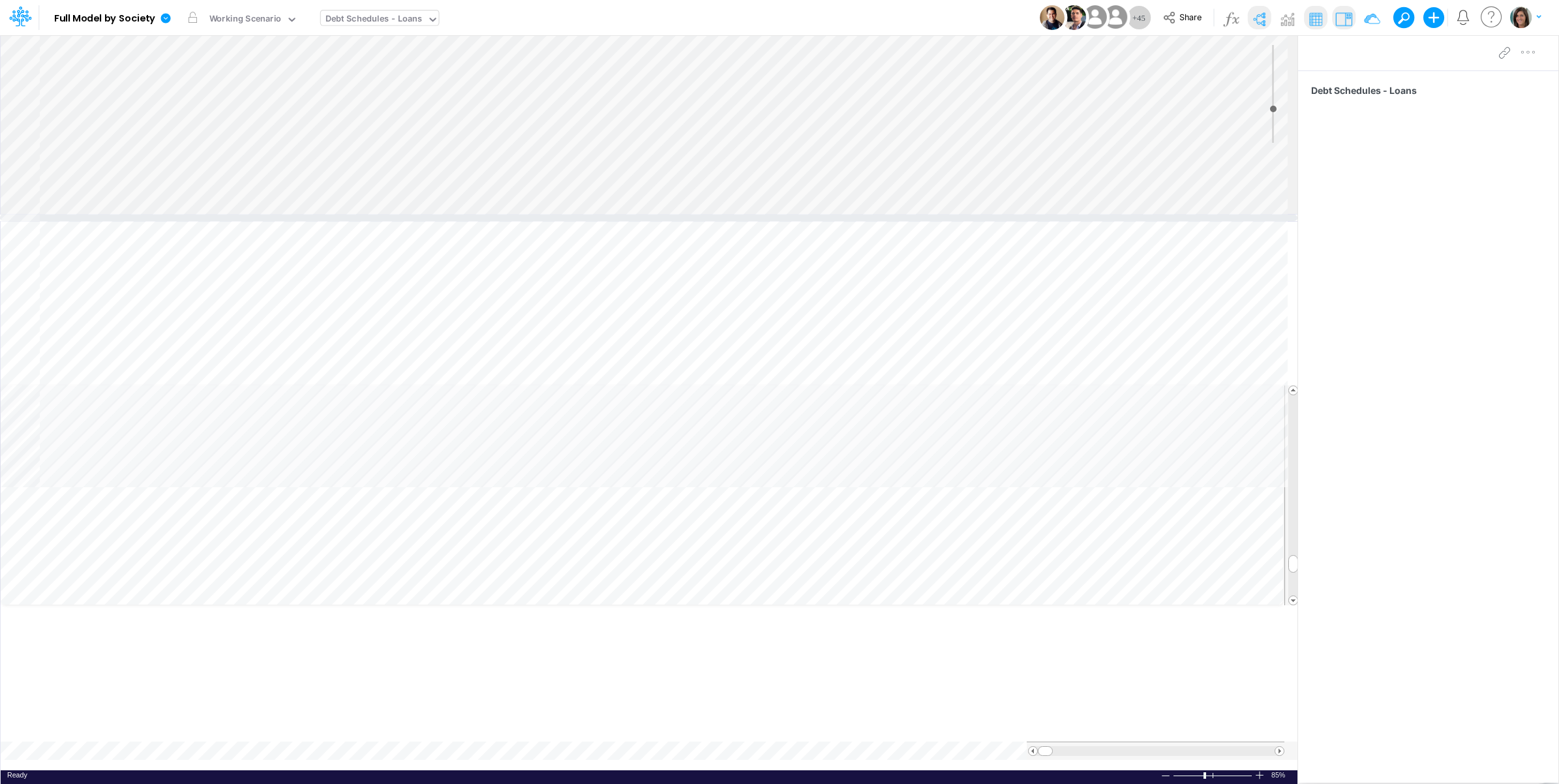
drag, startPoint x: 951, startPoint y: 491, endPoint x: 917, endPoint y: 194, distance: 298.9
click at [917, 214] on div at bounding box center [649, 217] width 1298 height 6
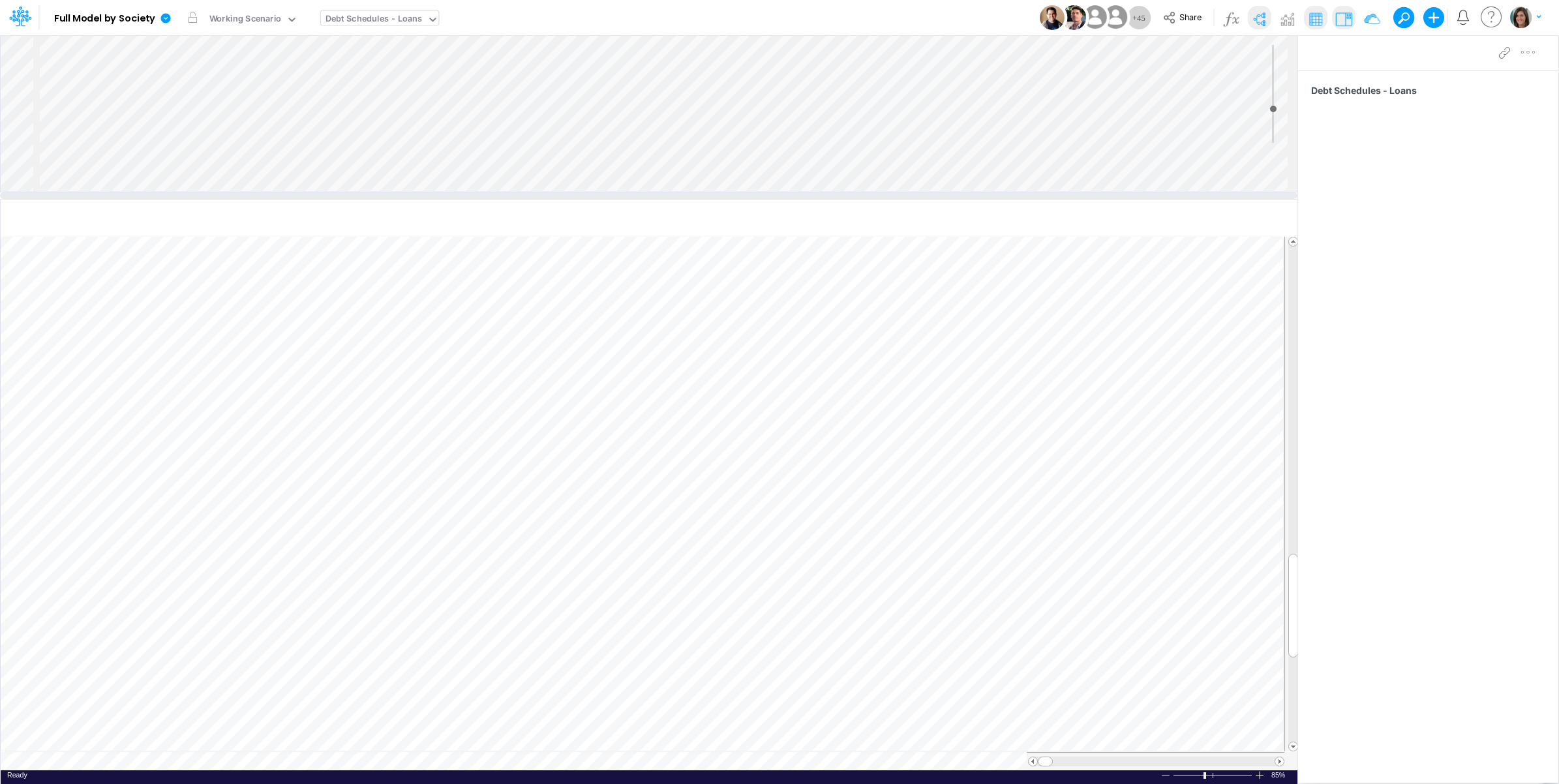
scroll to position [0, 1]
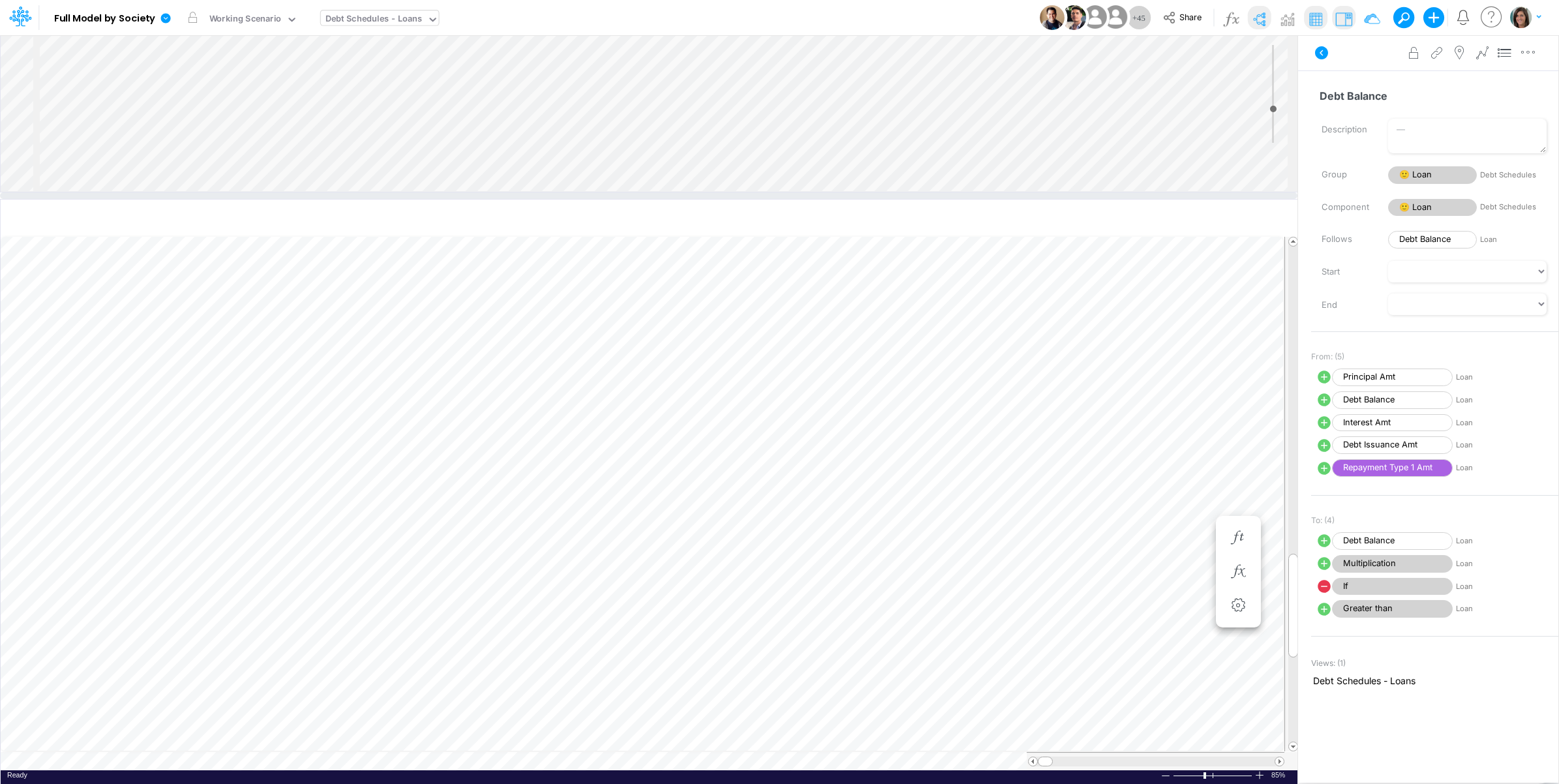
scroll to position [0, 1]
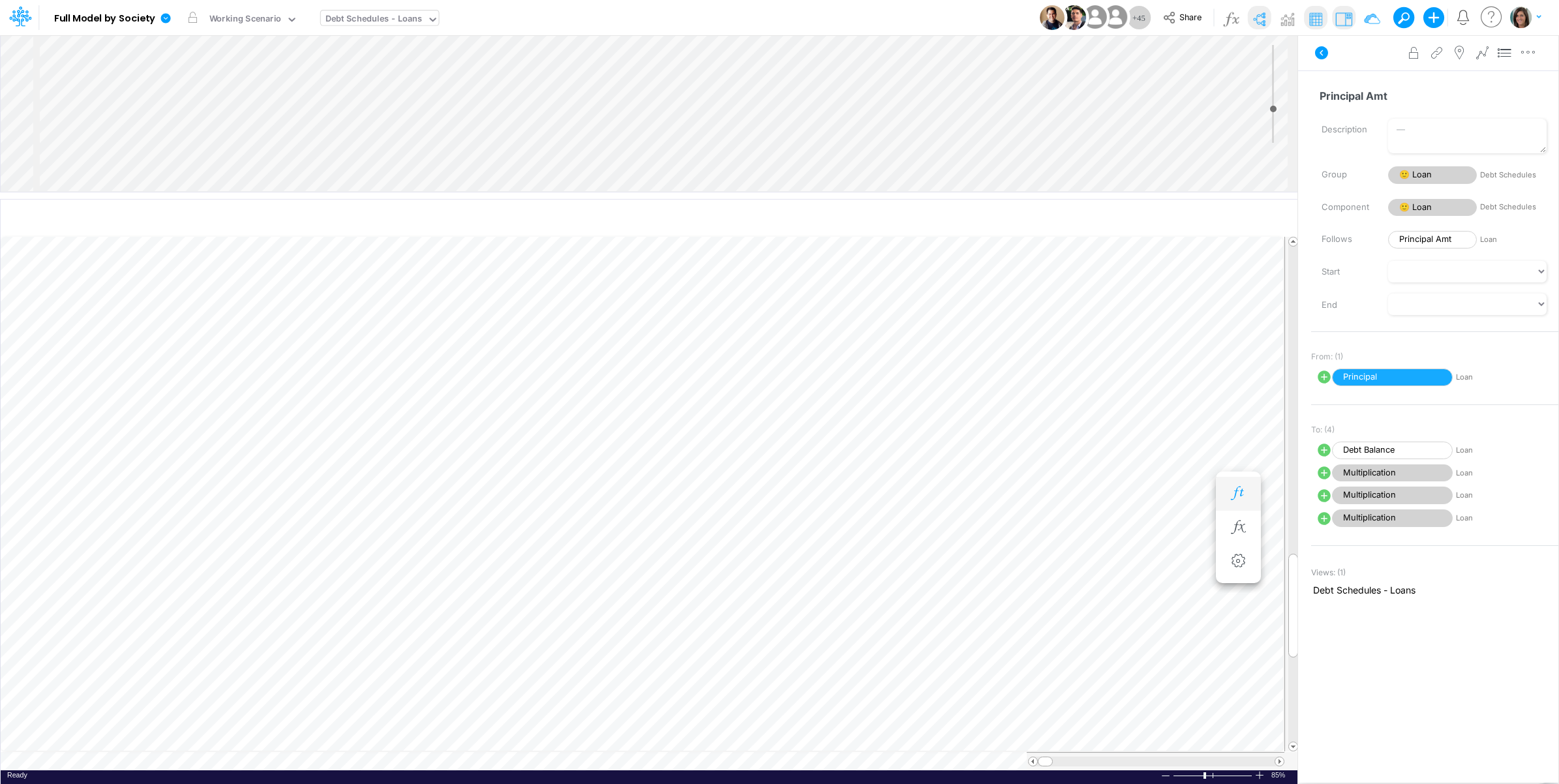
click at [1241, 486] on icon "button" at bounding box center [1238, 493] width 19 height 14
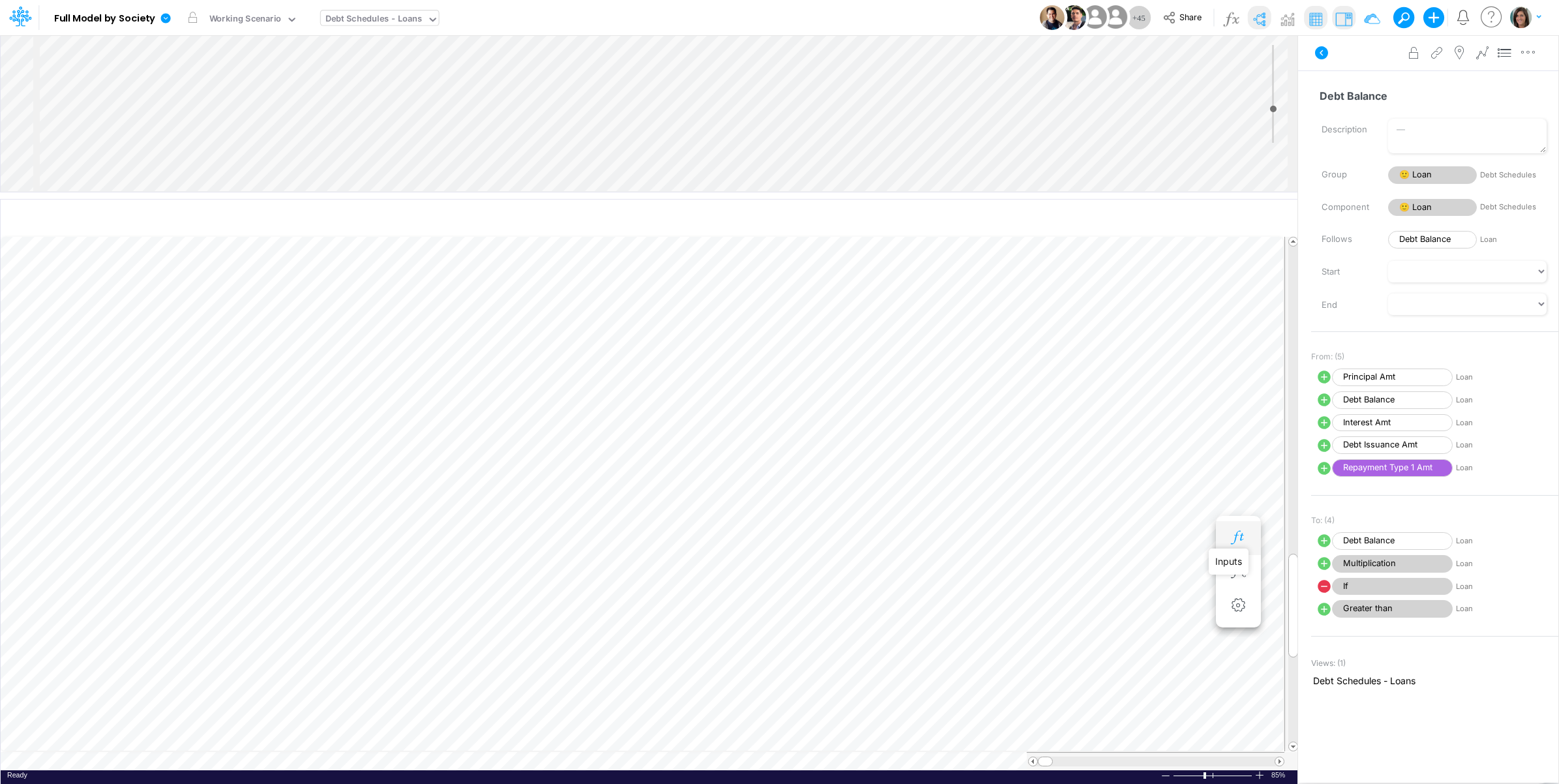
click at [1241, 533] on icon "button" at bounding box center [1238, 538] width 19 height 14
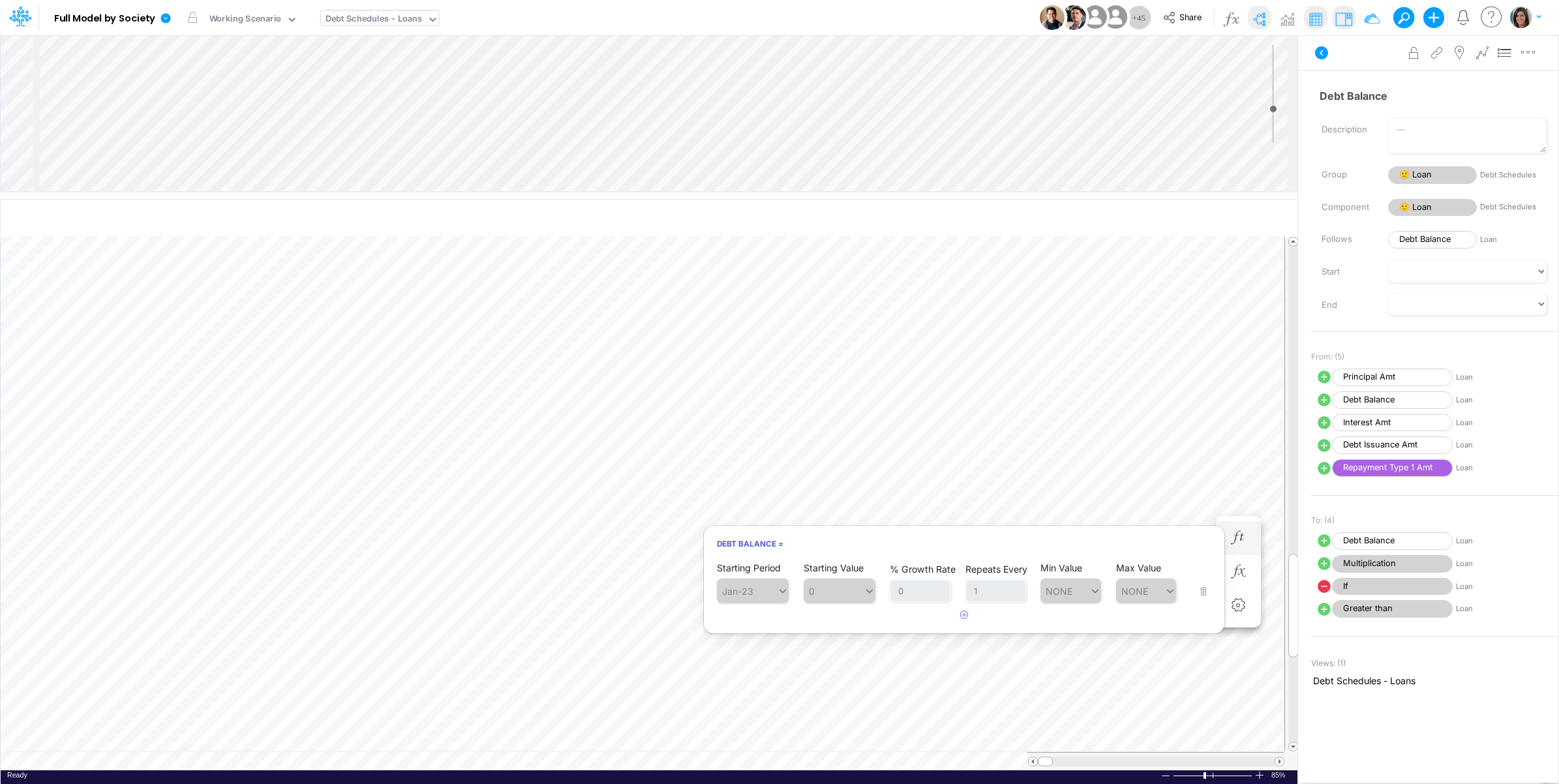
scroll to position [0, 1]
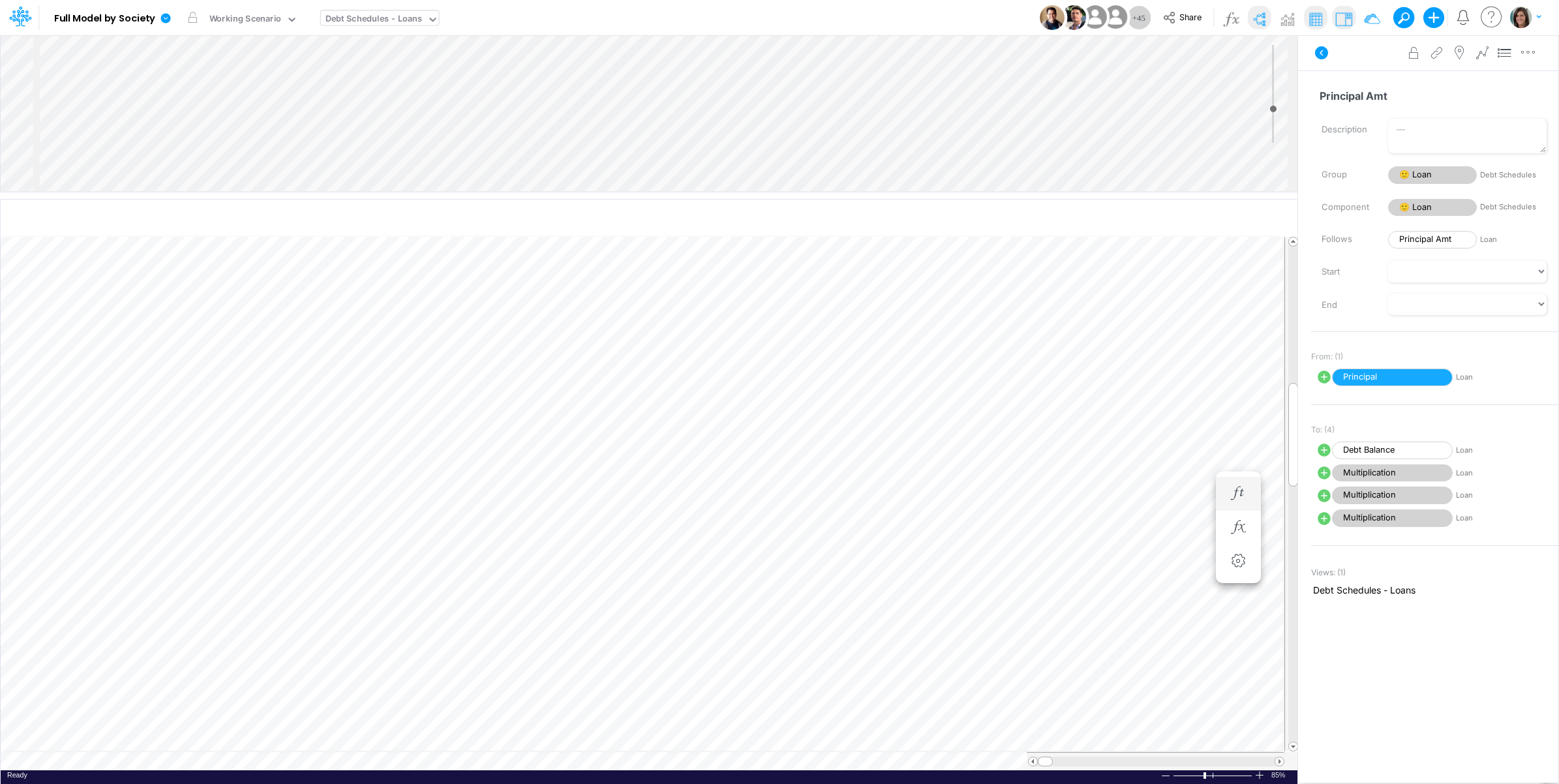
scroll to position [0, 1]
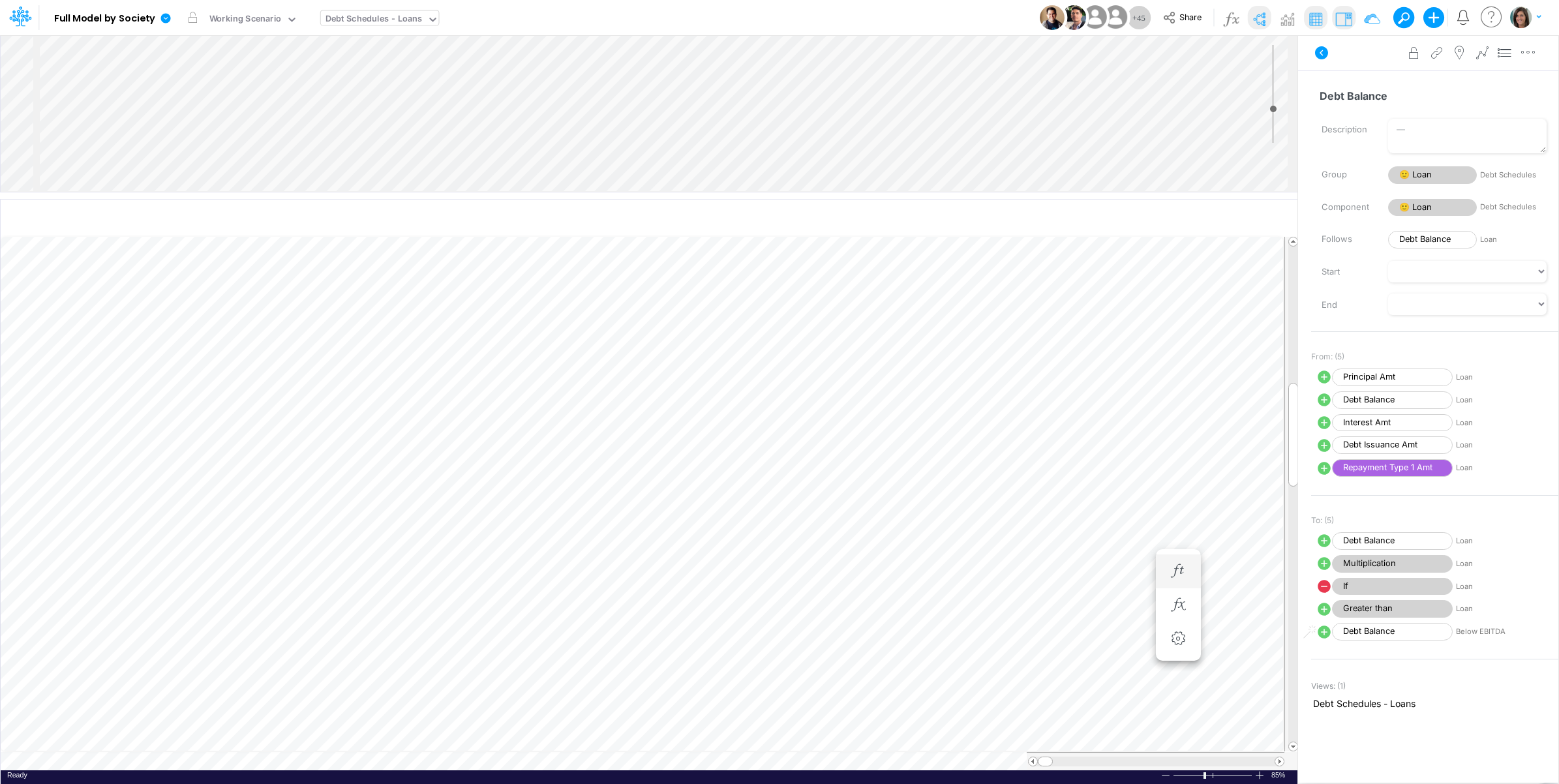
scroll to position [0, 1]
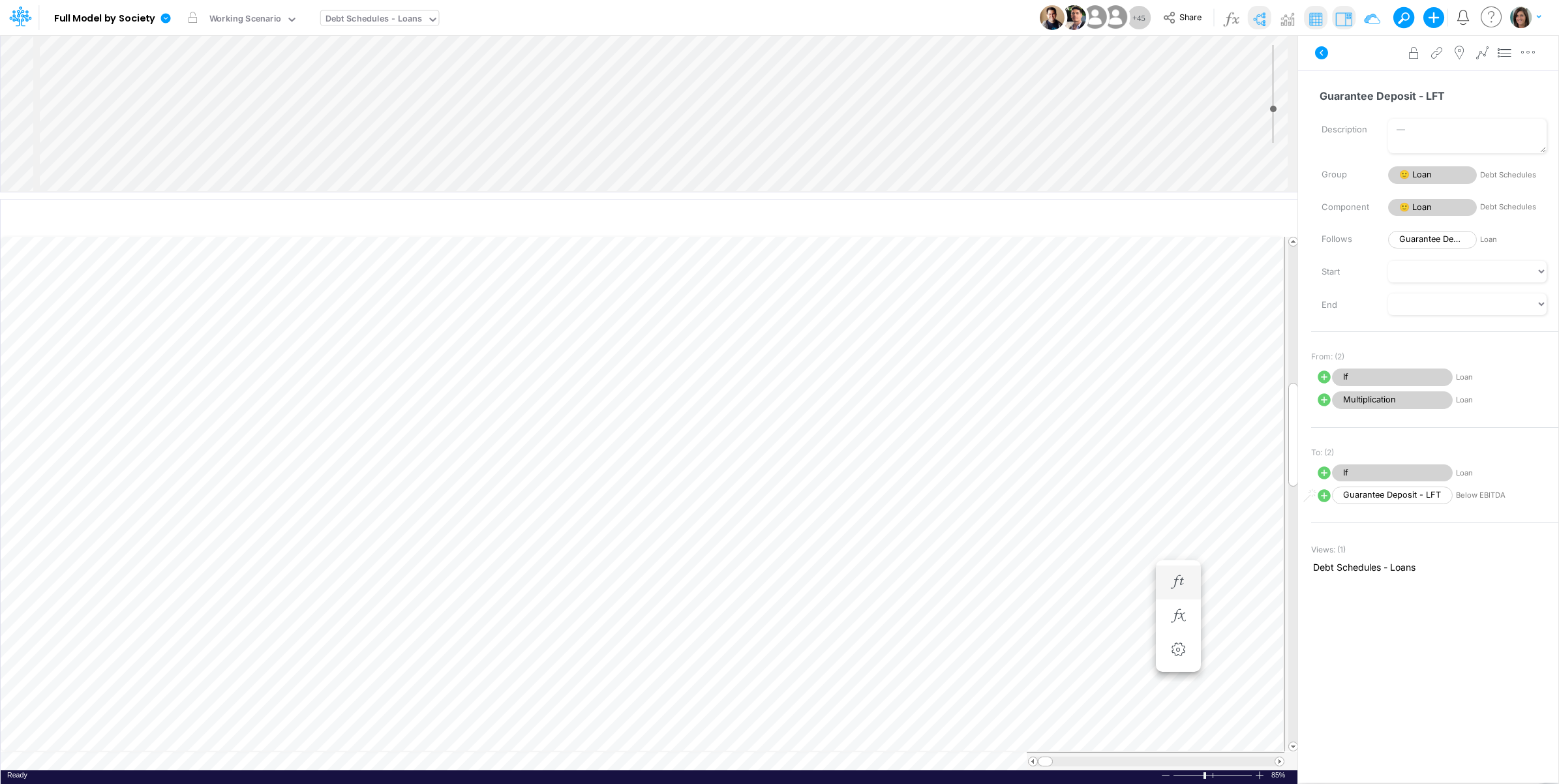
click at [1184, 581] on icon "button" at bounding box center [1177, 582] width 19 height 14
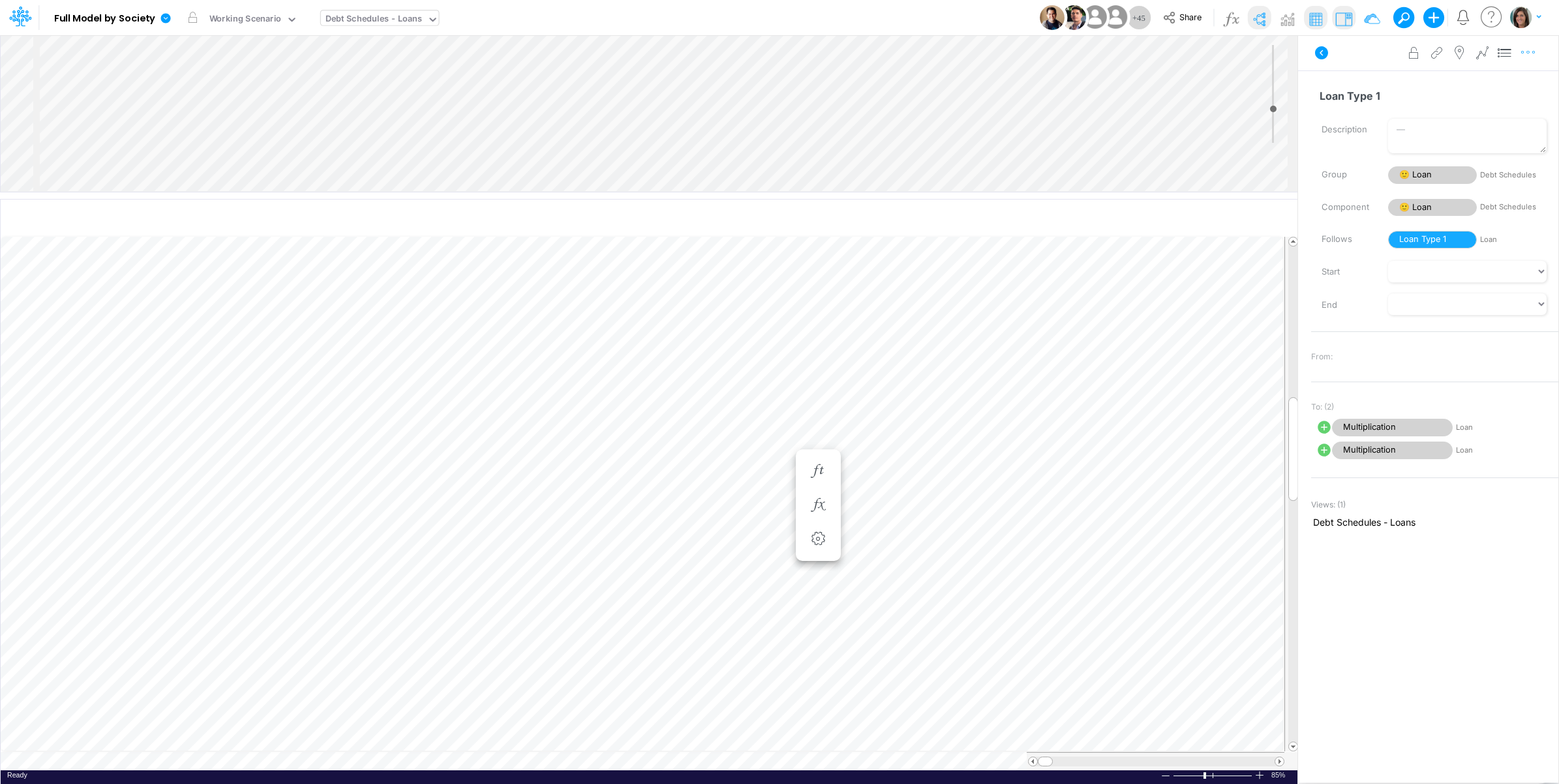
click at [1531, 59] on button "button" at bounding box center [1528, 53] width 24 height 26
click at [1512, 82] on button "Advanced settings" at bounding box center [1461, 85] width 155 height 22
select select "field"
select select "Number"
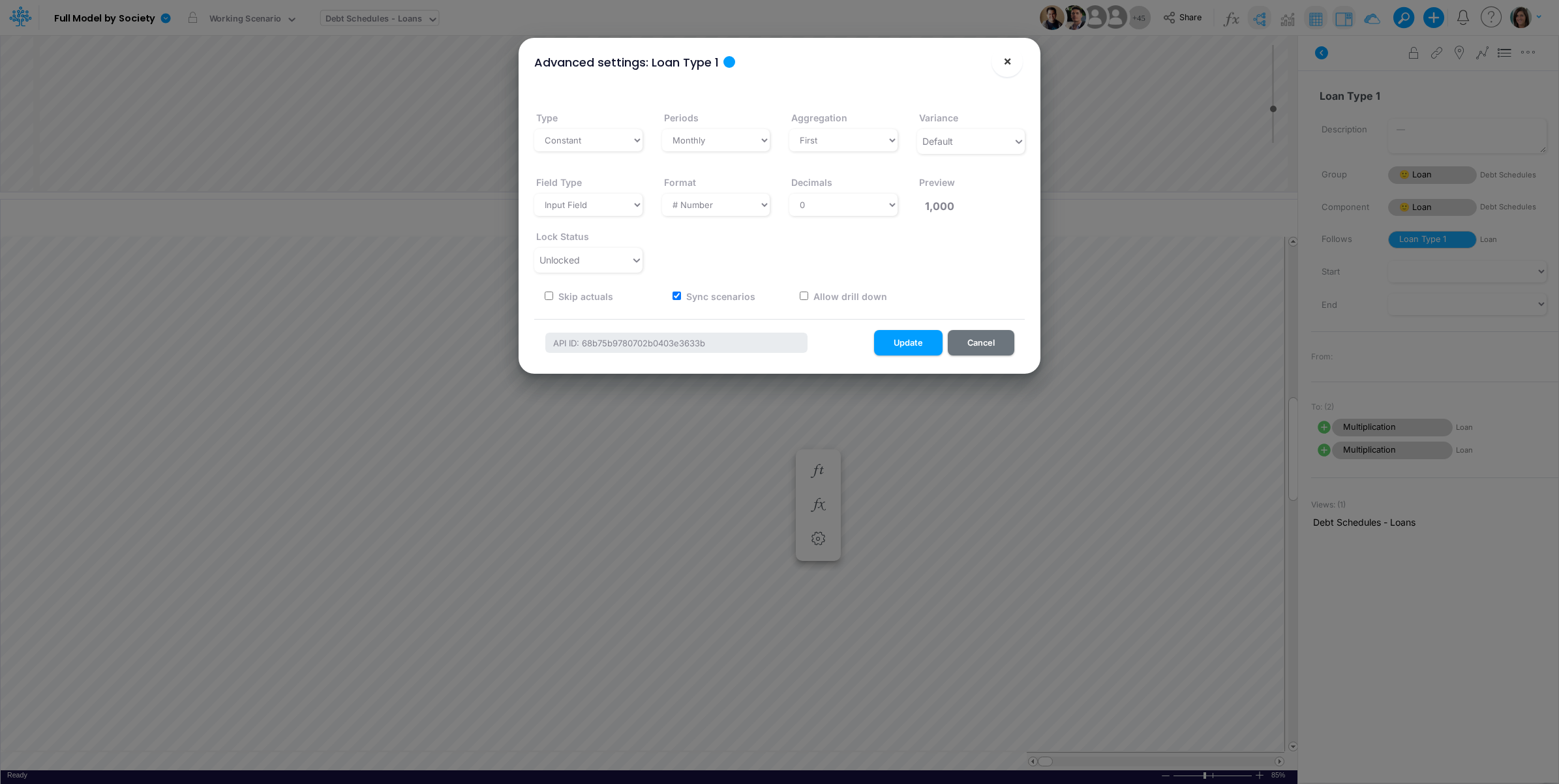
click at [1000, 59] on button "×" at bounding box center [1007, 61] width 31 height 31
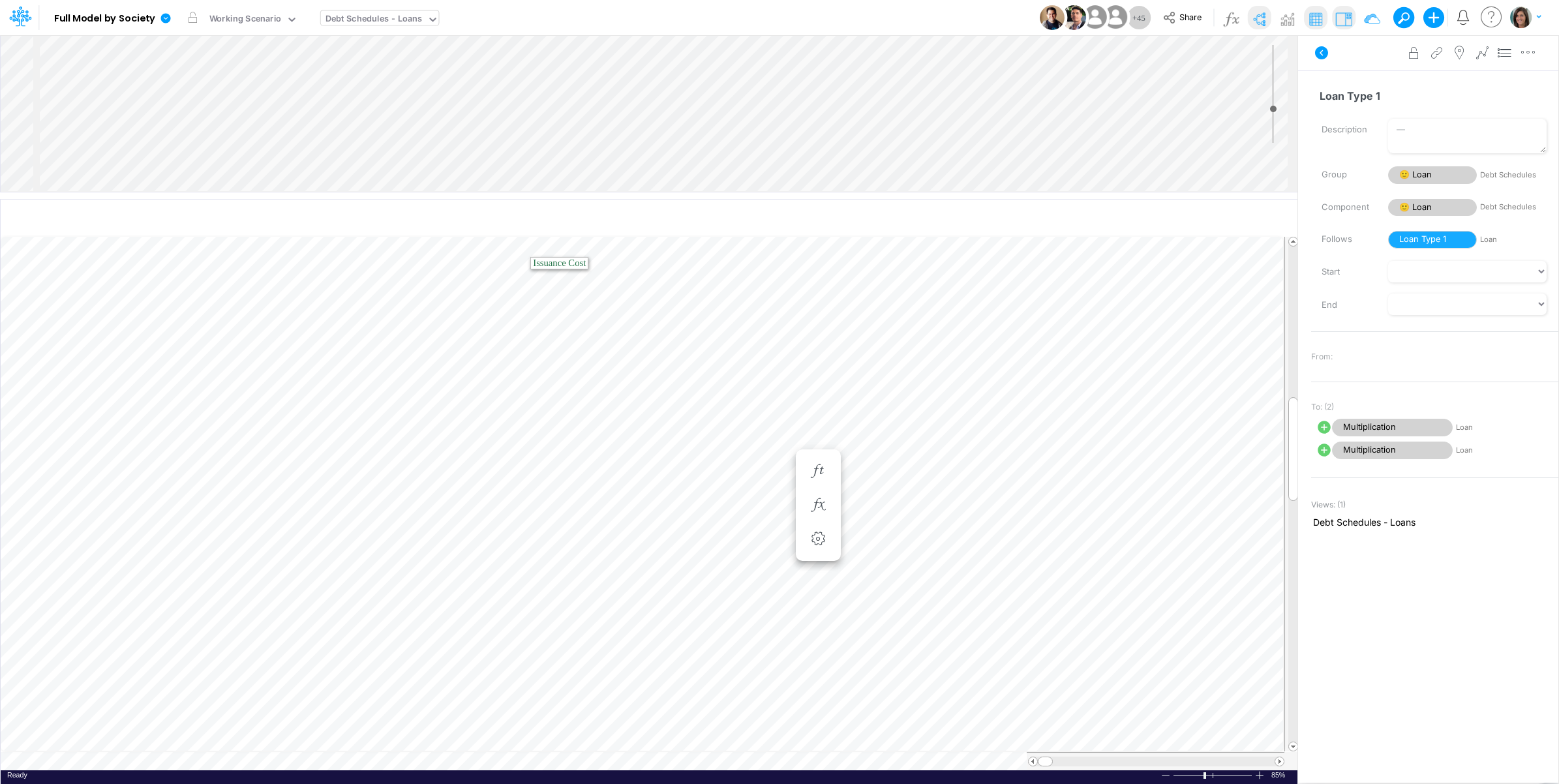
click at [695, 19] on div "Model Full Model by Society Edit model settings Duplicate Import QuickBooks Qui…" at bounding box center [780, 17] width 1403 height 35
click at [1201, 11] on span "Share" at bounding box center [1190, 16] width 22 height 10
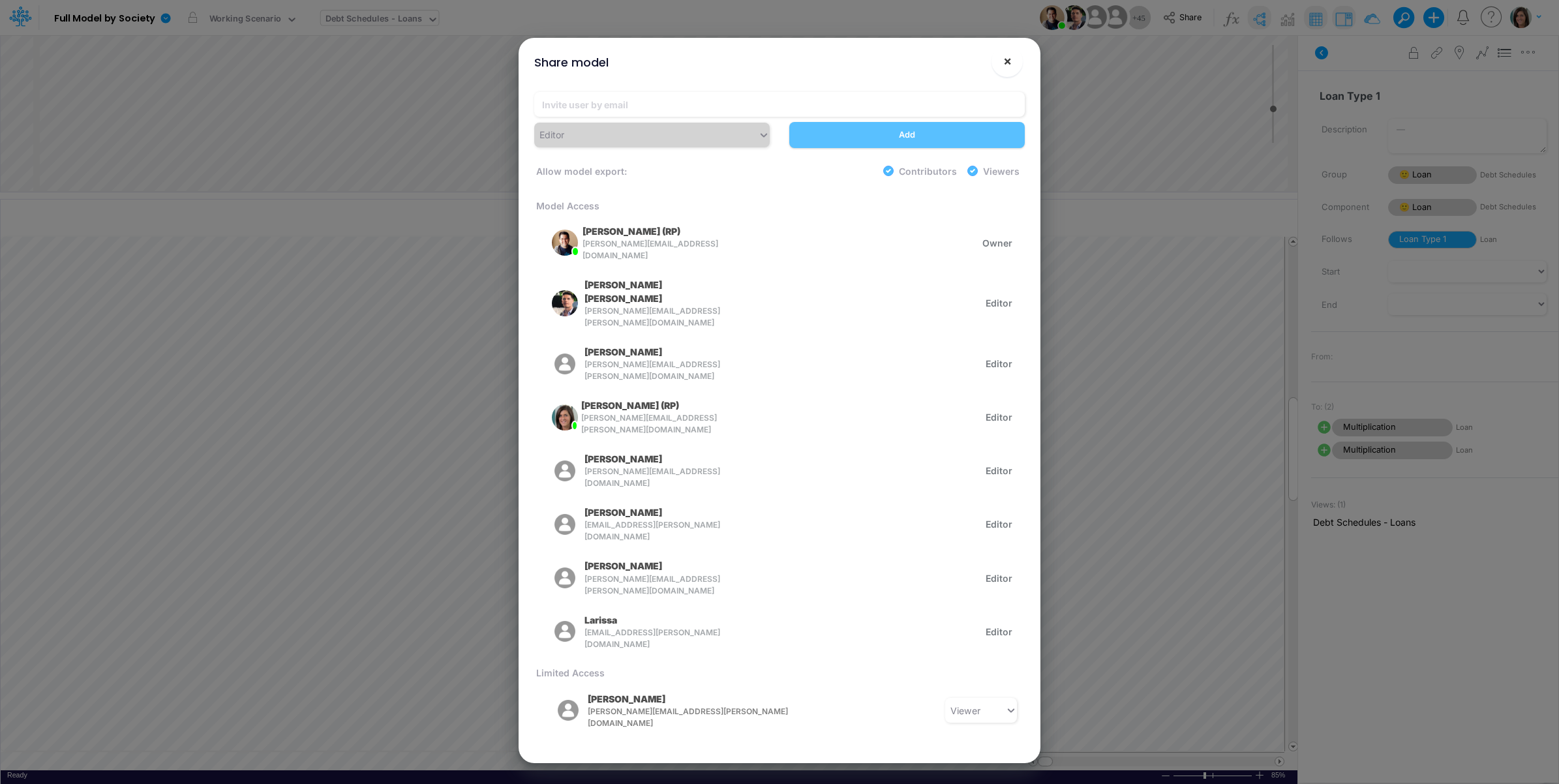
click at [1012, 58] on button "×" at bounding box center [1007, 61] width 31 height 31
